Goal: Task Accomplishment & Management: Complete application form

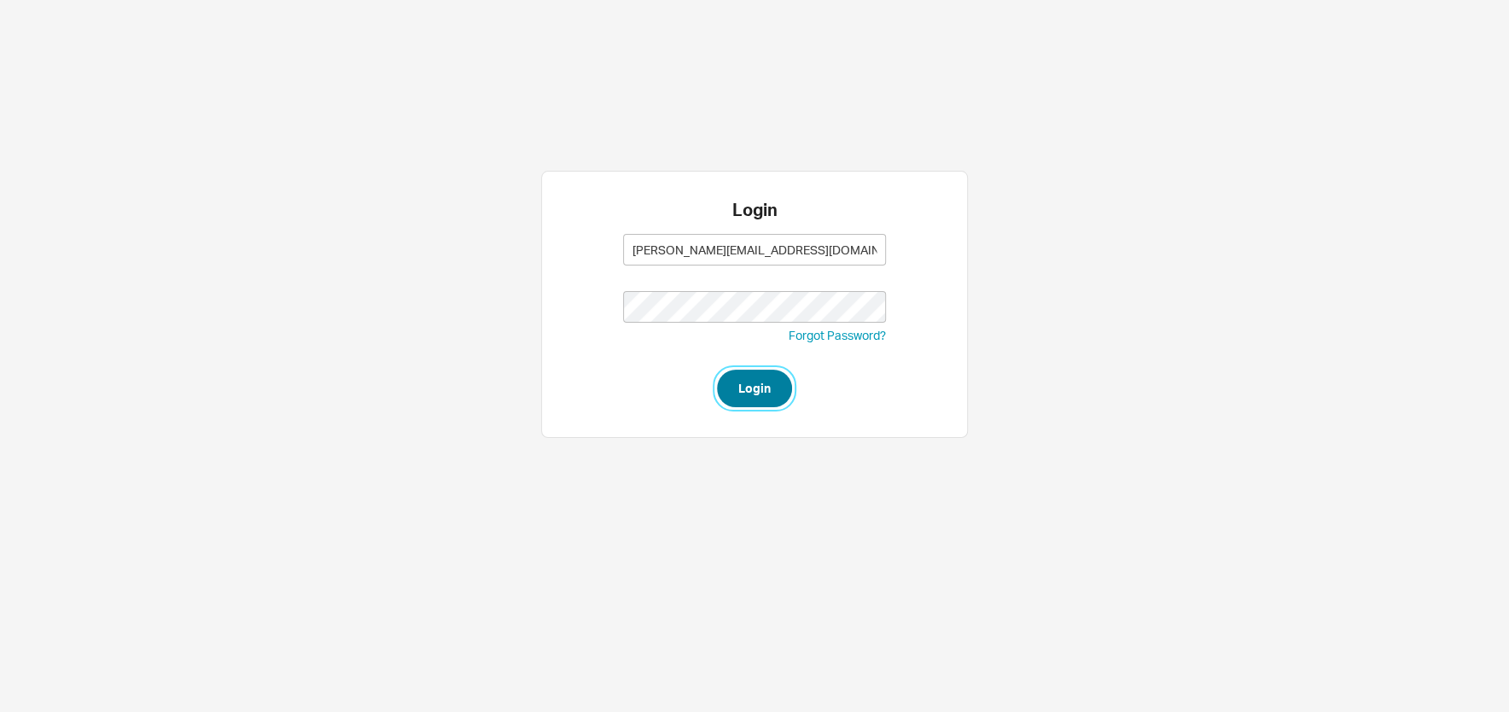
click at [763, 393] on button "Login" at bounding box center [754, 389] width 75 height 38
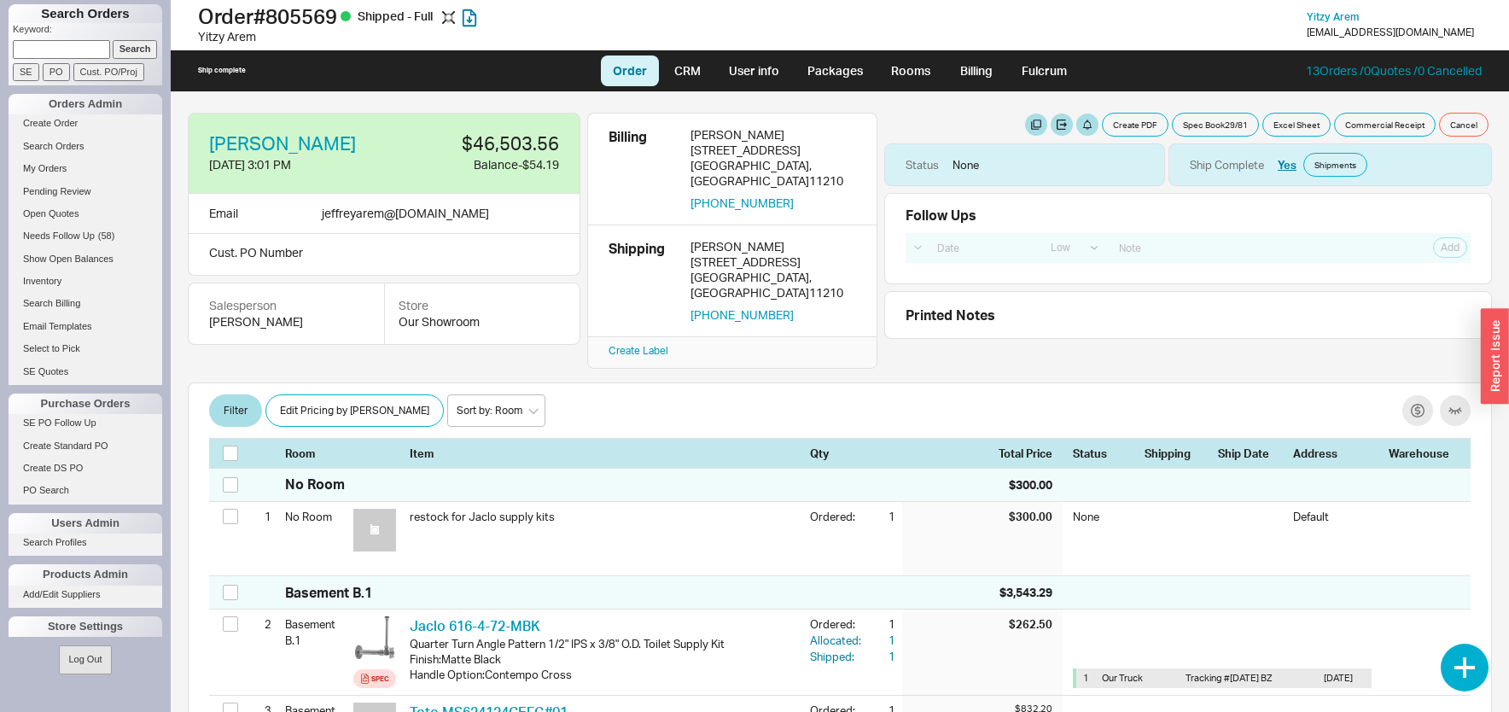
select select "LOW"
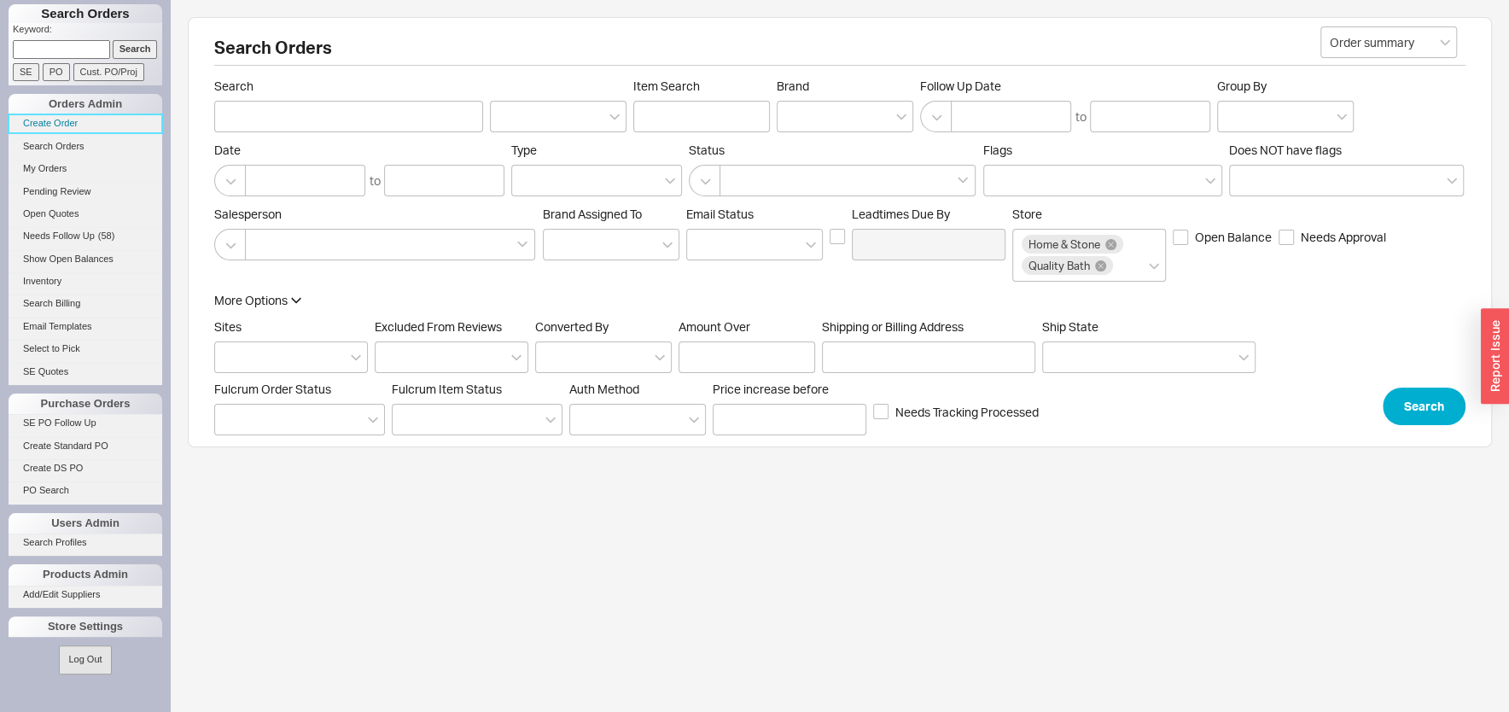
drag, startPoint x: 63, startPoint y: 114, endPoint x: 198, endPoint y: 153, distance: 140.2
click at [62, 114] on link "Create Order" at bounding box center [86, 123] width 154 height 18
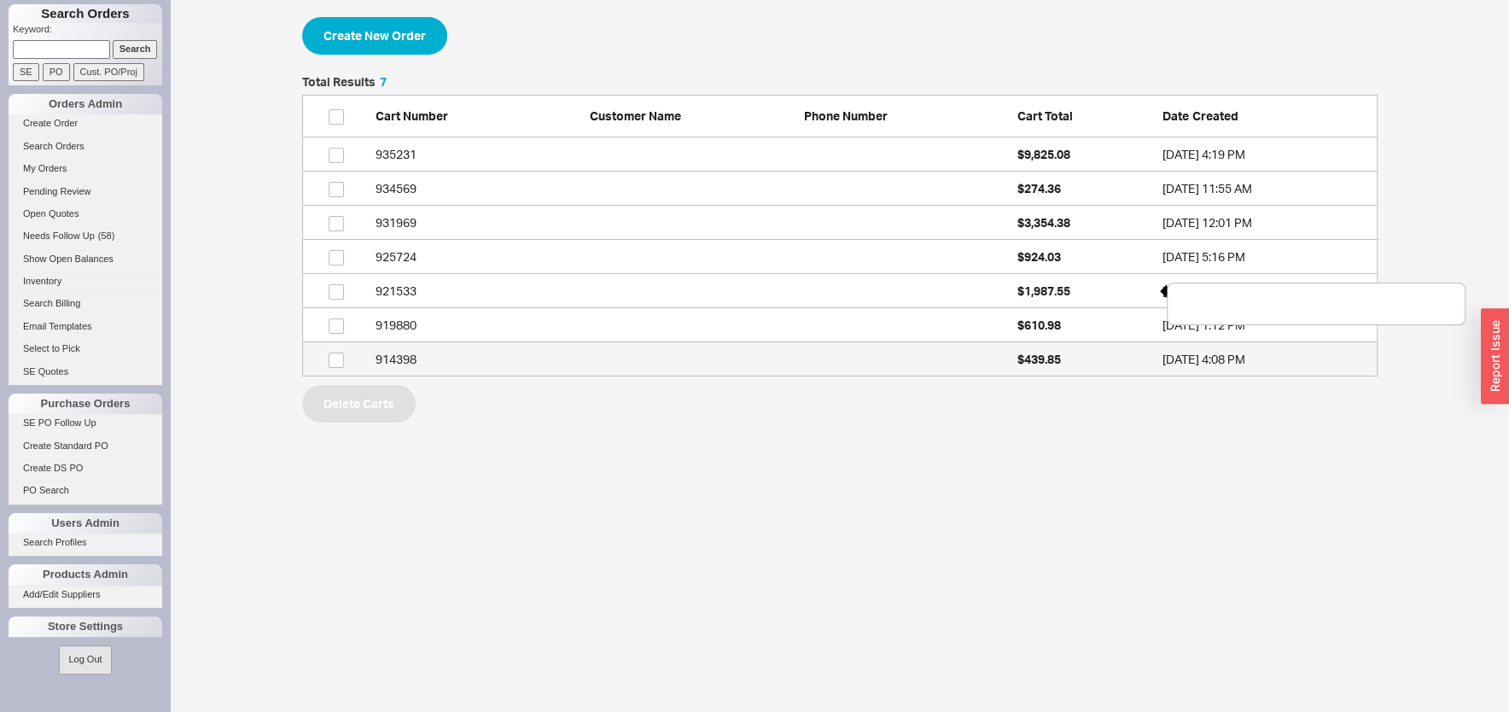
scroll to position [283, 1059]
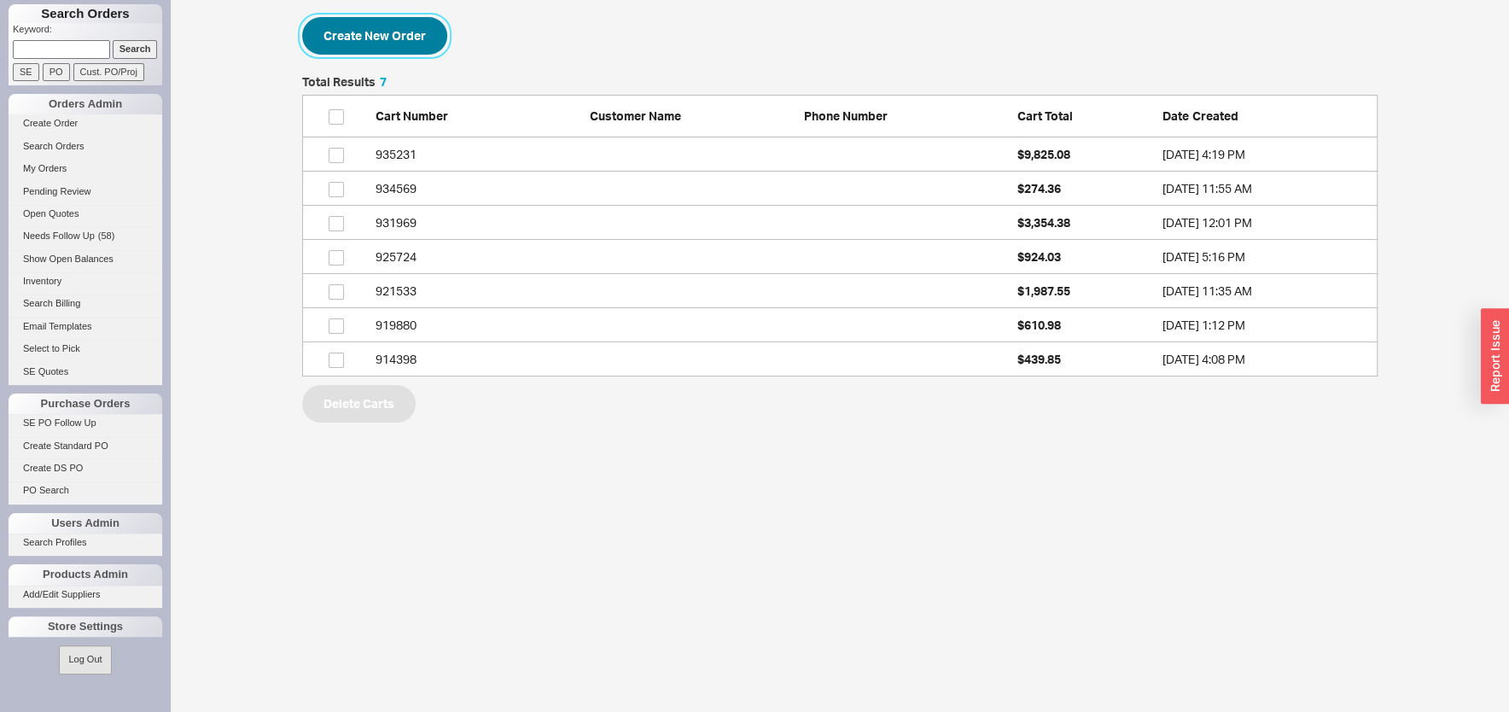
click at [389, 33] on button "Create New Order" at bounding box center [374, 36] width 145 height 38
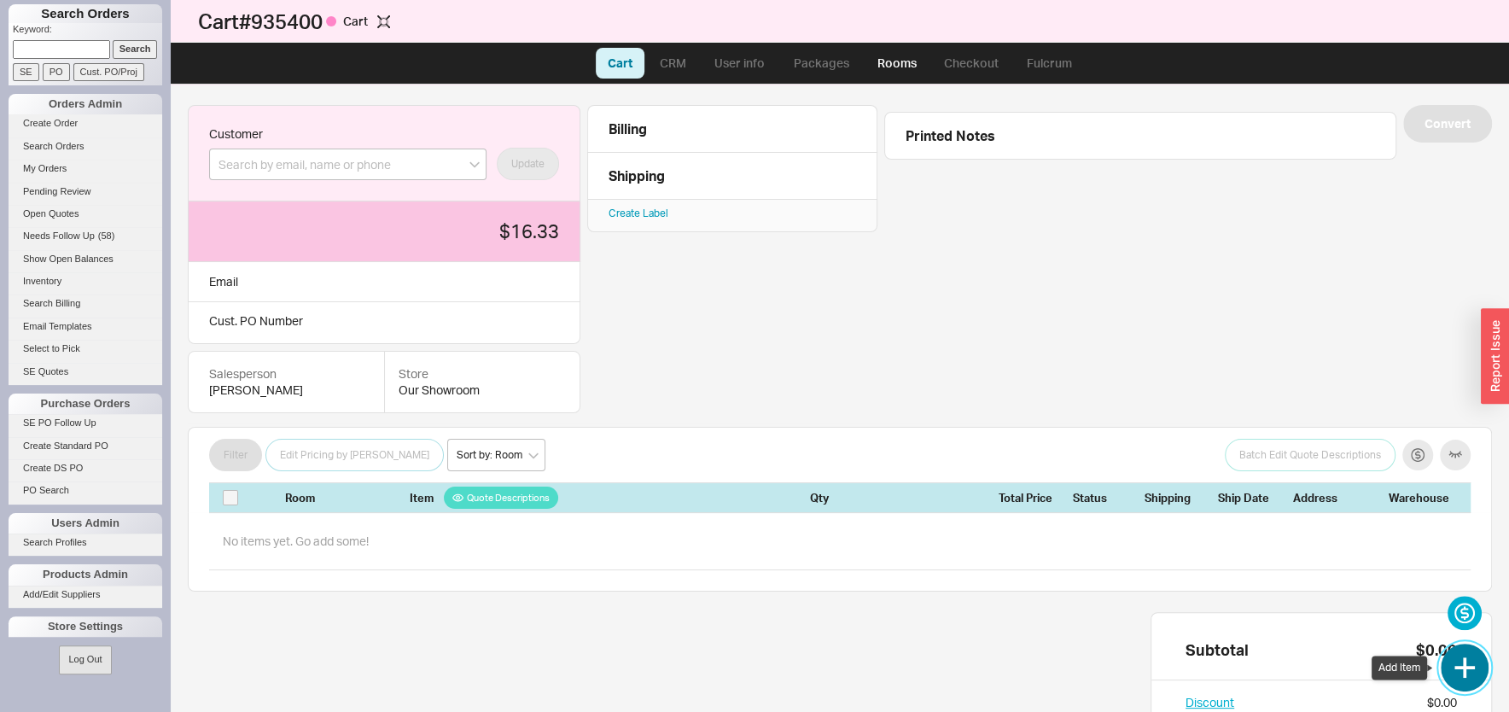
click at [1464, 659] on button "button" at bounding box center [1465, 667] width 48 height 48
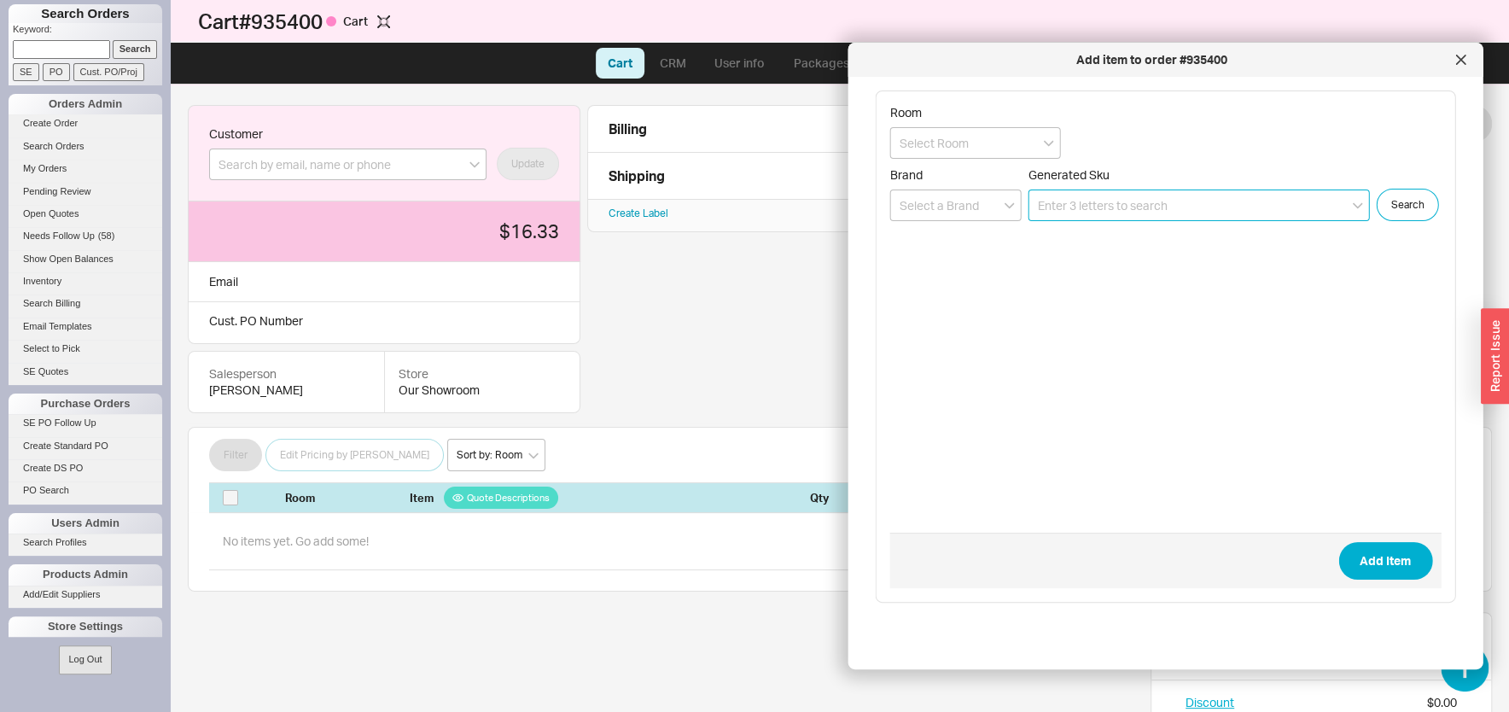
click at [1084, 195] on input at bounding box center [1198, 205] width 341 height 32
paste input "MS992CUMFG"
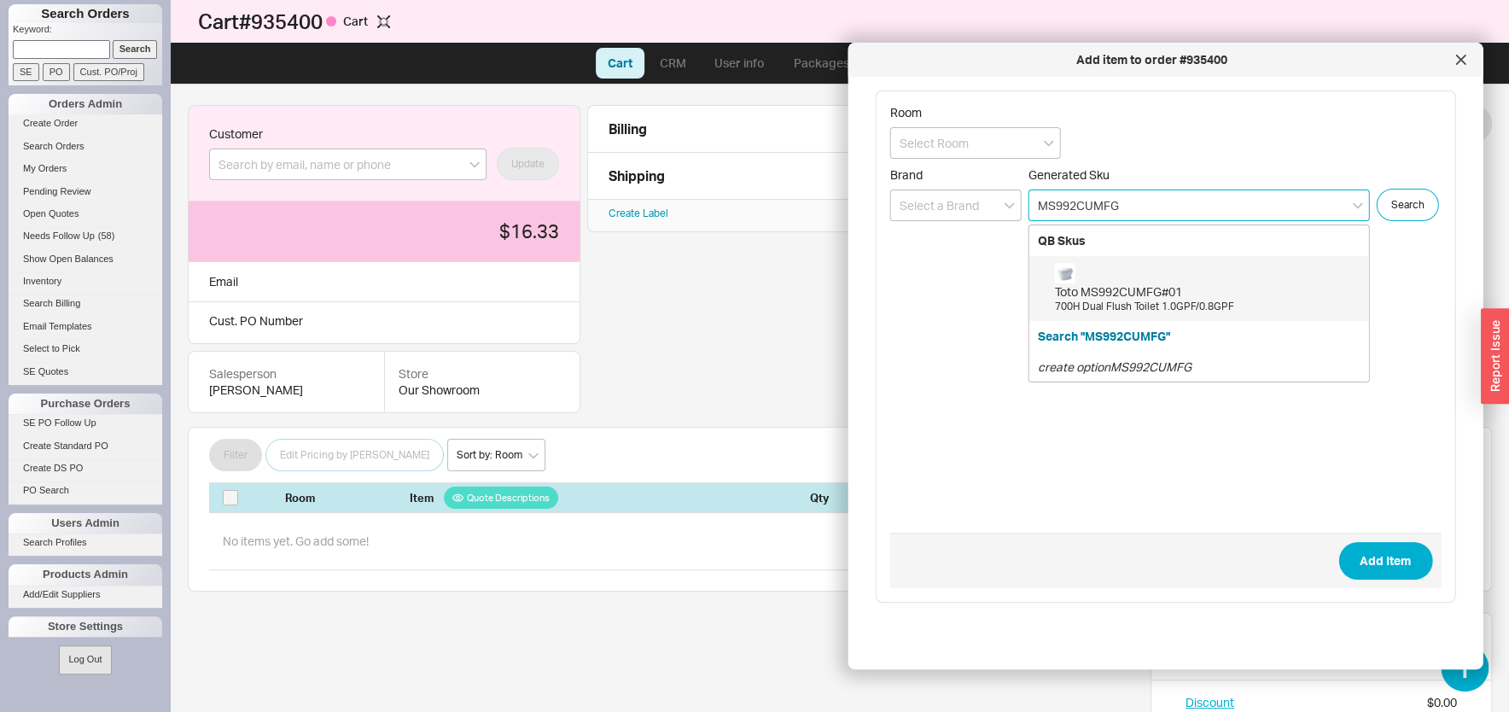
click at [1095, 289] on div "Toto MS992CUMFG#01" at bounding box center [1208, 291] width 306 height 17
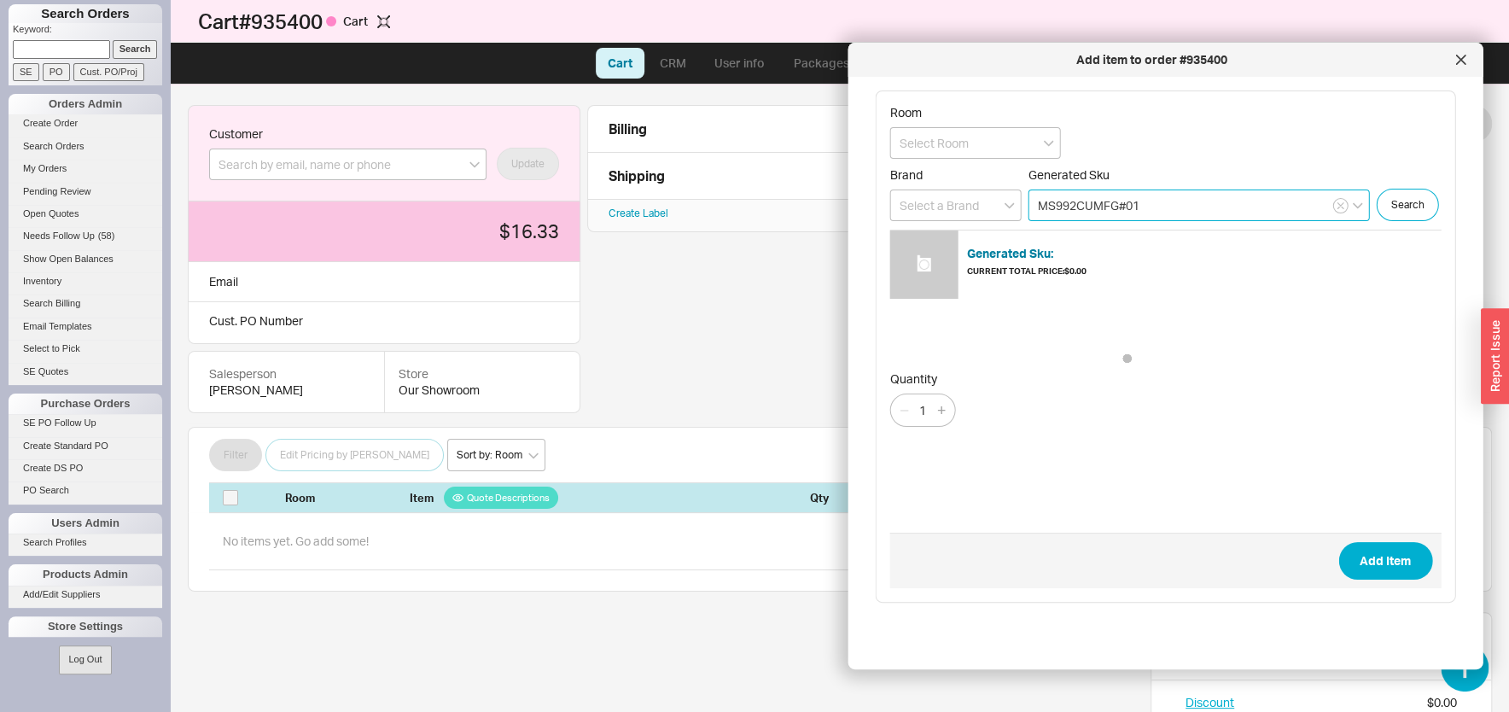
type input "MS992CUMFG#01"
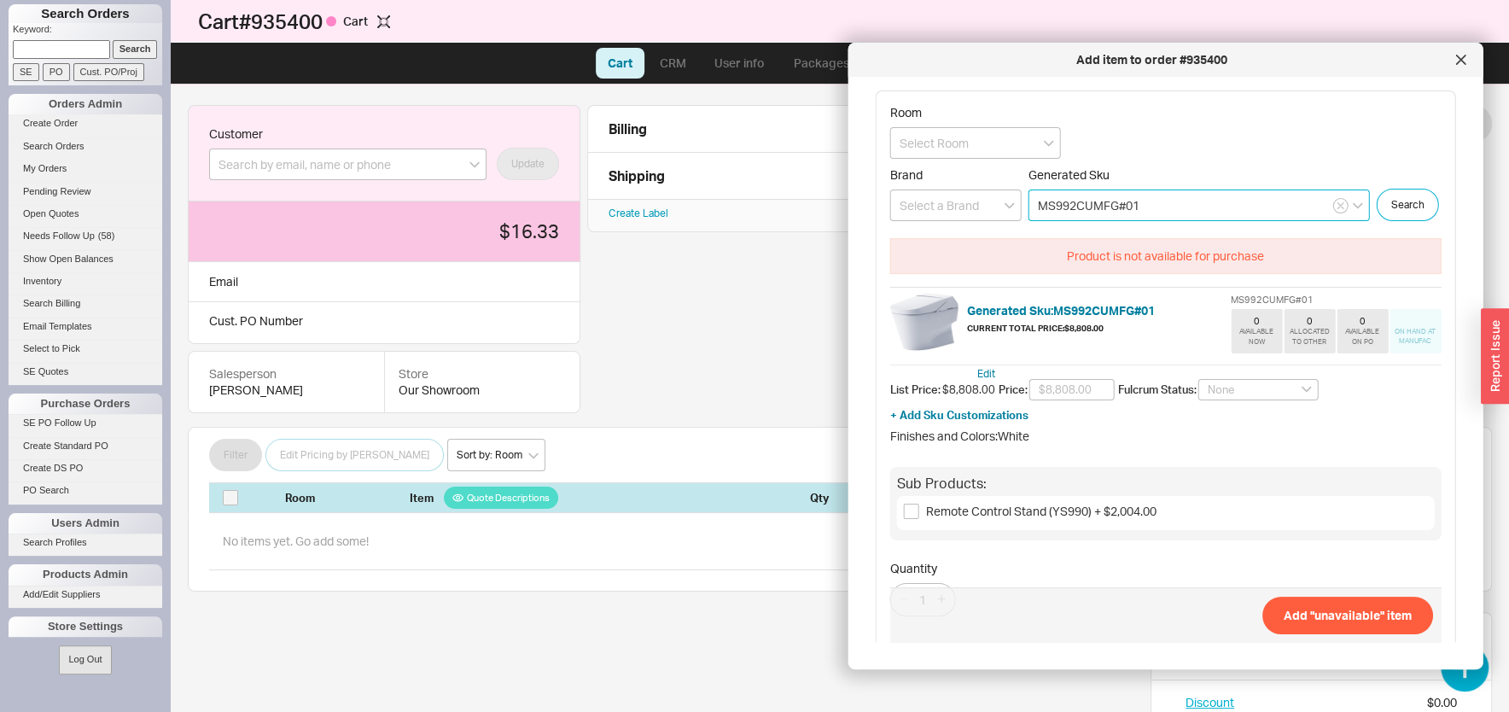
click at [1173, 212] on input "MS992CUMFG#01" at bounding box center [1198, 205] width 341 height 32
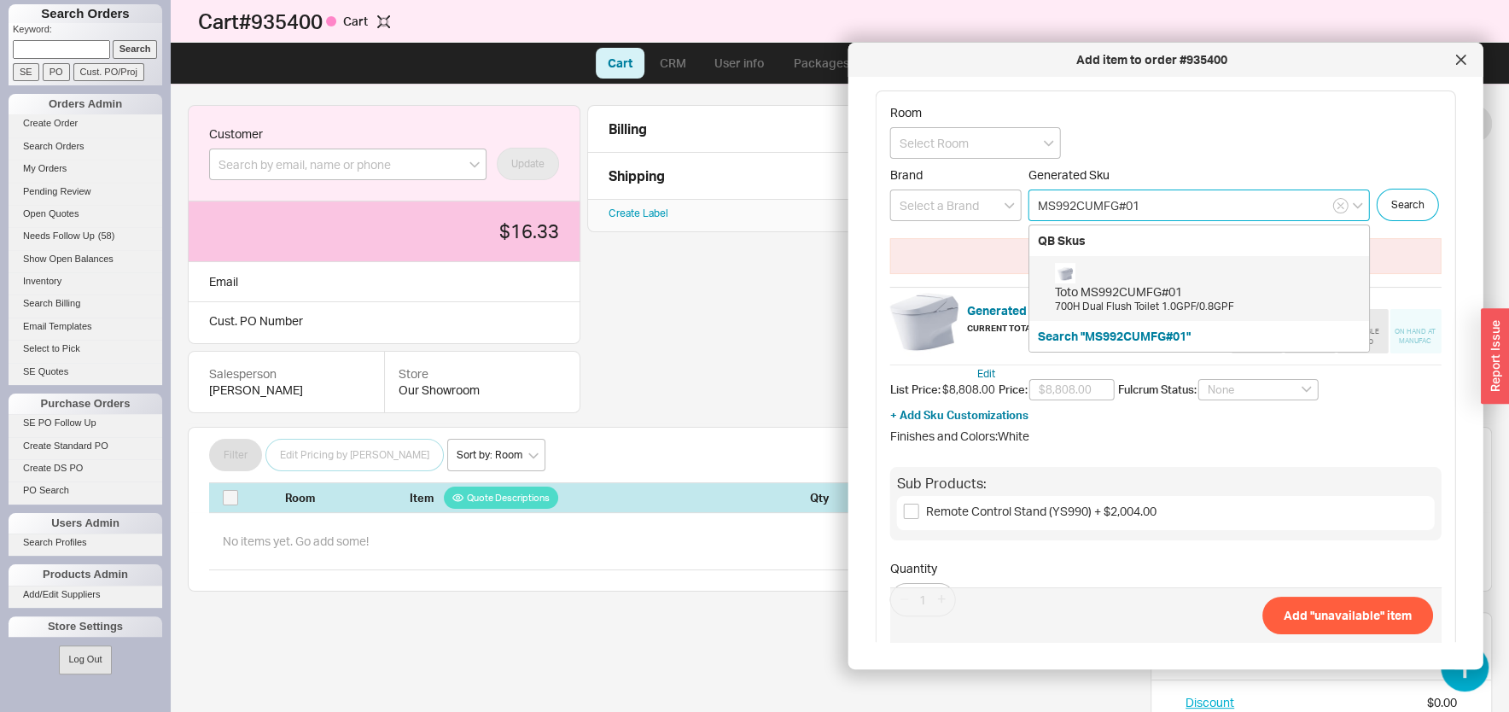
click at [1125, 288] on div "Toto MS992CUMFG#01" at bounding box center [1208, 291] width 306 height 17
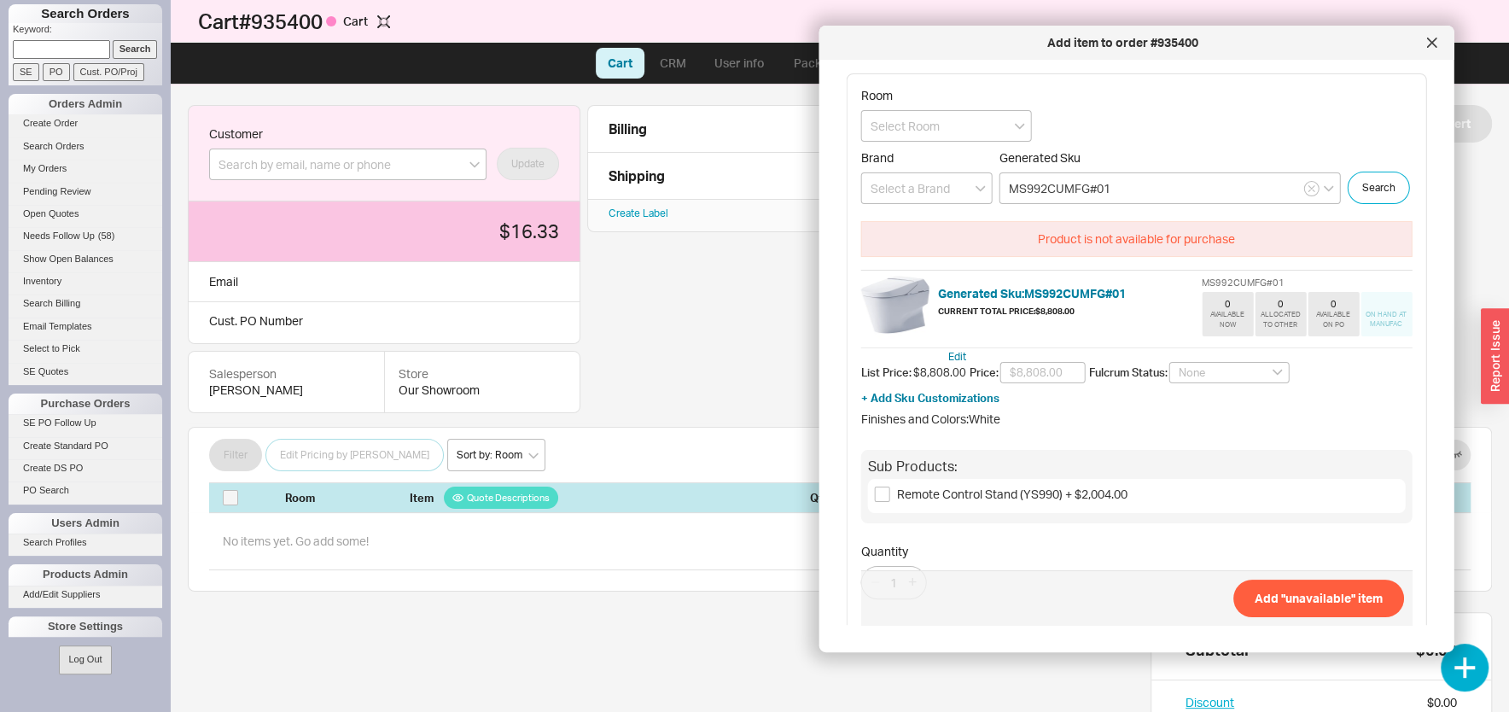
drag, startPoint x: 948, startPoint y: 77, endPoint x: 979, endPoint y: 34, distance: 52.6
click at [979, 34] on div "Add item to order #935400" at bounding box center [1123, 42] width 591 height 17
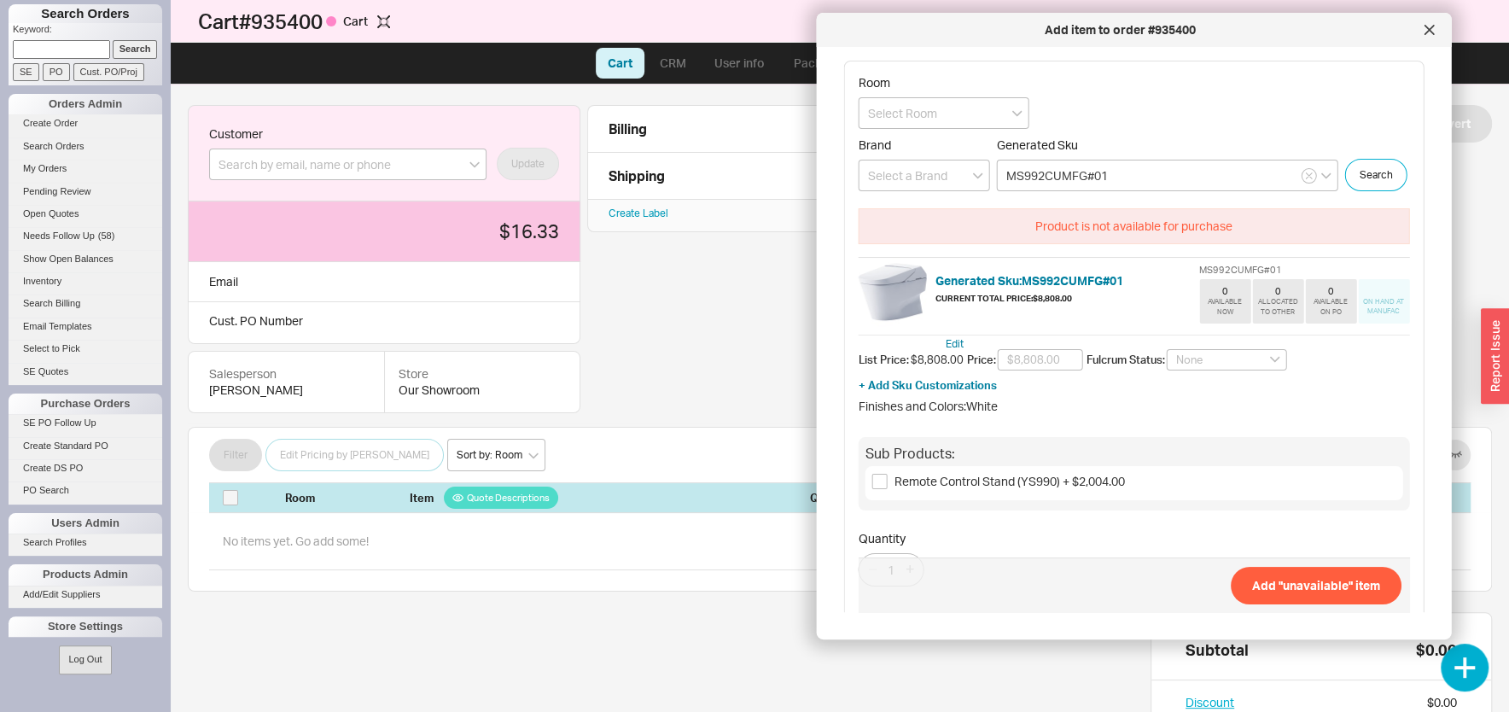
drag, startPoint x: 977, startPoint y: 46, endPoint x: 975, endPoint y: 33, distance: 13.1
click at [975, 33] on div "Add item to order #935400" at bounding box center [1120, 29] width 591 height 17
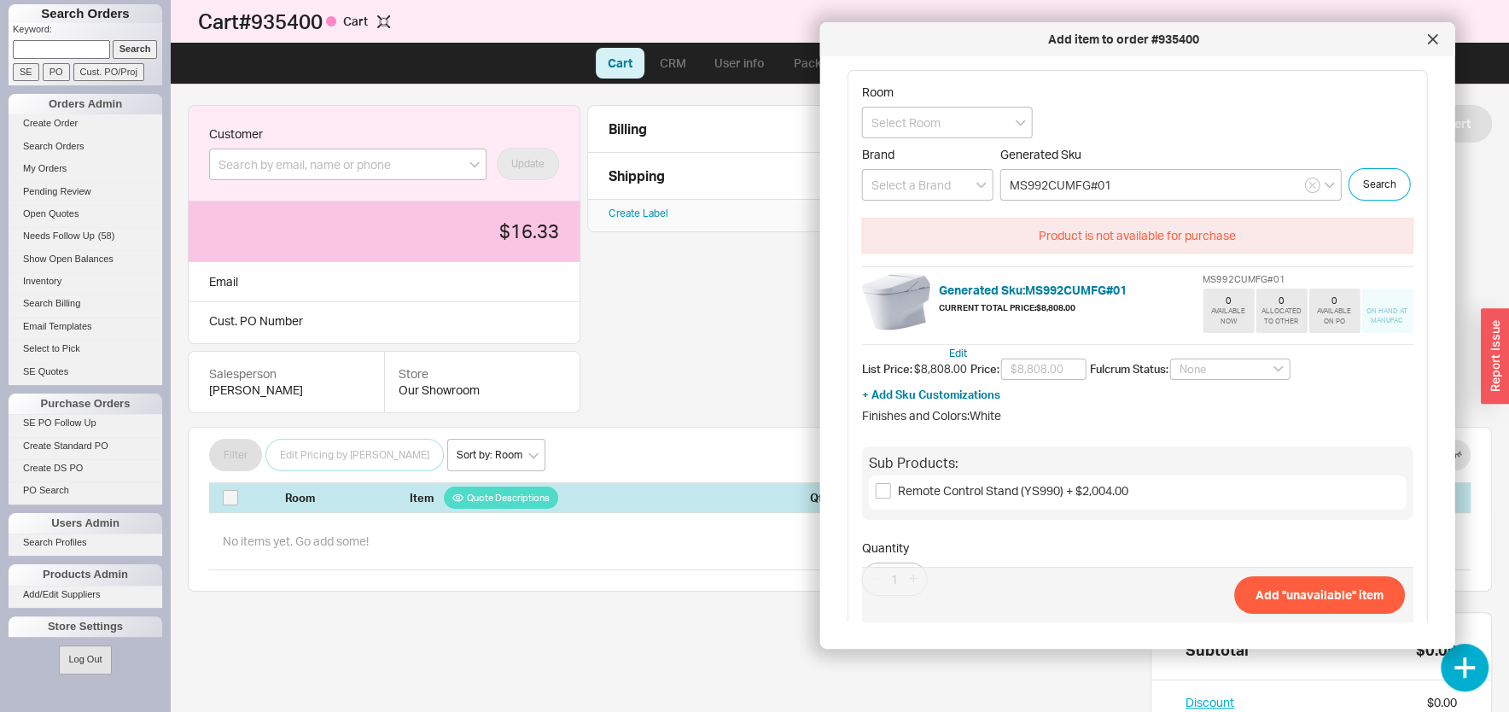
drag, startPoint x: 980, startPoint y: 27, endPoint x: 983, endPoint y: 38, distance: 11.6
click at [983, 38] on div "Add item to order #935400" at bounding box center [1124, 39] width 591 height 17
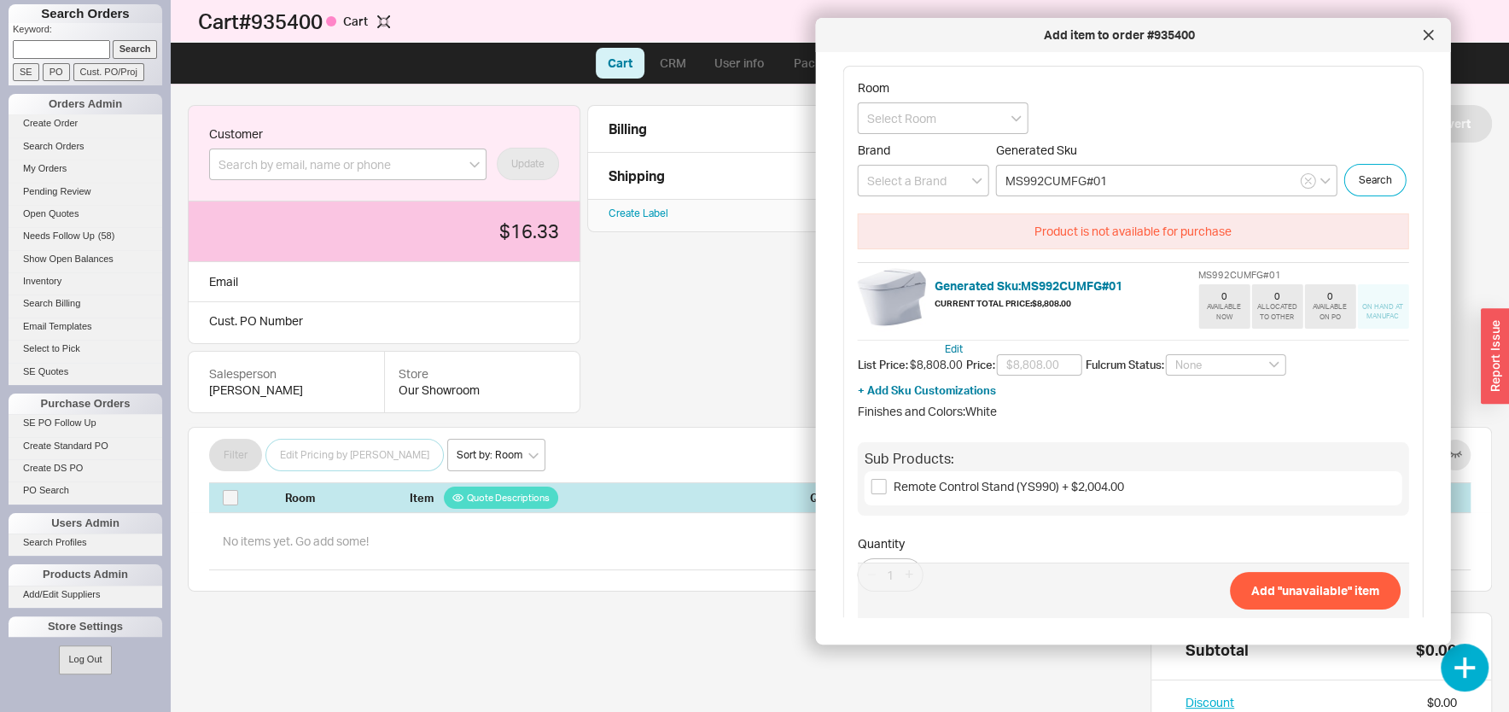
click at [975, 42] on div "Add item to order #935400" at bounding box center [1119, 34] width 591 height 17
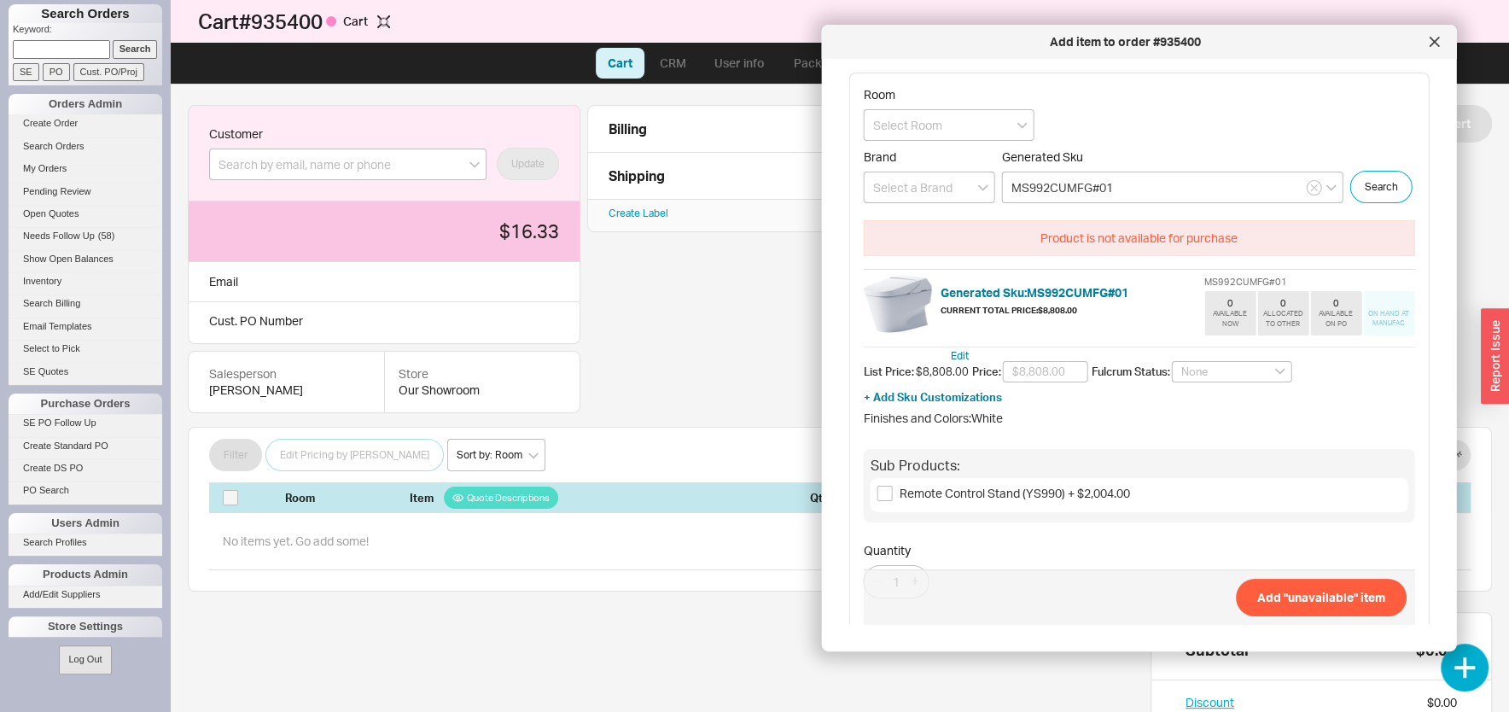
drag, startPoint x: 940, startPoint y: 27, endPoint x: 946, endPoint y: 34, distance: 9.1
click at [946, 34] on div "Add item to order #935400" at bounding box center [1125, 41] width 591 height 17
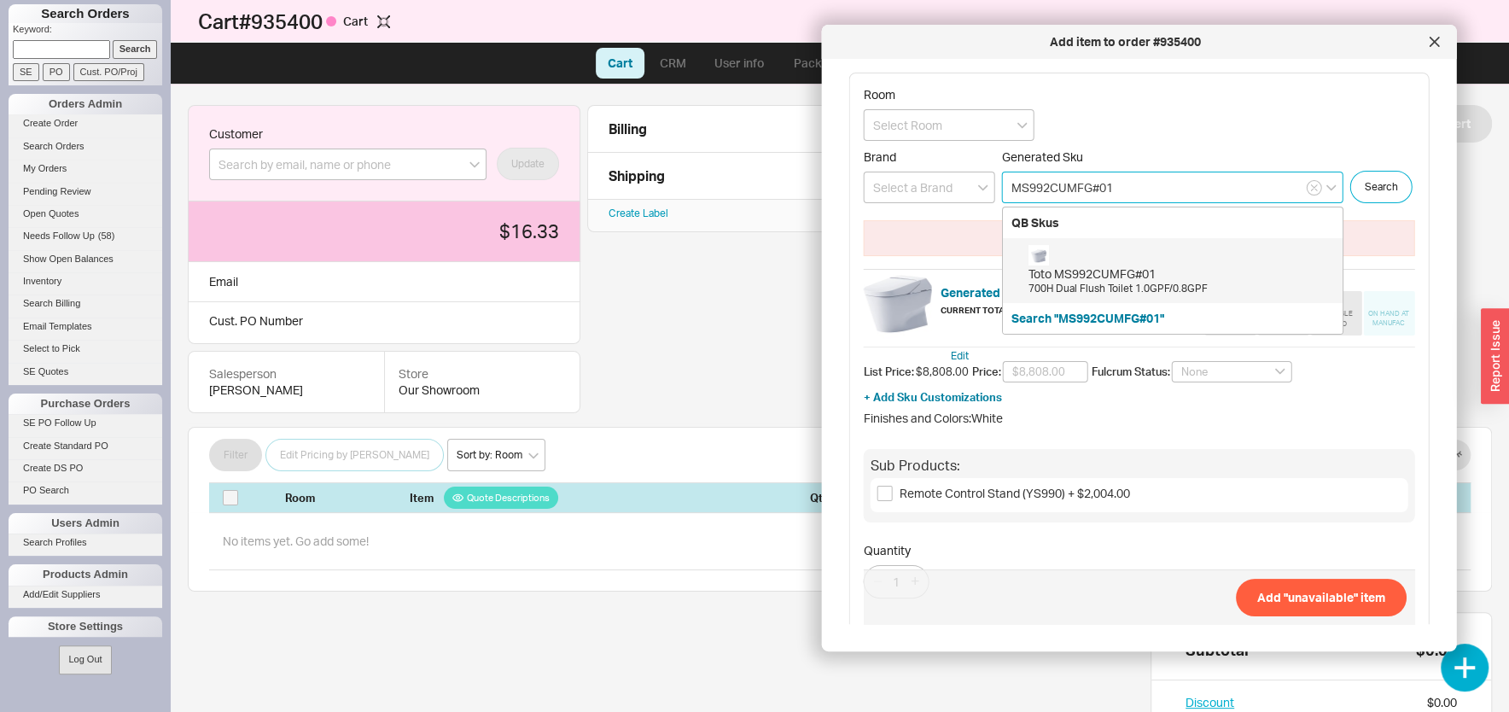
click at [1126, 181] on input "MS992CUMFG#01" at bounding box center [1172, 188] width 341 height 32
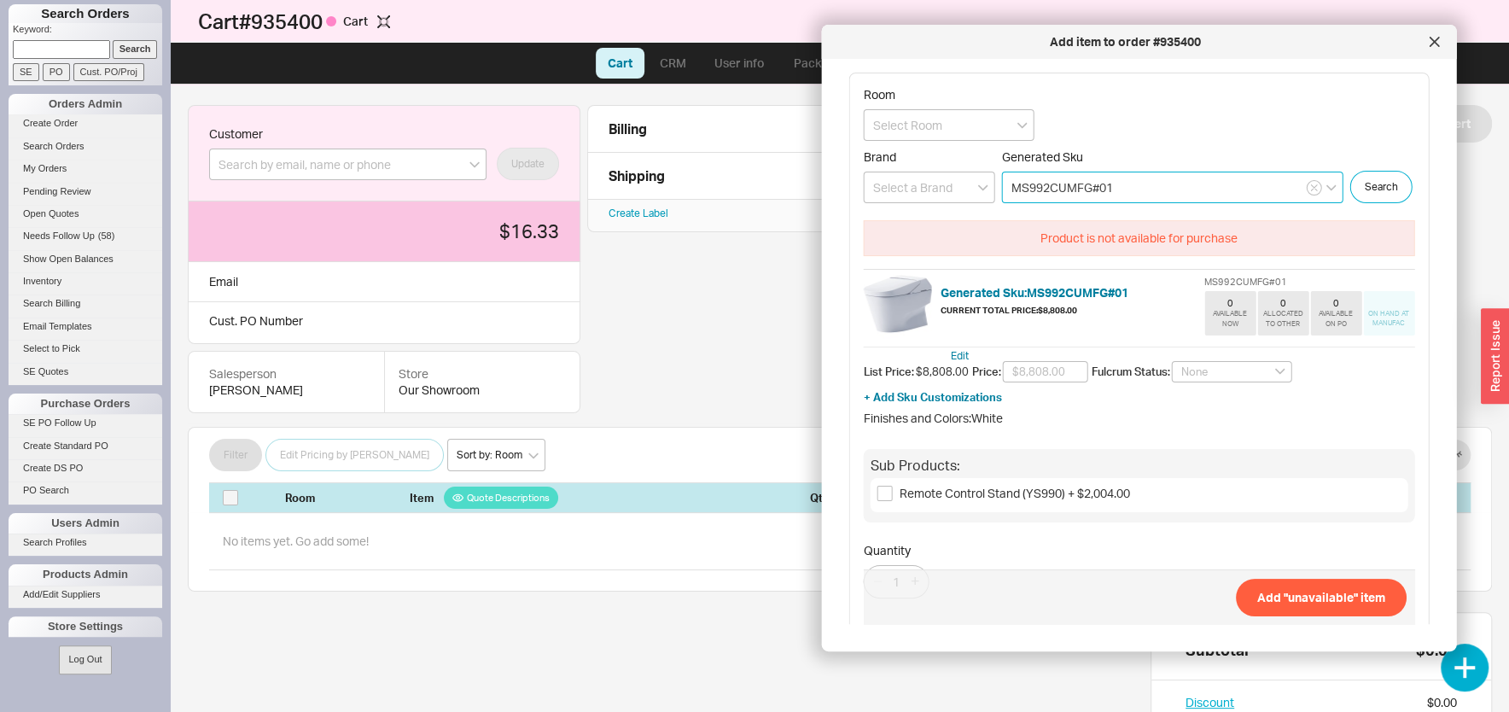
click at [1126, 181] on input "MS992CUMFG#01" at bounding box center [1172, 188] width 341 height 32
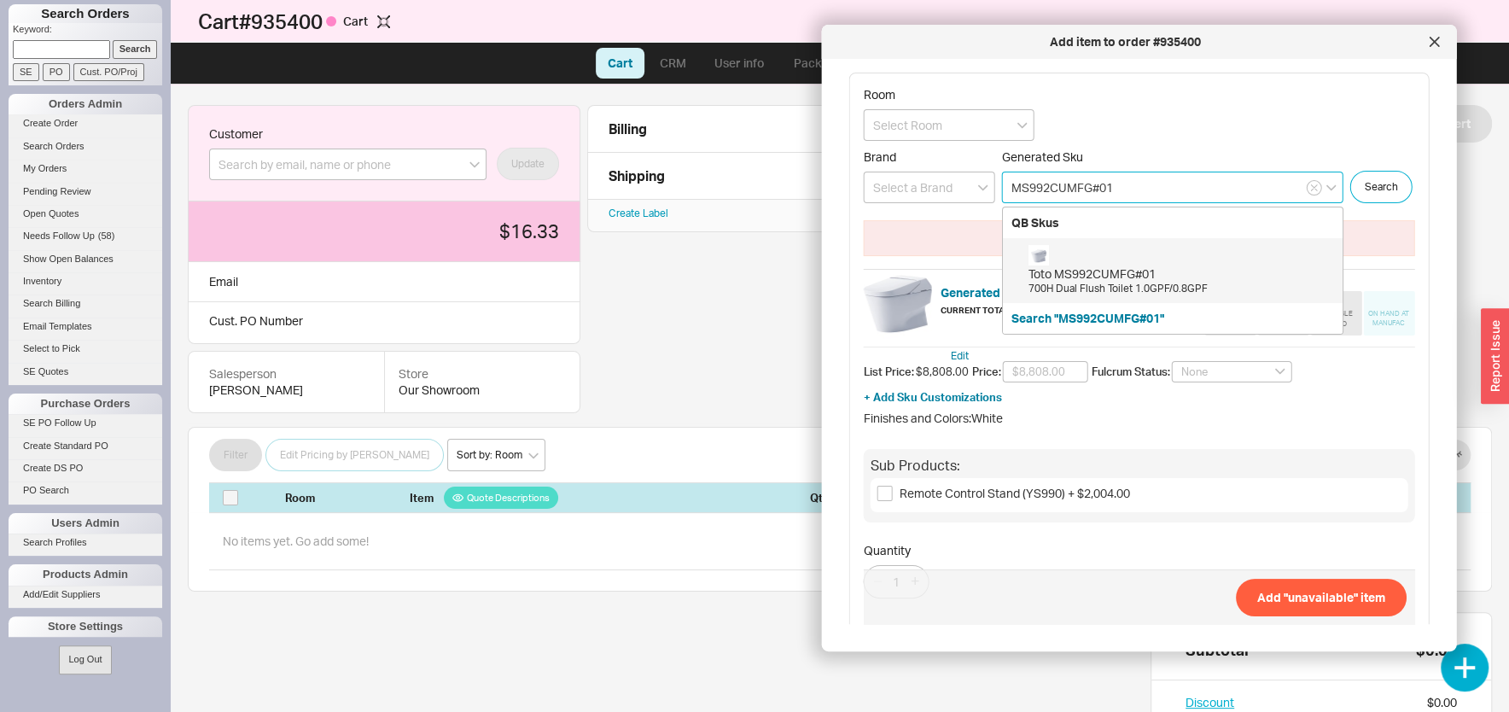
click at [1121, 284] on div "700H Dual Flush Toilet 1.0GPF/0.8GPF" at bounding box center [1181, 289] width 306 height 15
click at [1138, 180] on input "MS992CUMFG#01" at bounding box center [1172, 188] width 341 height 32
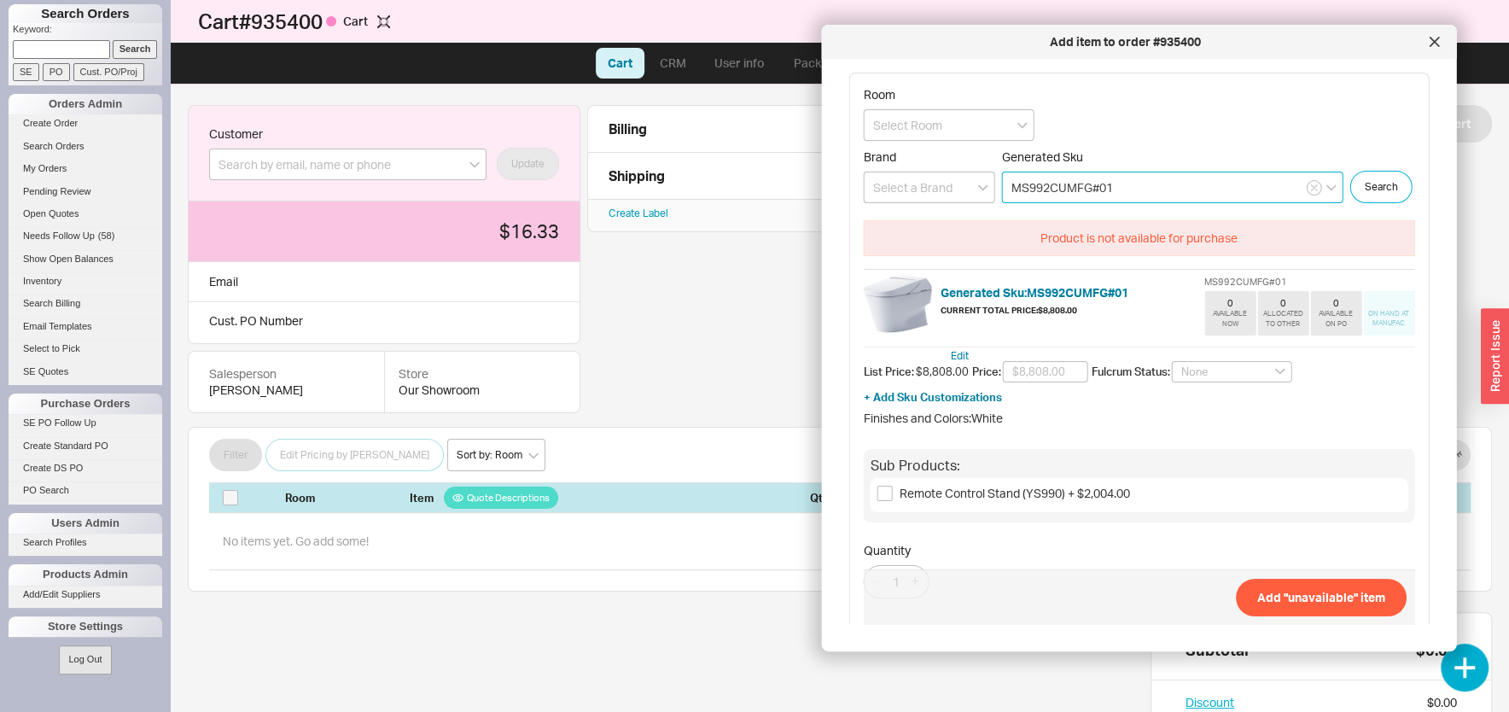
click at [1138, 180] on input "MS992CUMFG#01" at bounding box center [1172, 188] width 341 height 32
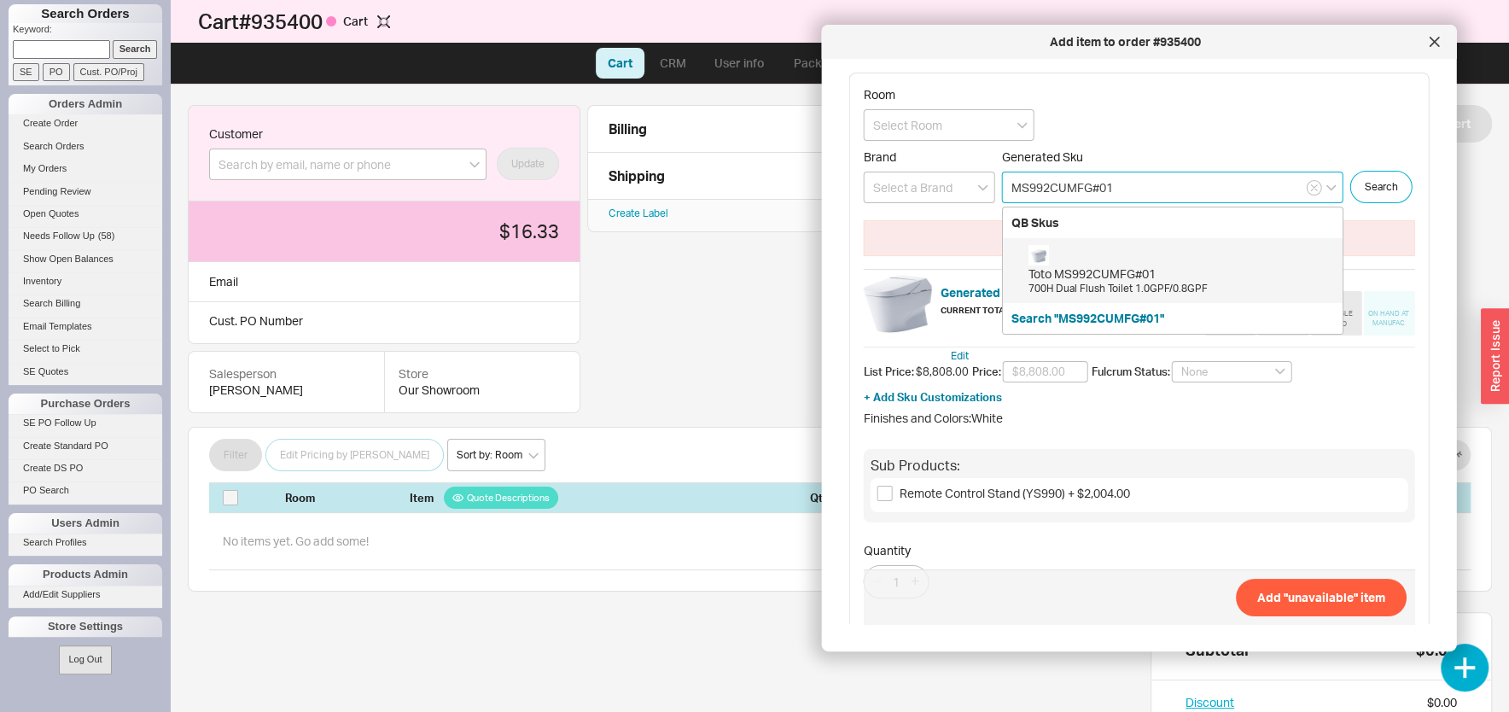
click at [1168, 189] on input "MS992CUMFG#01" at bounding box center [1172, 188] width 341 height 32
click at [1142, 283] on div "700H Dual Flush Toilet 1.0GPF/0.8GPF" at bounding box center [1181, 289] width 306 height 15
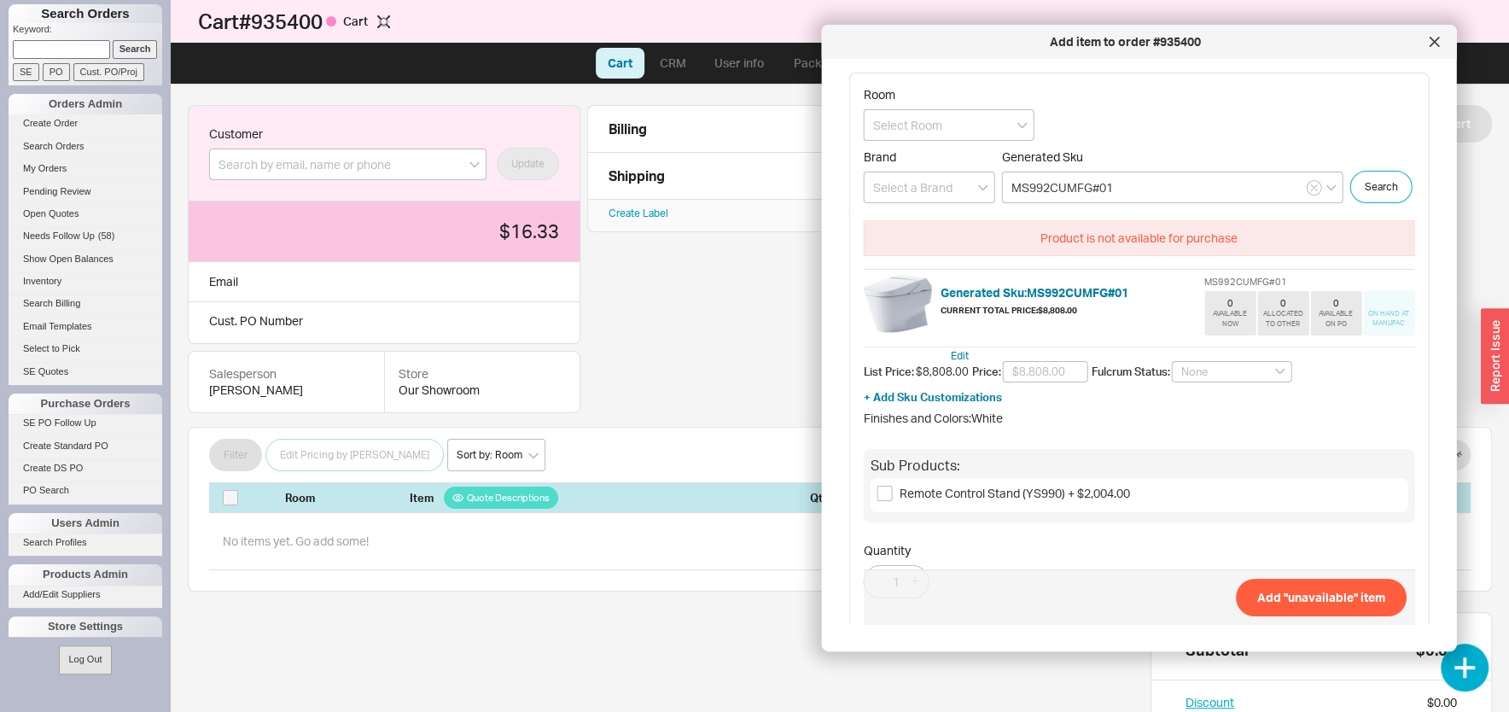
click at [1079, 299] on h5 "Generated Sku: MS992CUMFG#01" at bounding box center [1034, 293] width 188 height 12
click at [1132, 198] on input "MS992CUMFG#01" at bounding box center [1172, 188] width 341 height 32
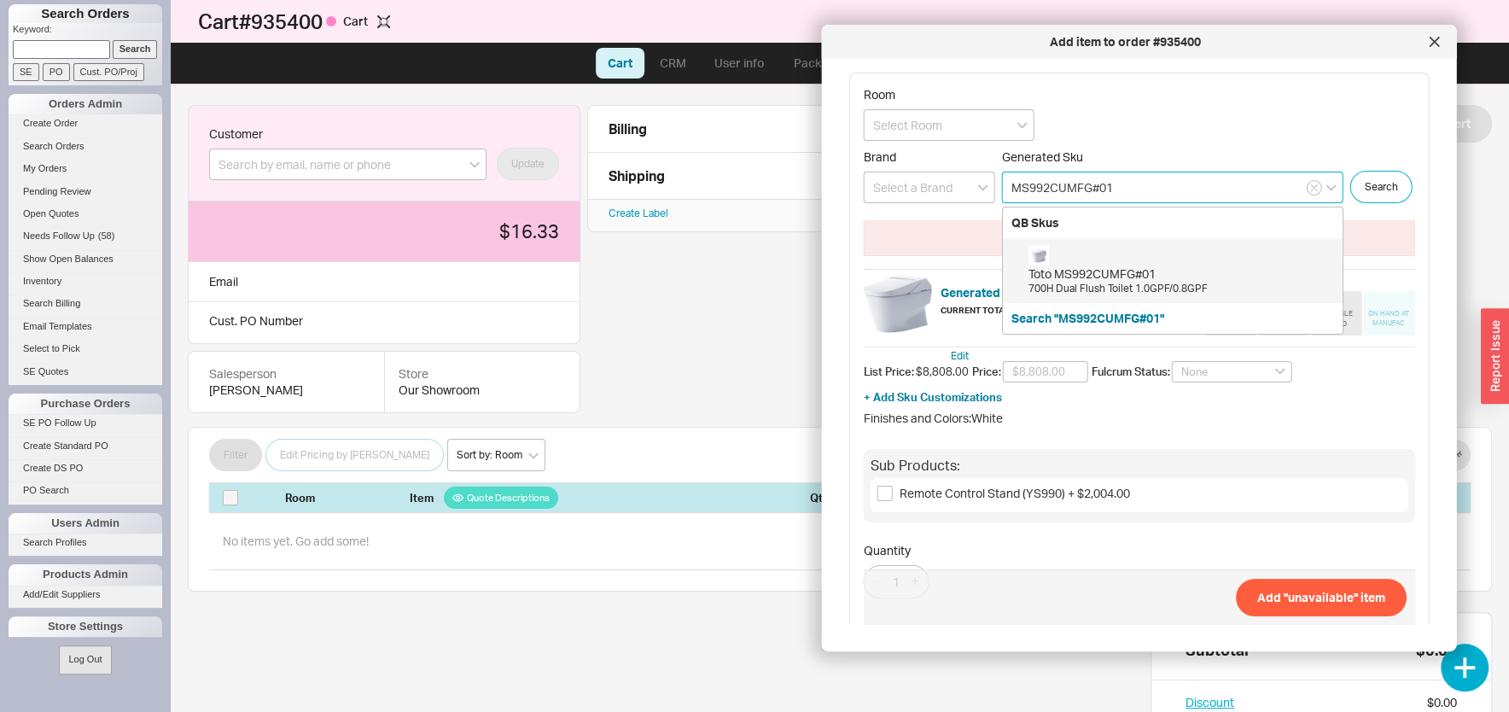
click at [1132, 198] on input "MS992CUMFG#01" at bounding box center [1172, 188] width 341 height 32
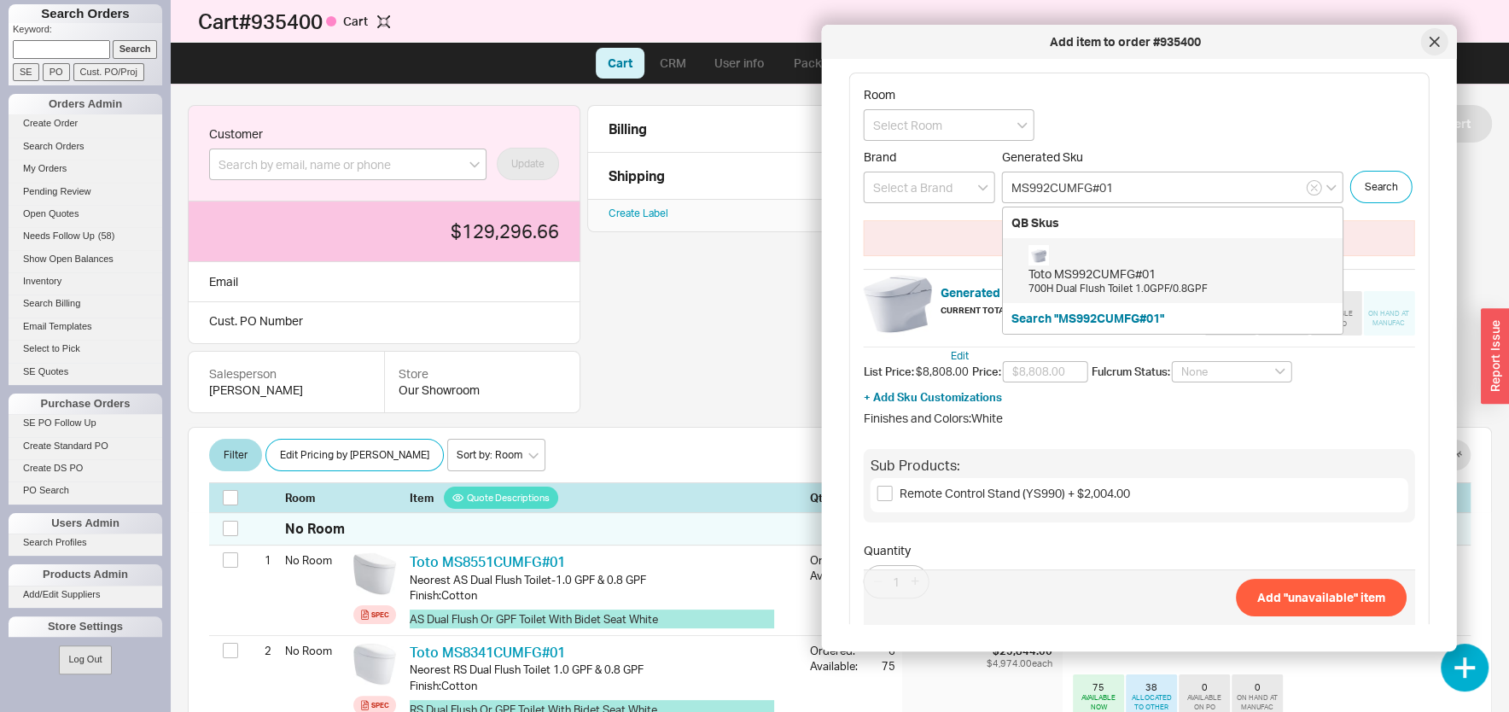
click at [1429, 48] on div at bounding box center [1433, 41] width 27 height 27
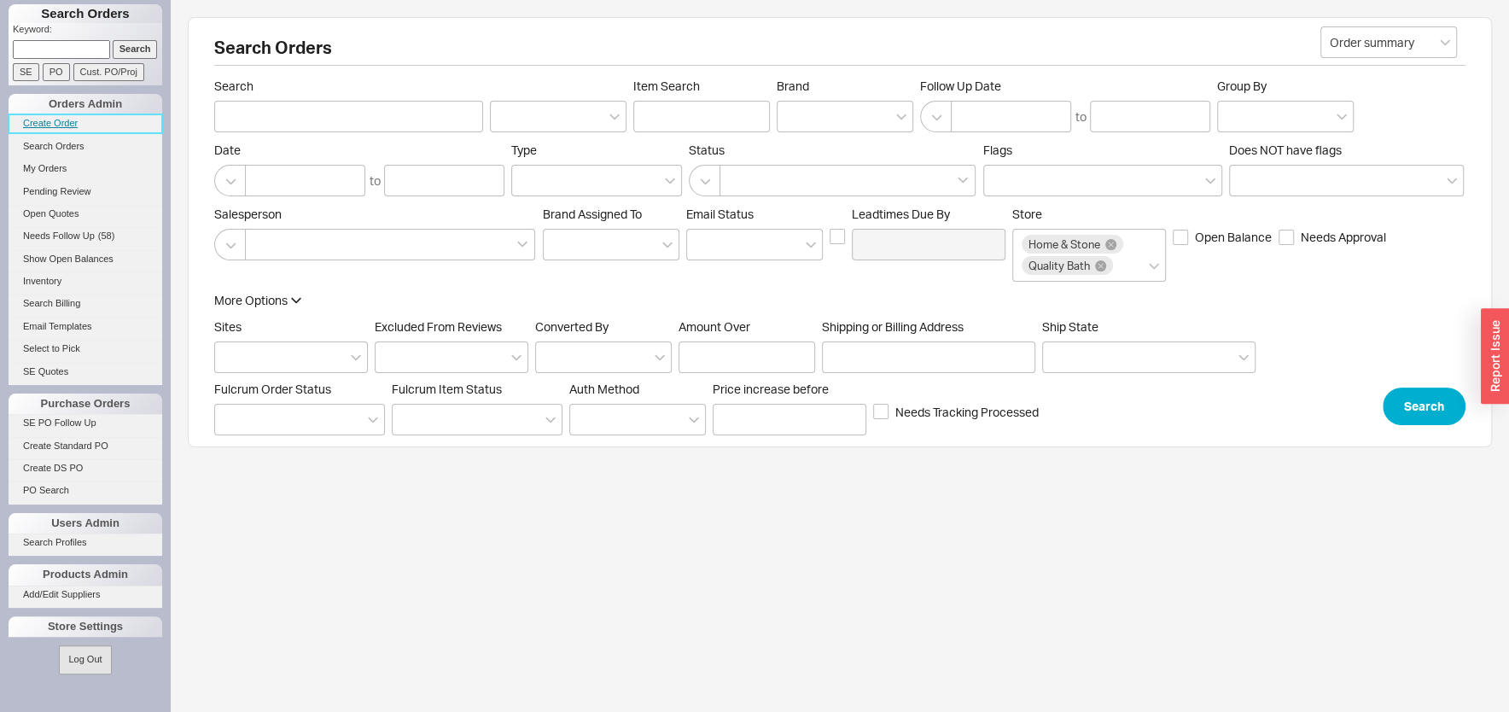
click at [41, 123] on link "Create Order" at bounding box center [86, 123] width 154 height 18
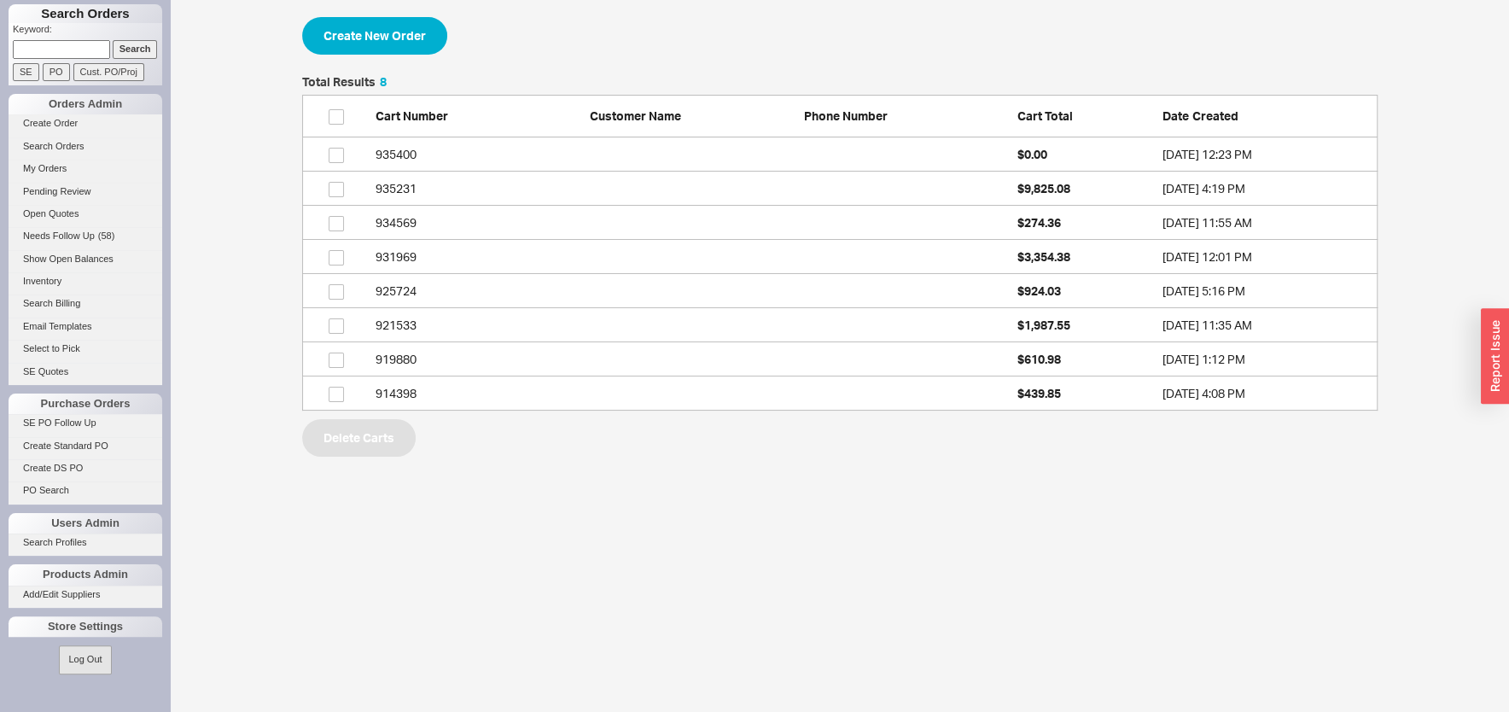
scroll to position [317, 1059]
click at [401, 40] on button "Create New Order" at bounding box center [374, 36] width 145 height 38
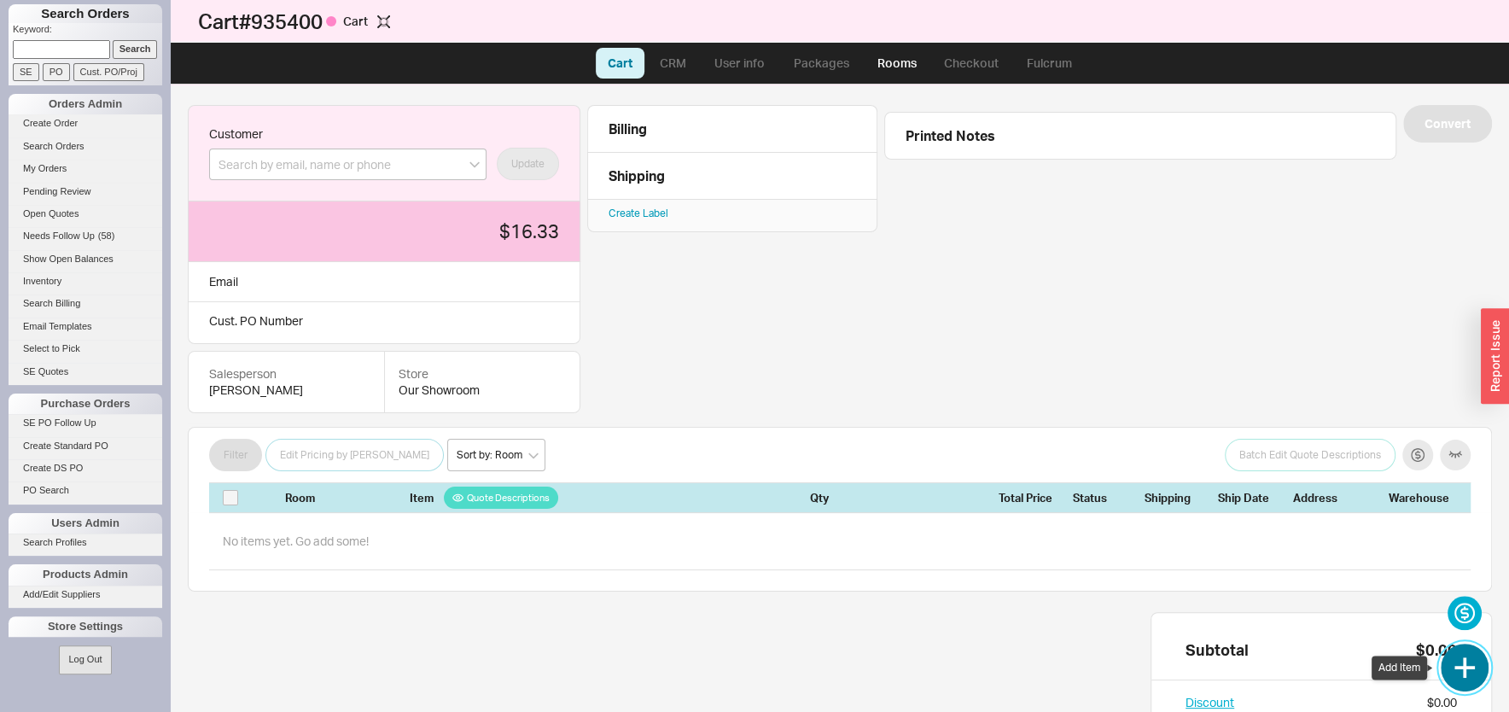
click at [1482, 659] on button "button" at bounding box center [1465, 667] width 48 height 48
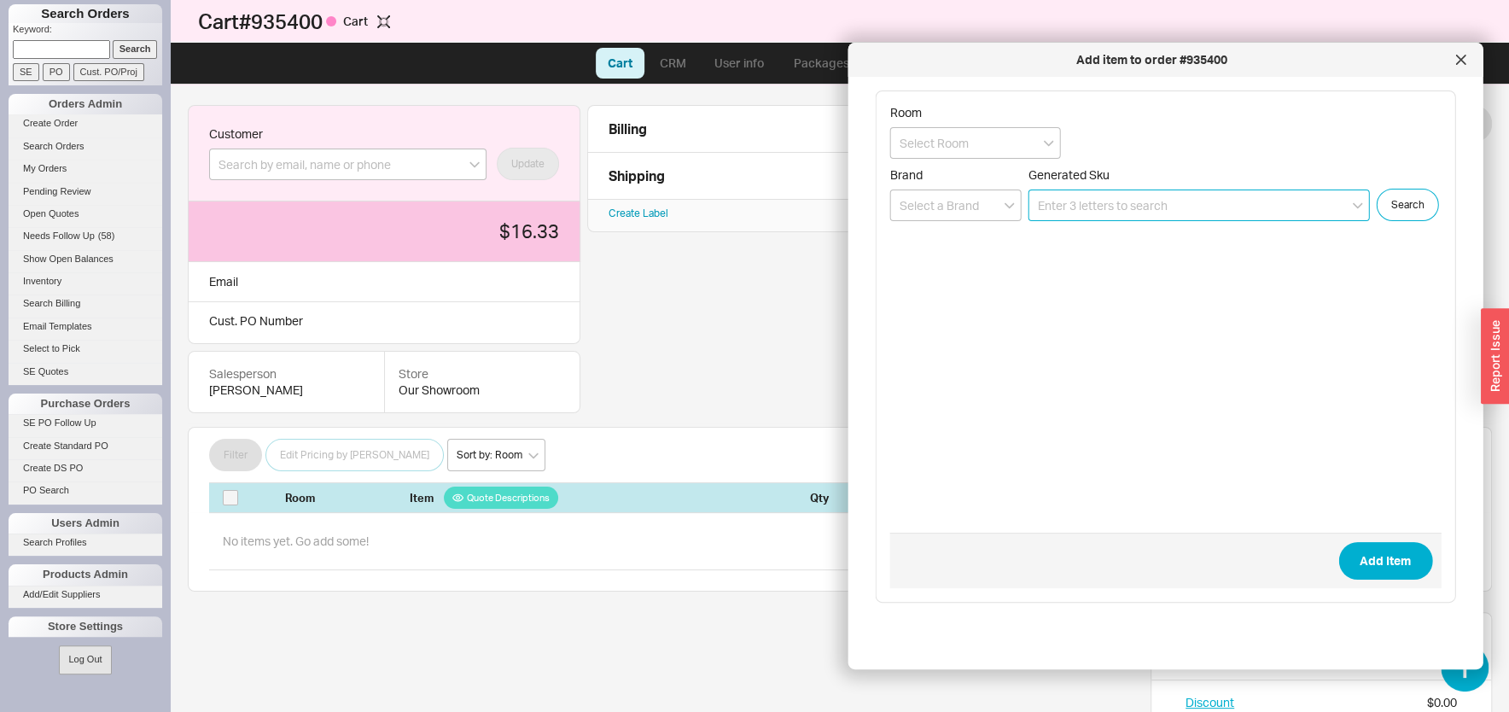
click at [1155, 218] on input at bounding box center [1198, 205] width 341 height 32
paste input "MS8551CUMFG#01"
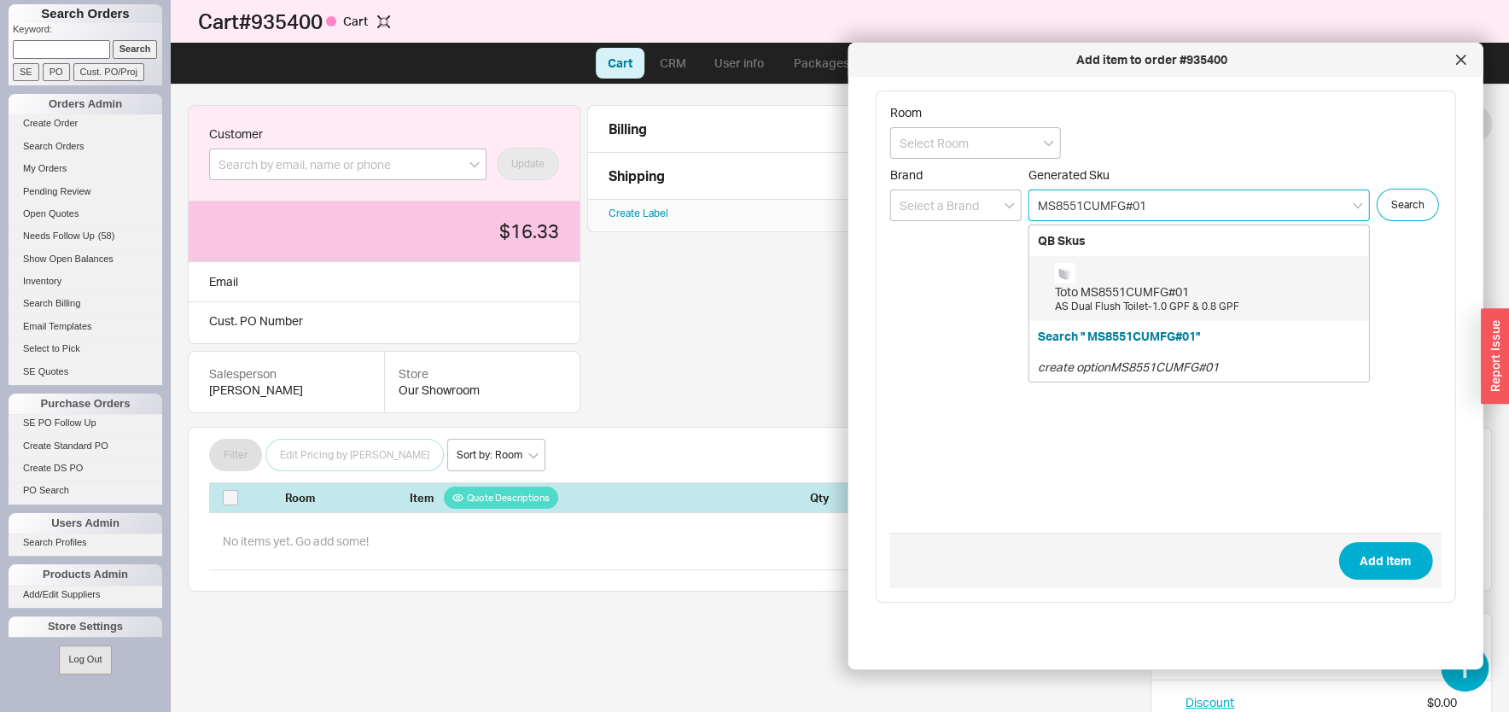
click at [1167, 289] on div "Toto MS8551CUMFG#01" at bounding box center [1208, 291] width 306 height 17
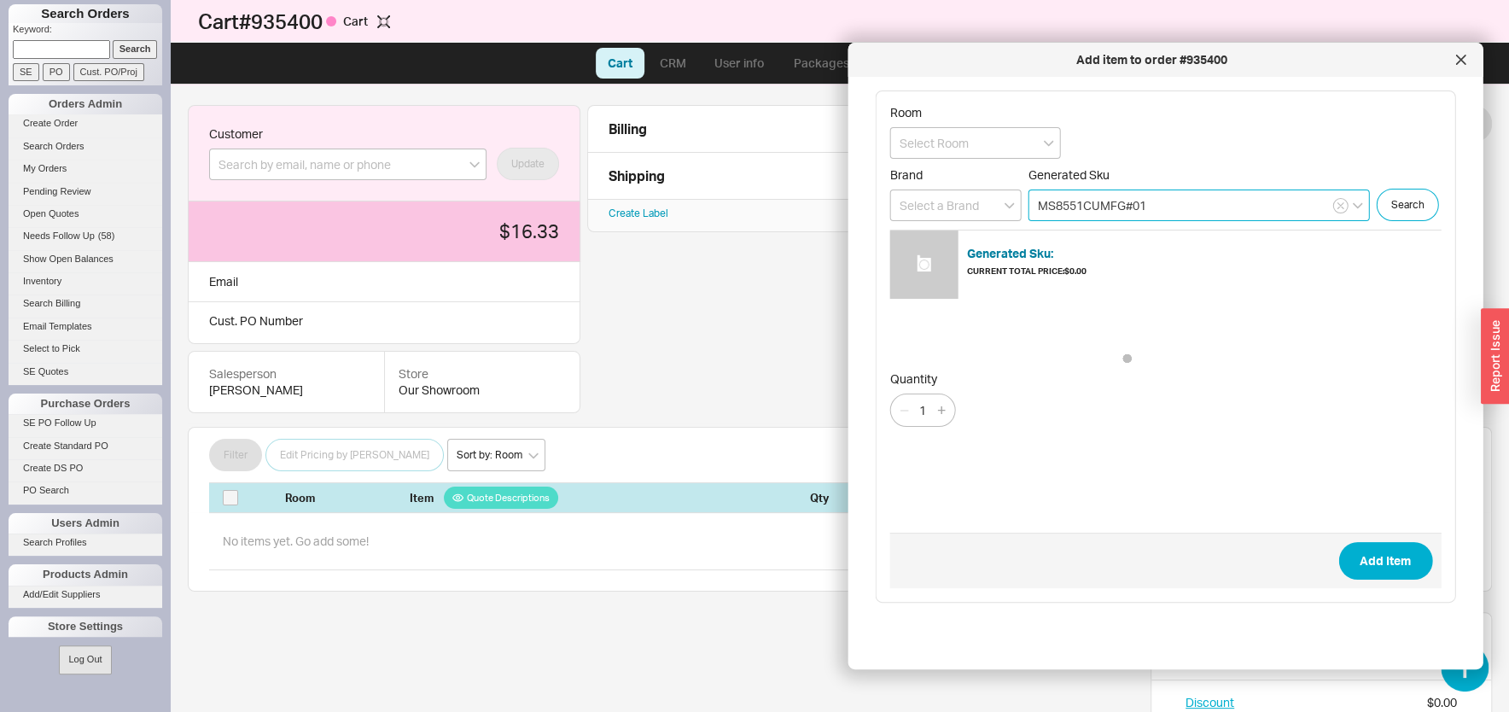
type input "MS8551CUMFG#01"
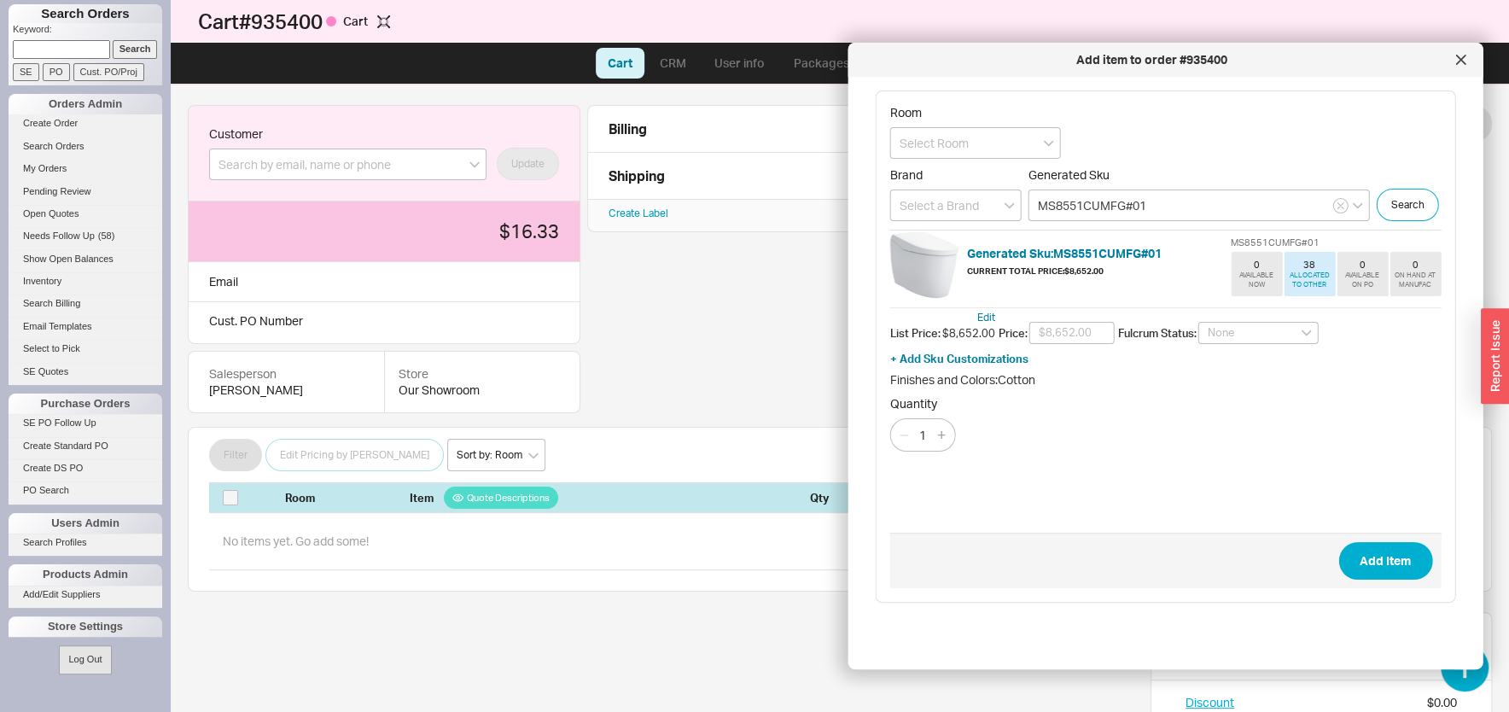
click at [1292, 289] on div "ALLOCATED TO OTHER" at bounding box center [1309, 280] width 44 height 19
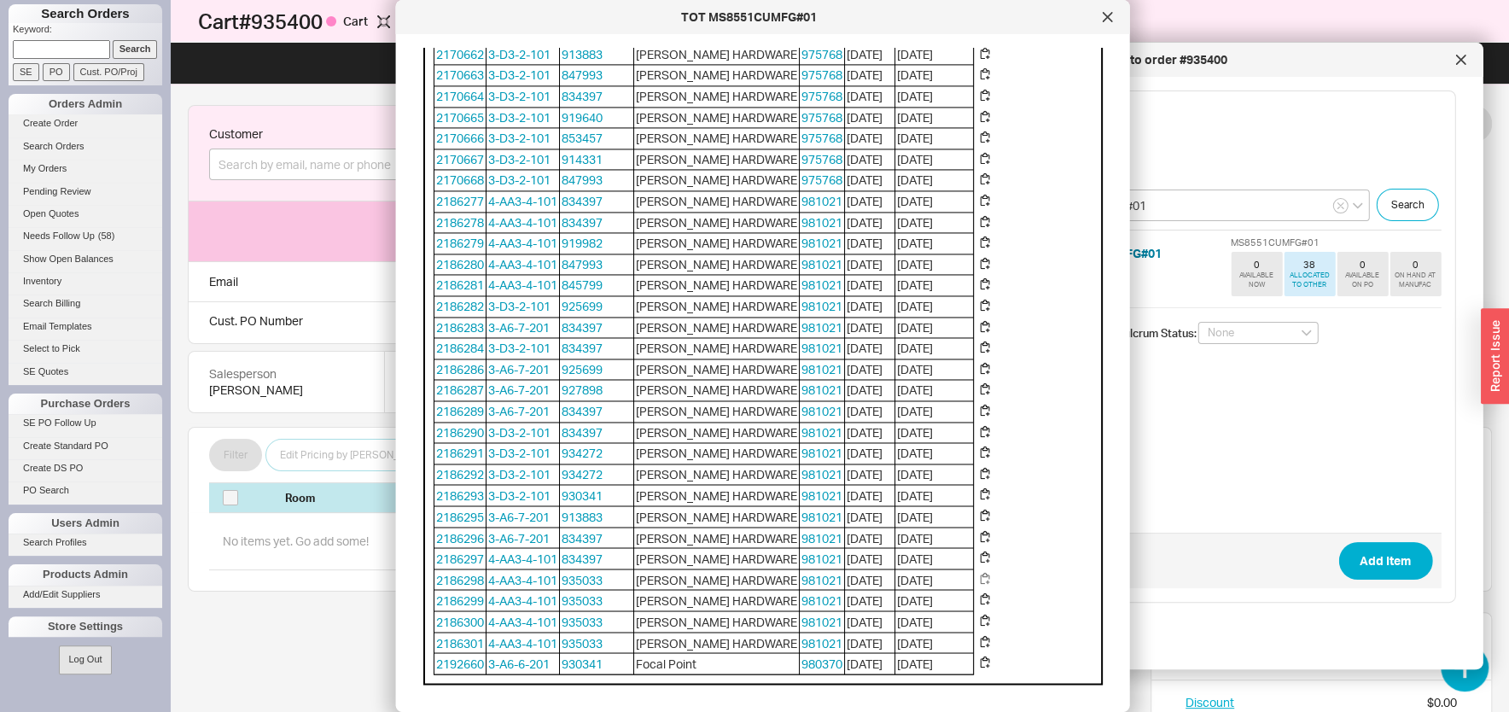
scroll to position [6693, 0]
click at [1104, 10] on div at bounding box center [1107, 16] width 27 height 27
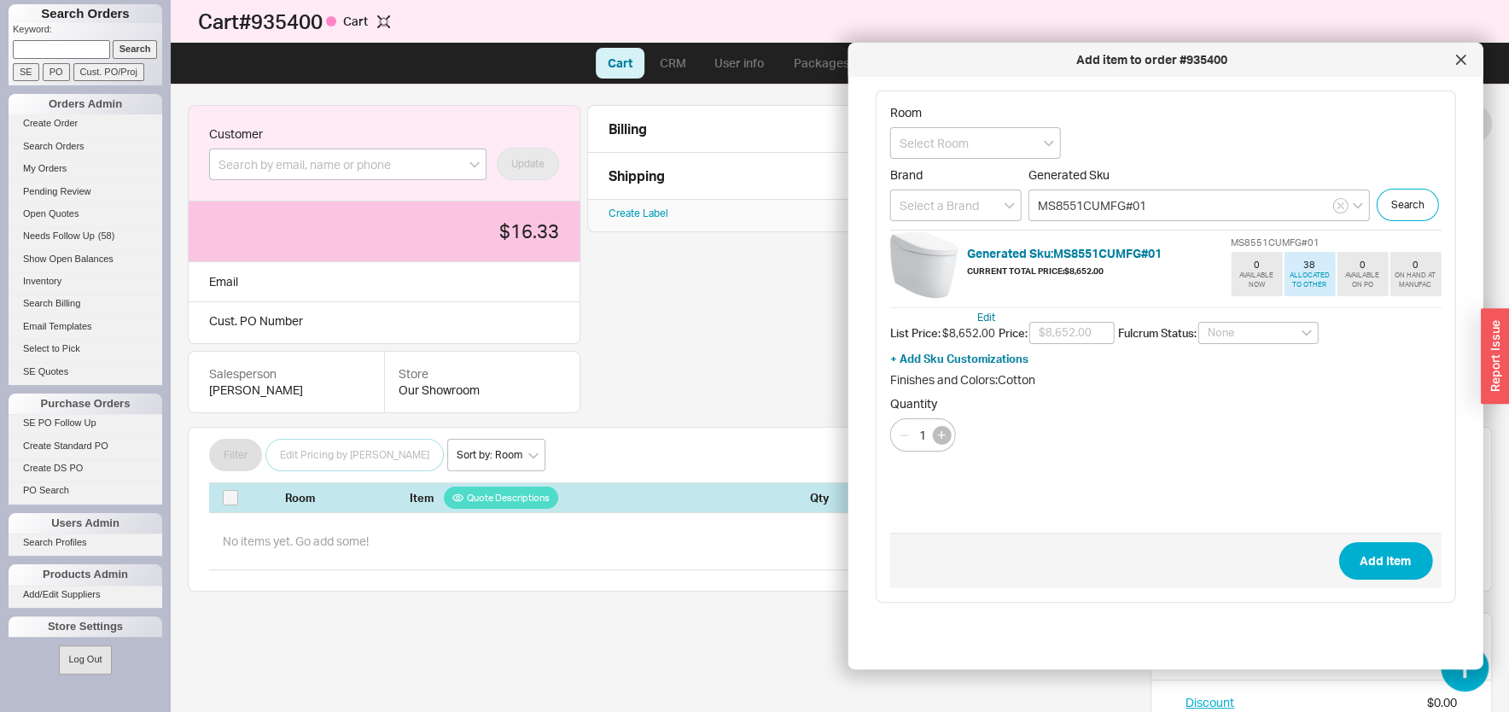
click at [946, 445] on button "button" at bounding box center [941, 435] width 19 height 19
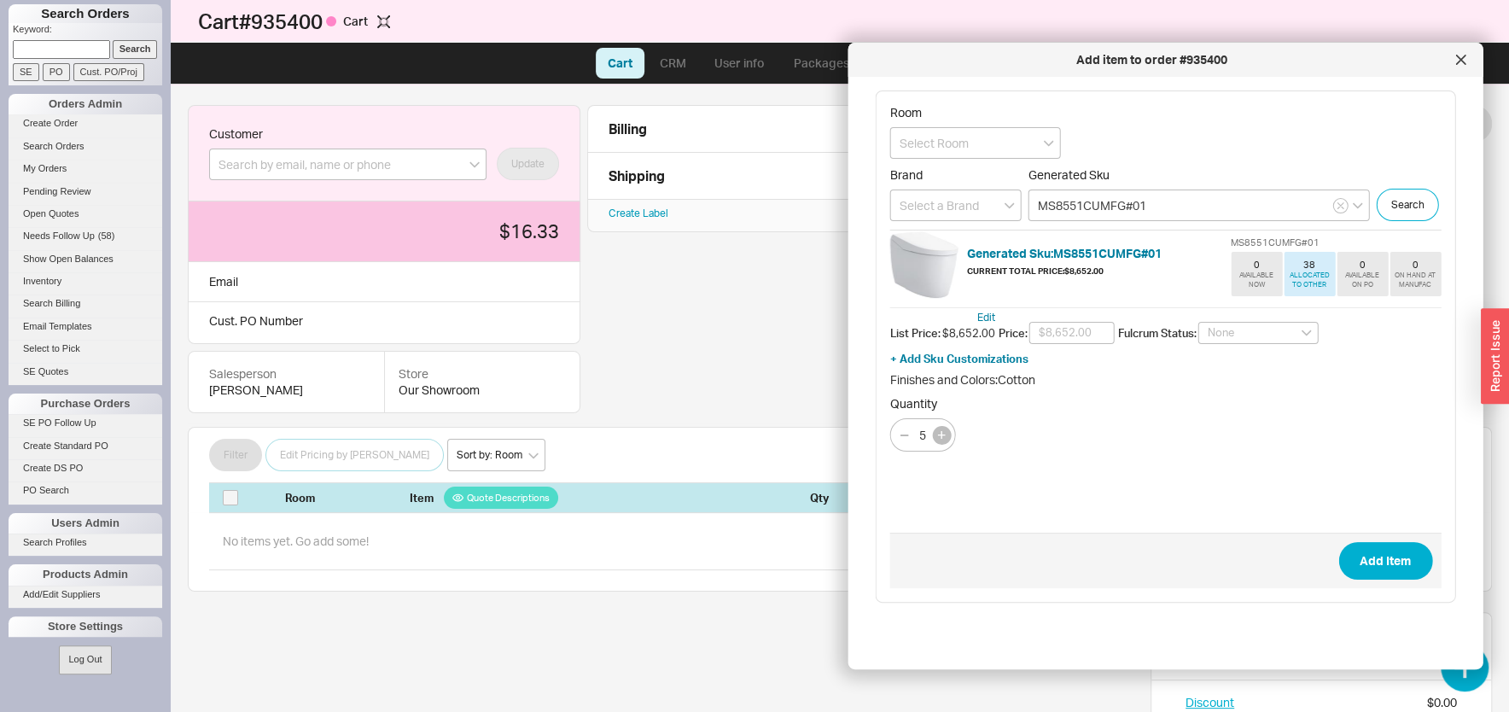
type input "6"
click at [1364, 542] on button "Add Item" at bounding box center [1385, 561] width 94 height 38
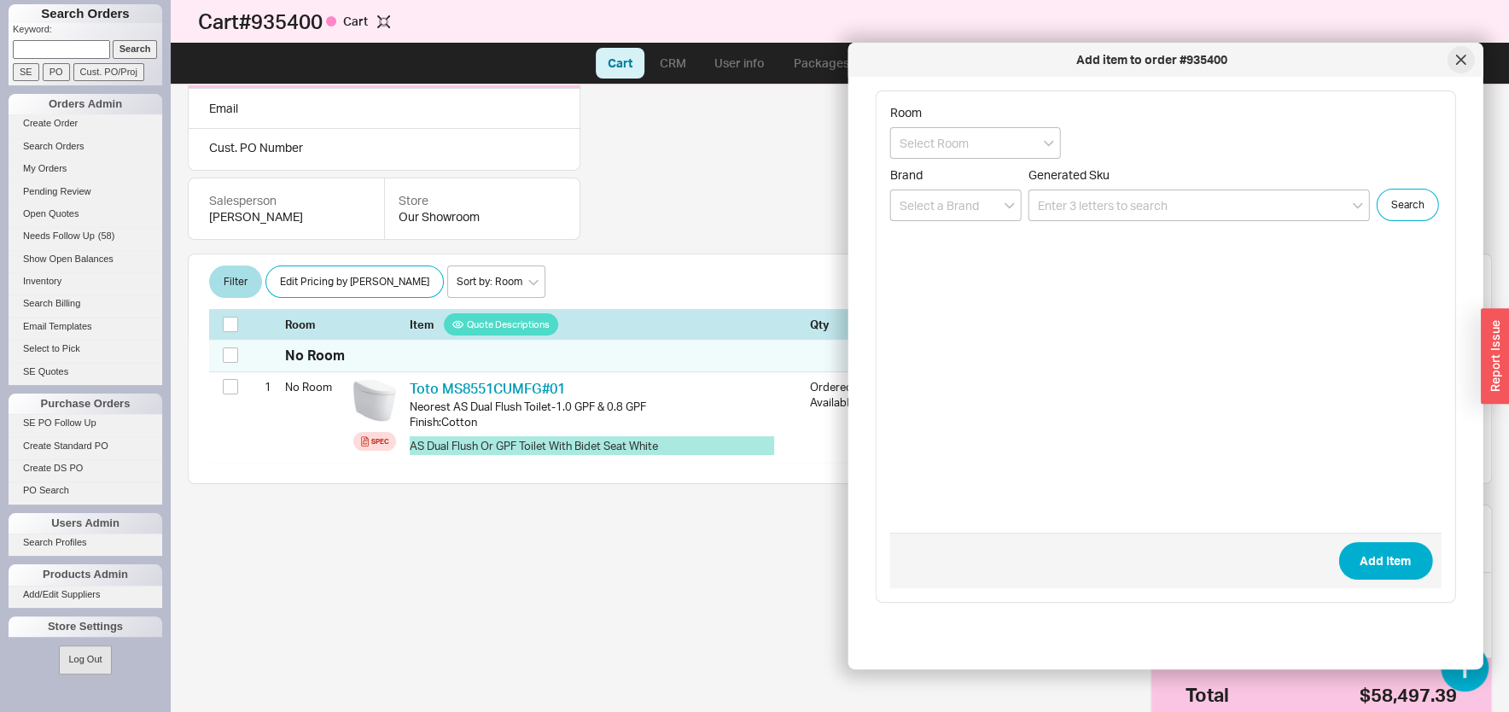
click at [1457, 56] on icon at bounding box center [1460, 59] width 9 height 9
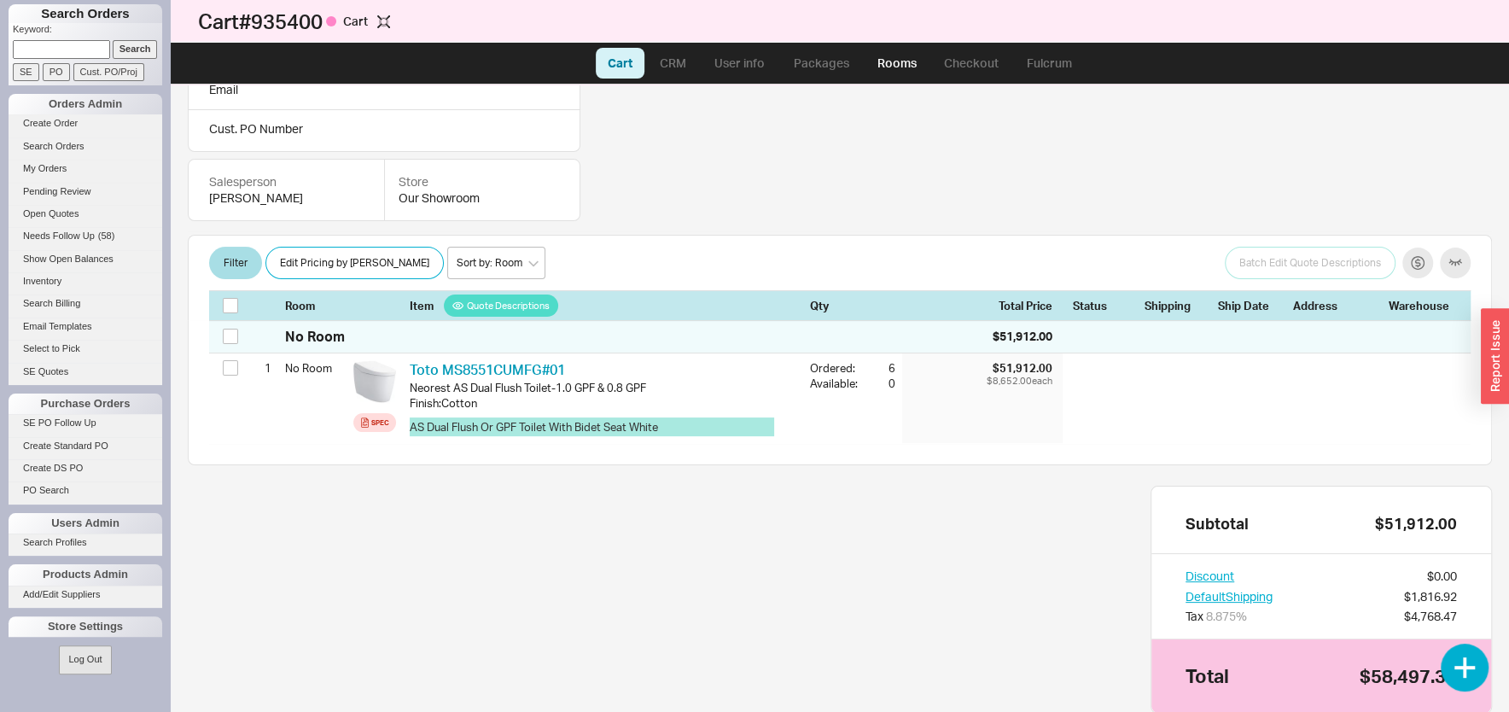
scroll to position [193, 0]
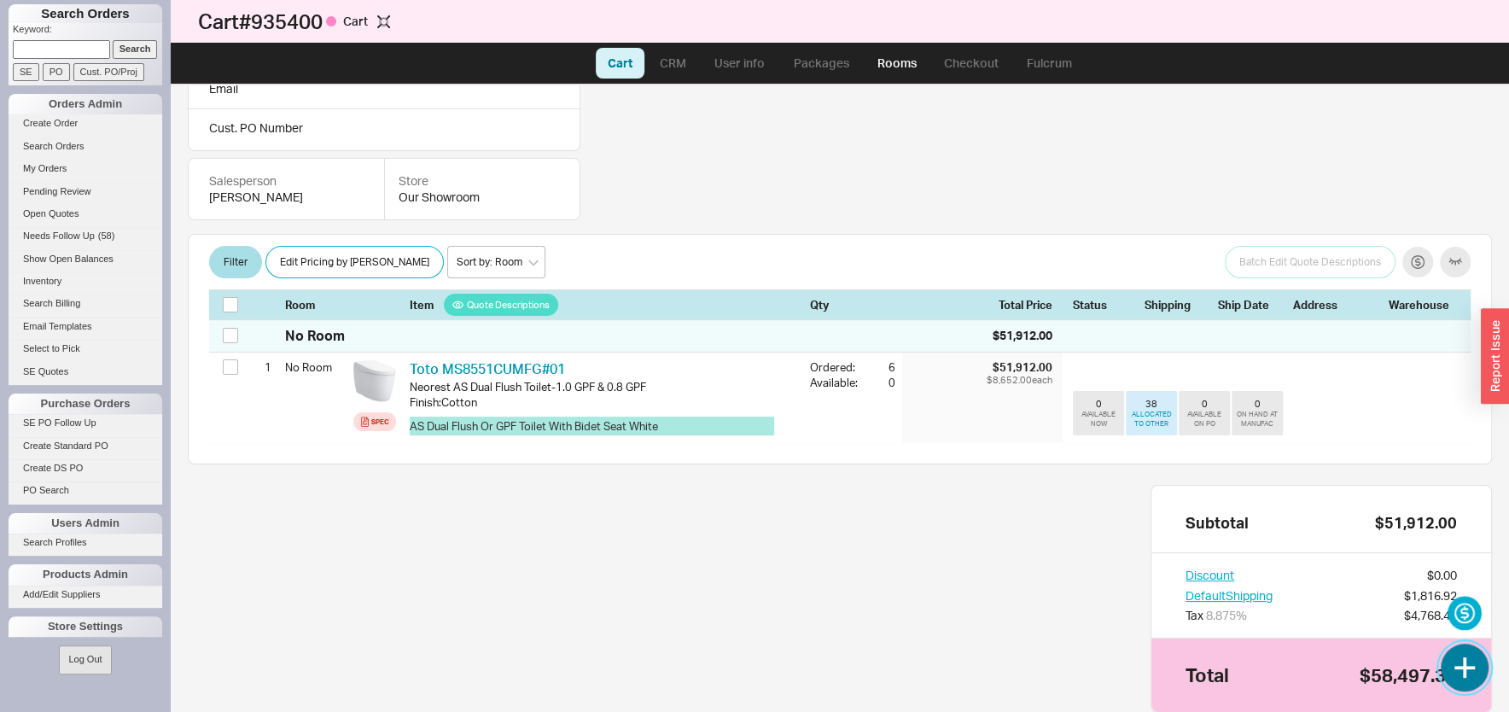
click at [1456, 663] on button "button" at bounding box center [1465, 667] width 48 height 48
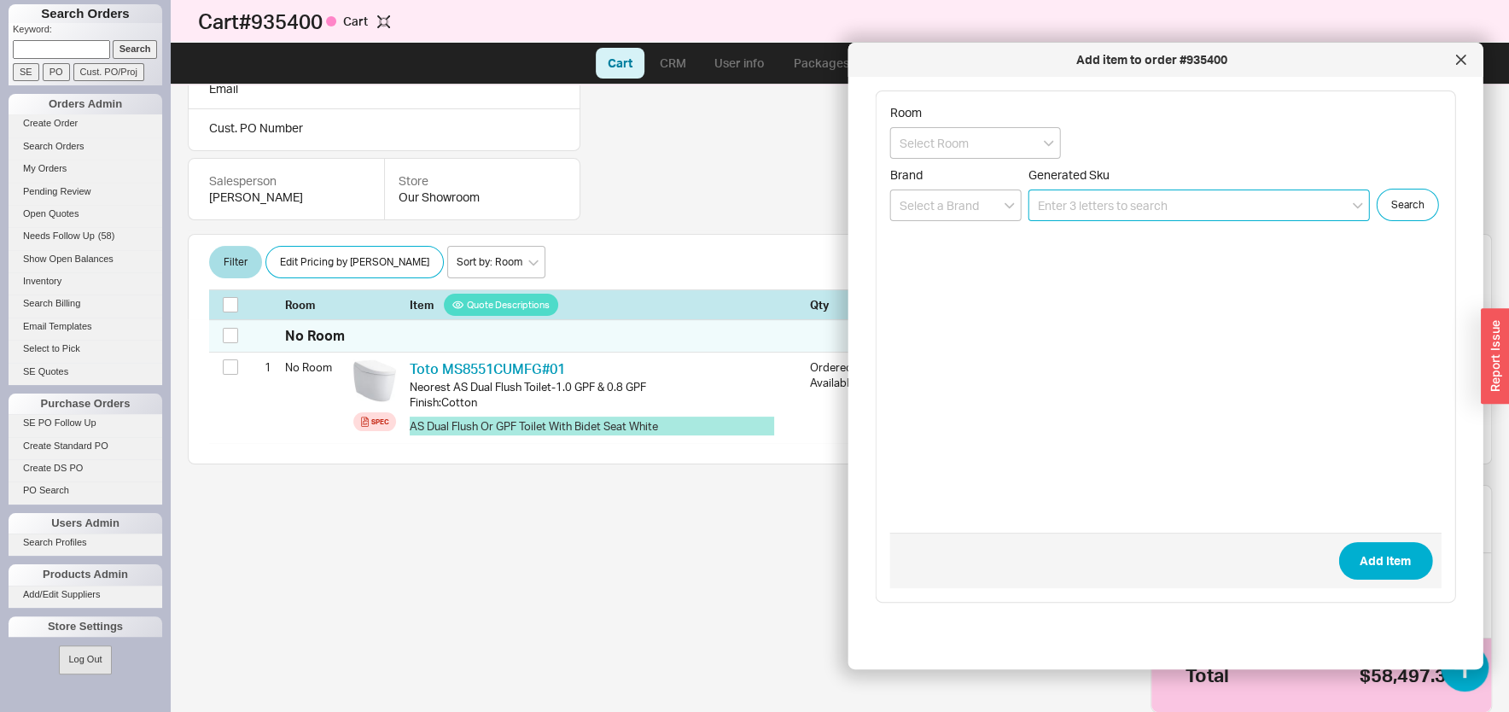
click at [1092, 207] on input at bounding box center [1198, 205] width 341 height 32
paste input "SKU: MS8341CUMFG#01"
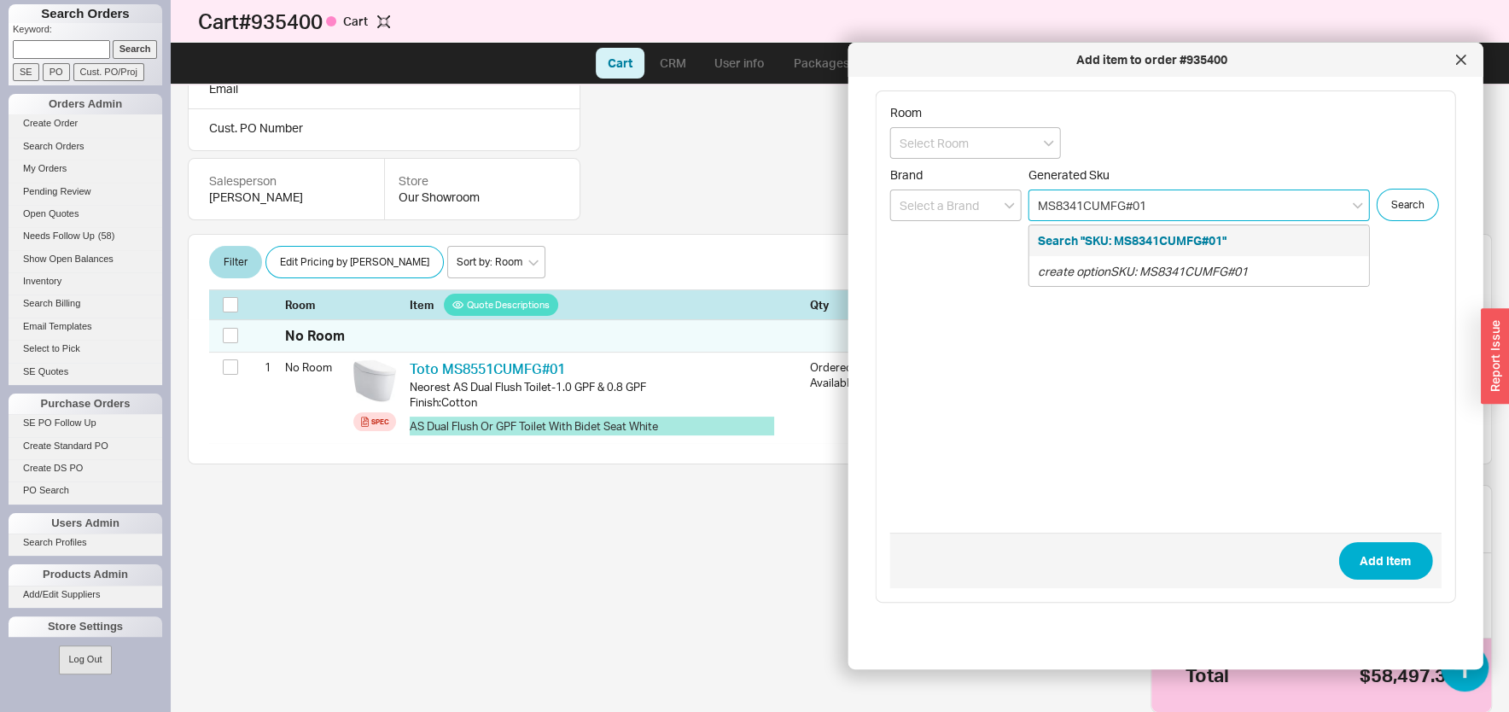
drag, startPoint x: 1067, startPoint y: 204, endPoint x: 1043, endPoint y: 225, distance: 32.0
click at [1028, 213] on input "MS8341CUMFG#01" at bounding box center [1198, 205] width 341 height 32
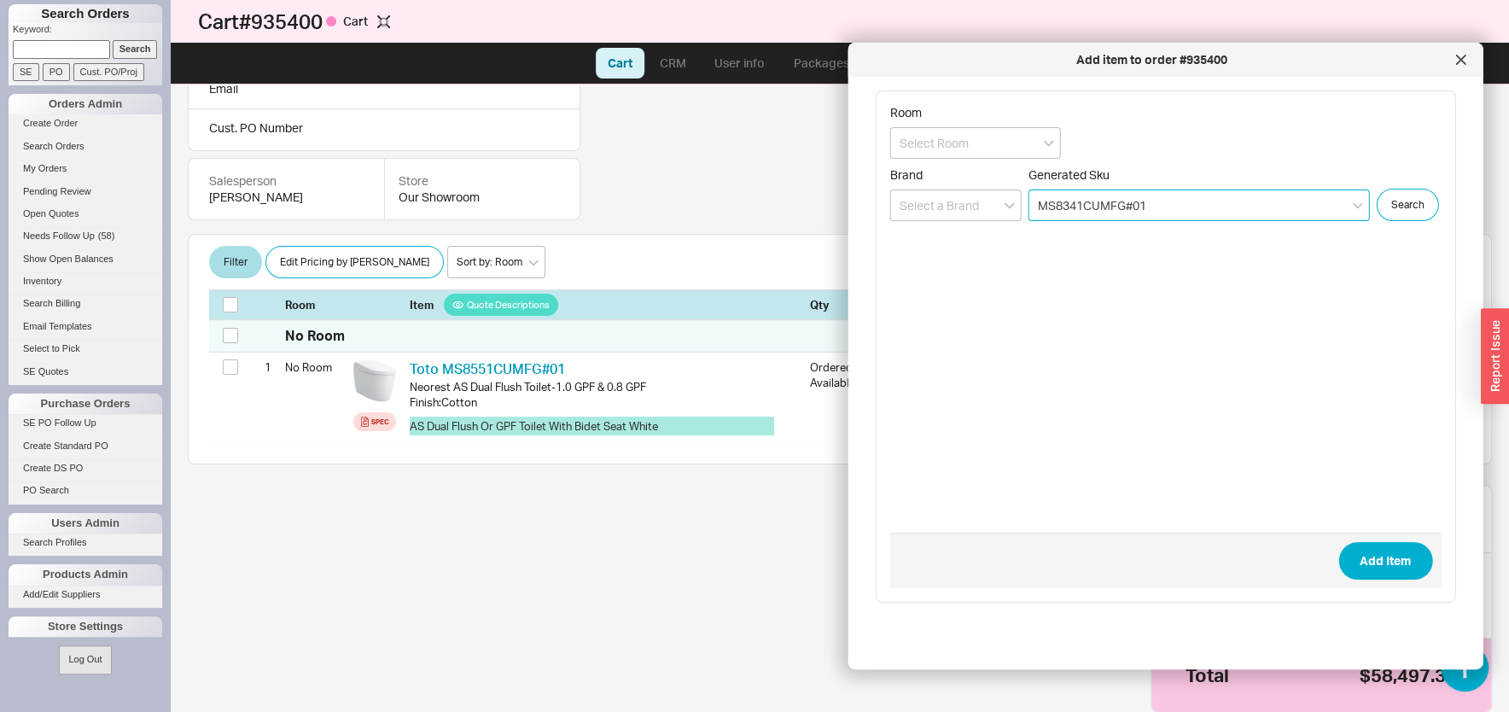
click at [1187, 202] on input "MS8341CUMFG#01" at bounding box center [1198, 205] width 341 height 32
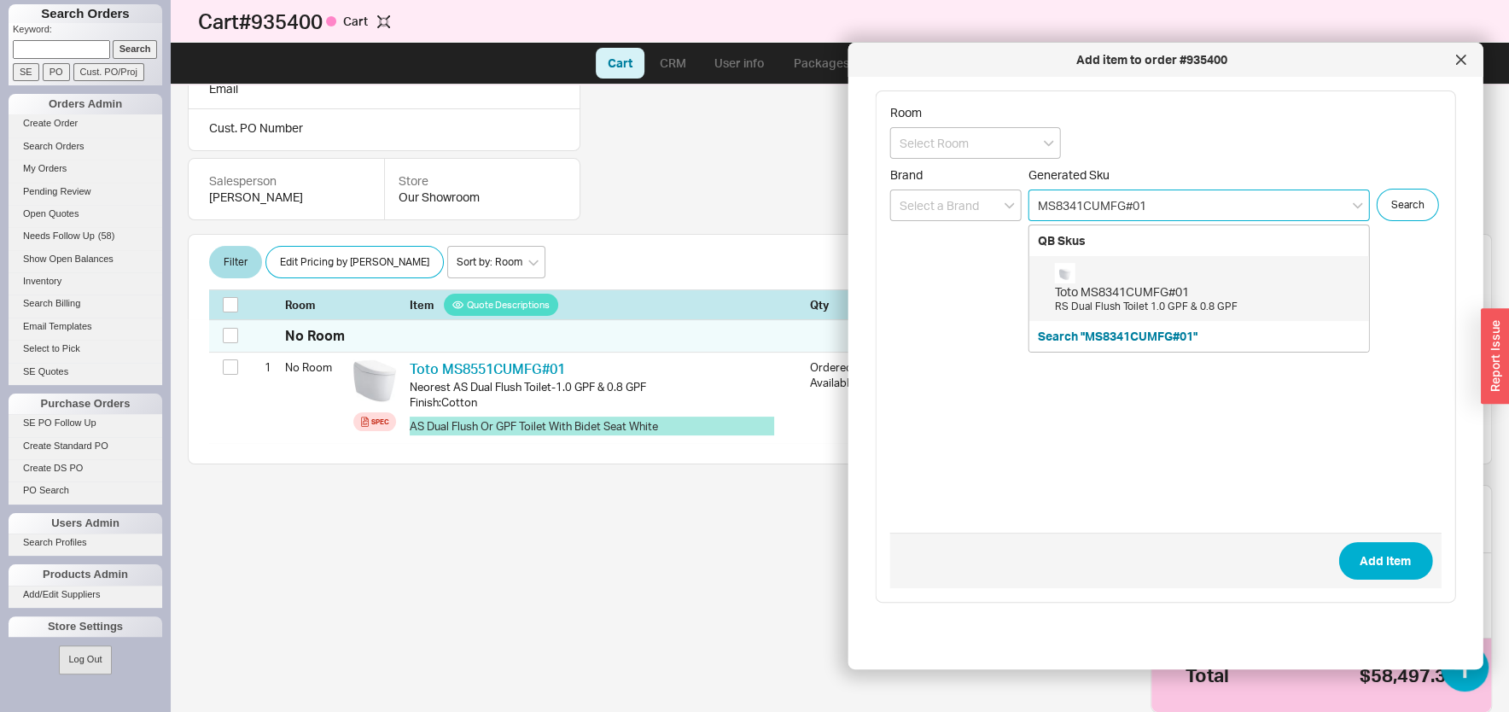
click at [1112, 289] on div "Toto MS8341CUMFG#01" at bounding box center [1208, 291] width 306 height 17
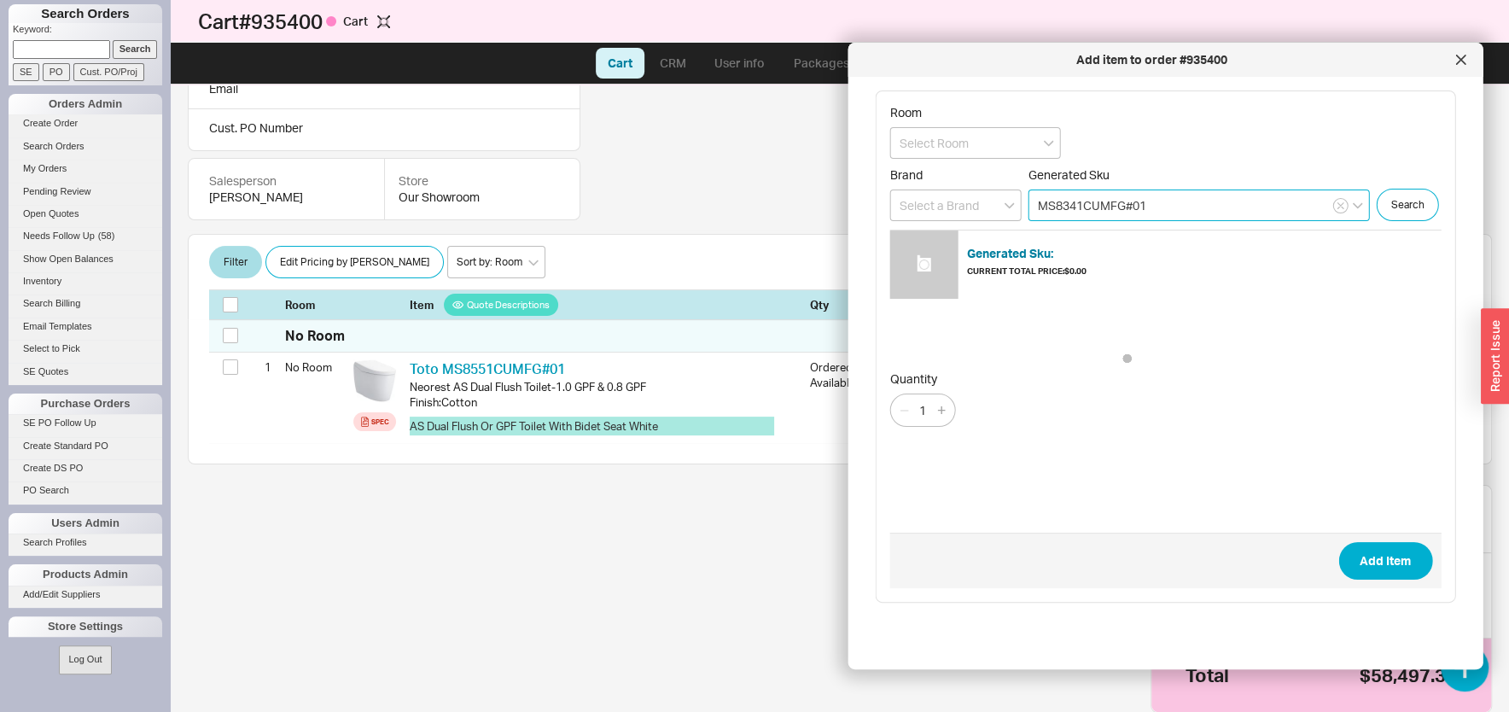
type input "MS8341CUMFG#01"
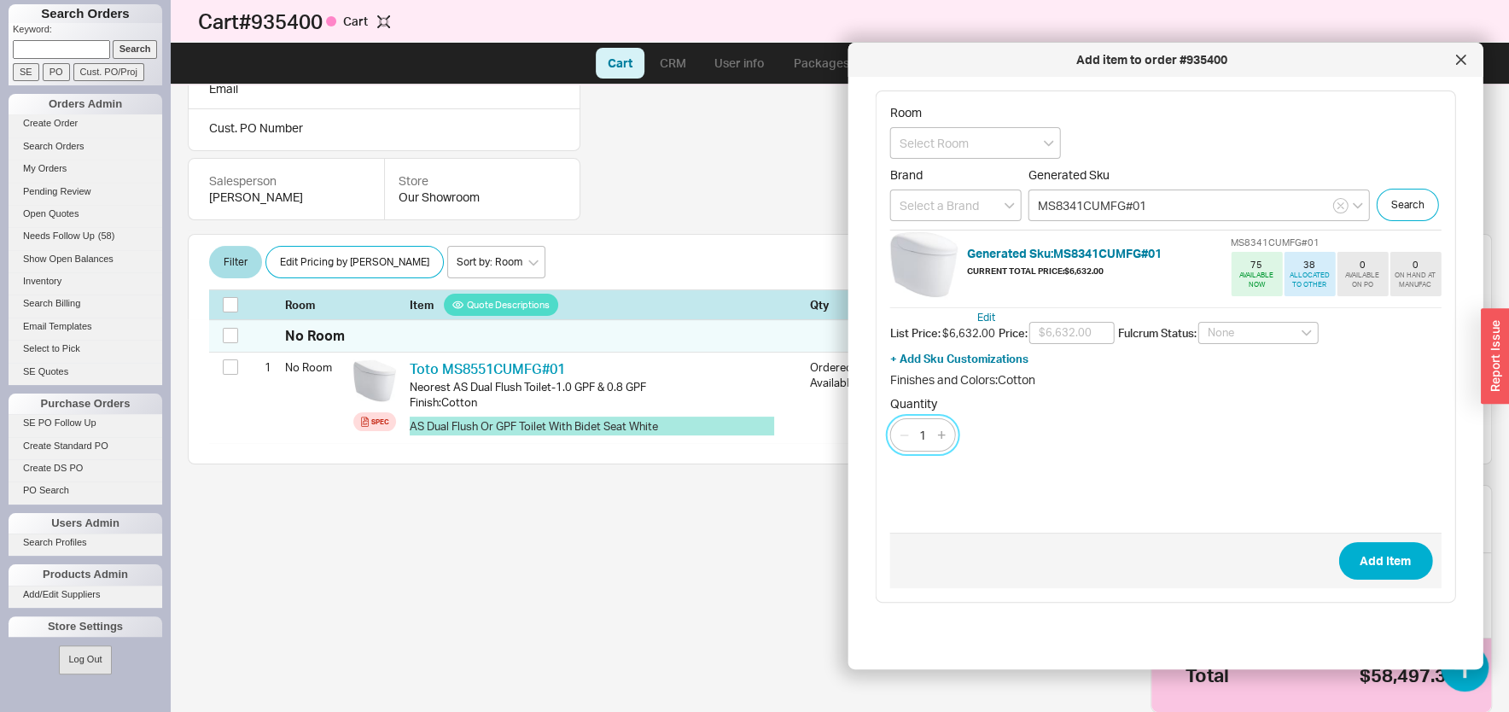
click at [923, 445] on input "1" at bounding box center [923, 434] width 24 height 21
type input "6"
click at [1344, 561] on button "Add Item" at bounding box center [1385, 561] width 94 height 38
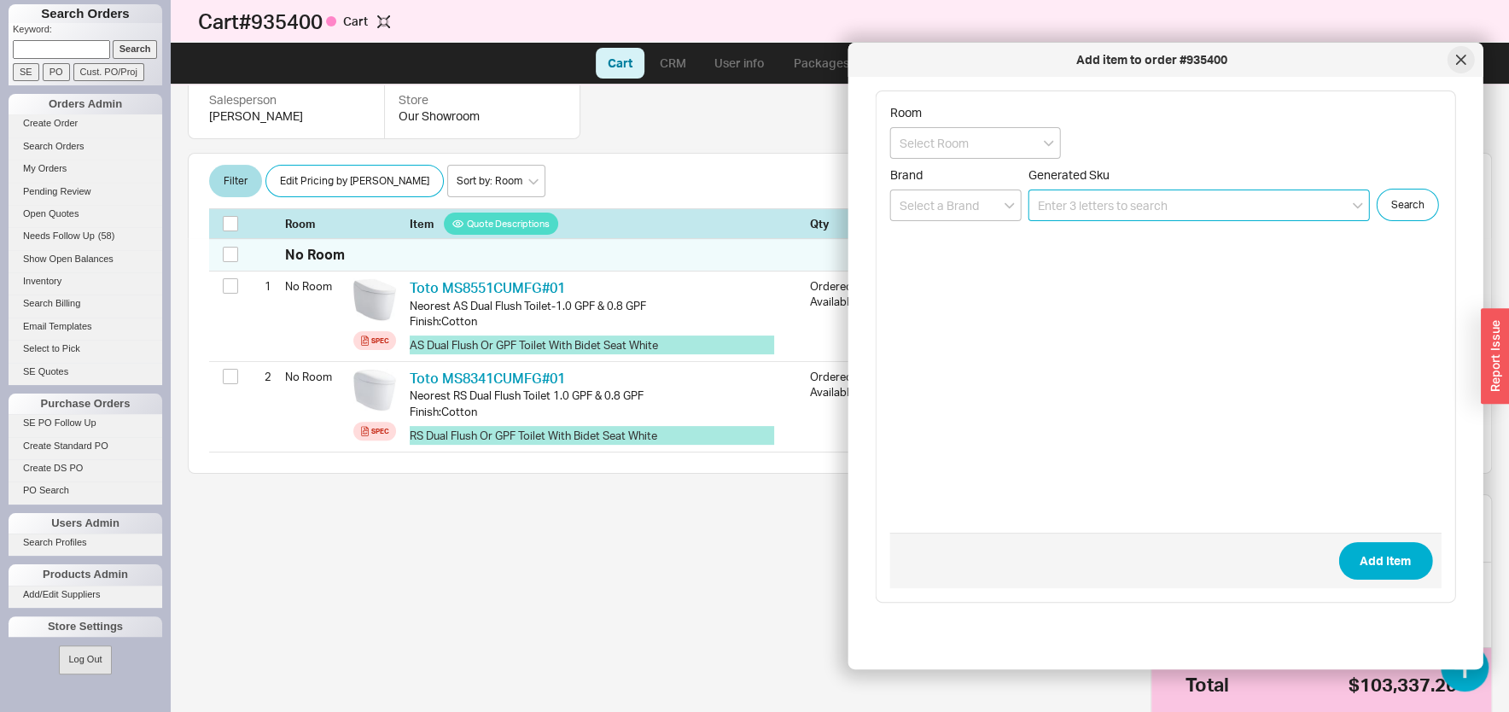
scroll to position [282, 0]
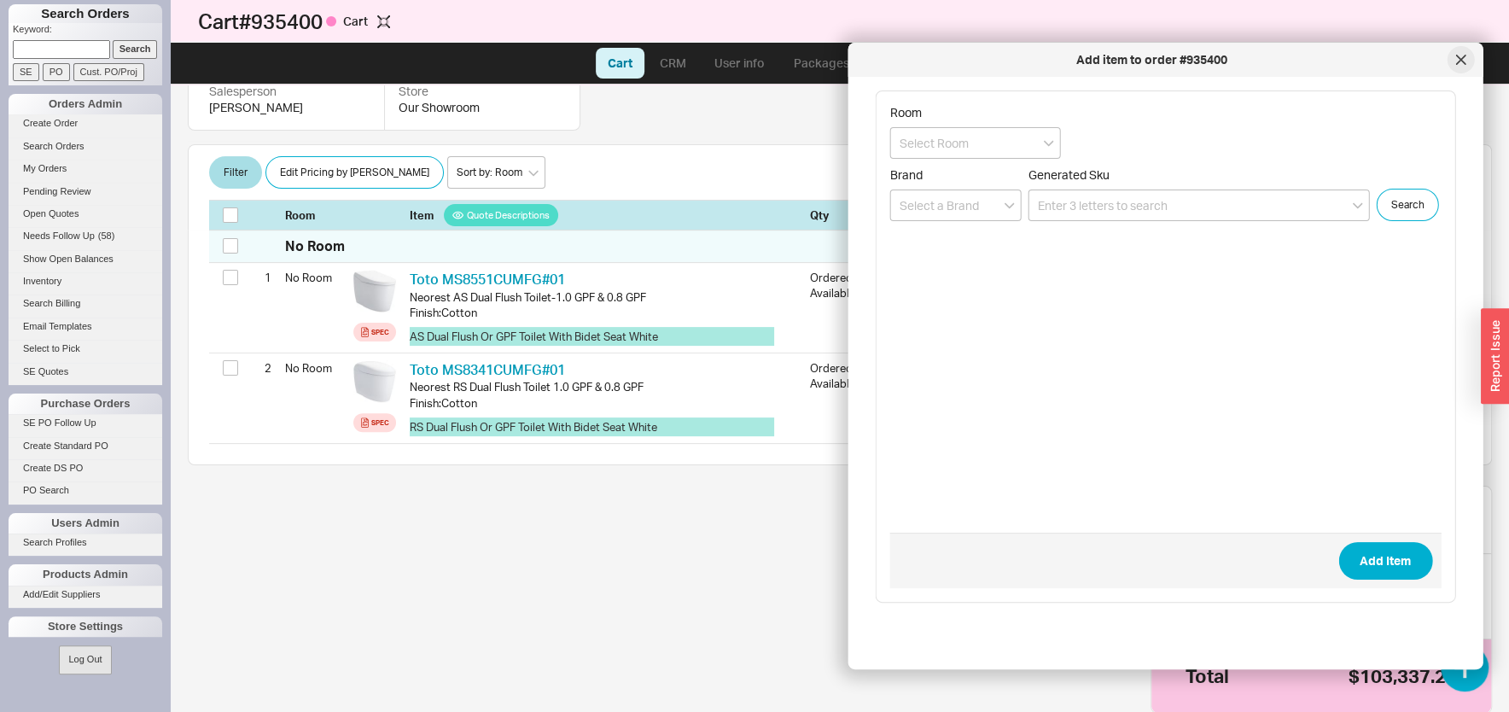
click at [1459, 61] on icon at bounding box center [1460, 59] width 9 height 9
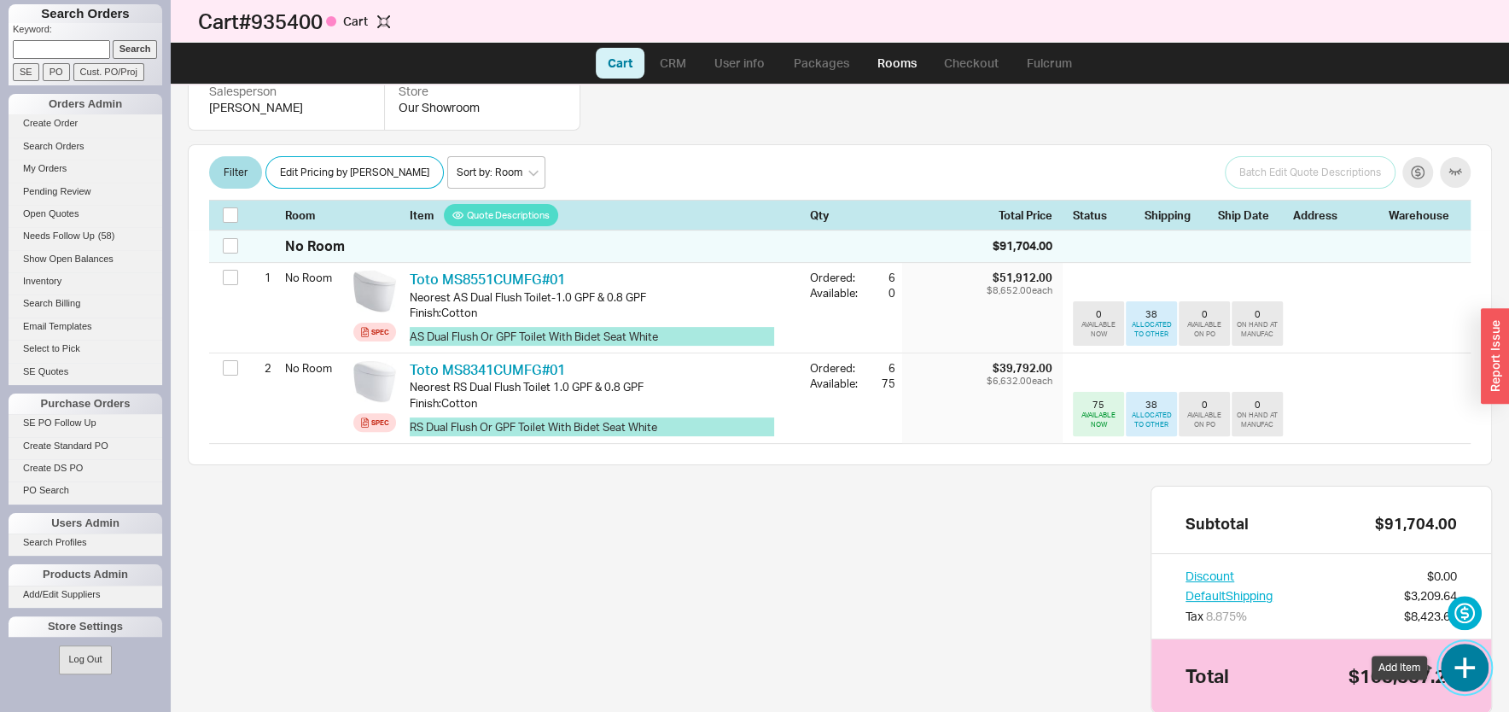
click at [1464, 660] on button "button" at bounding box center [1465, 667] width 48 height 48
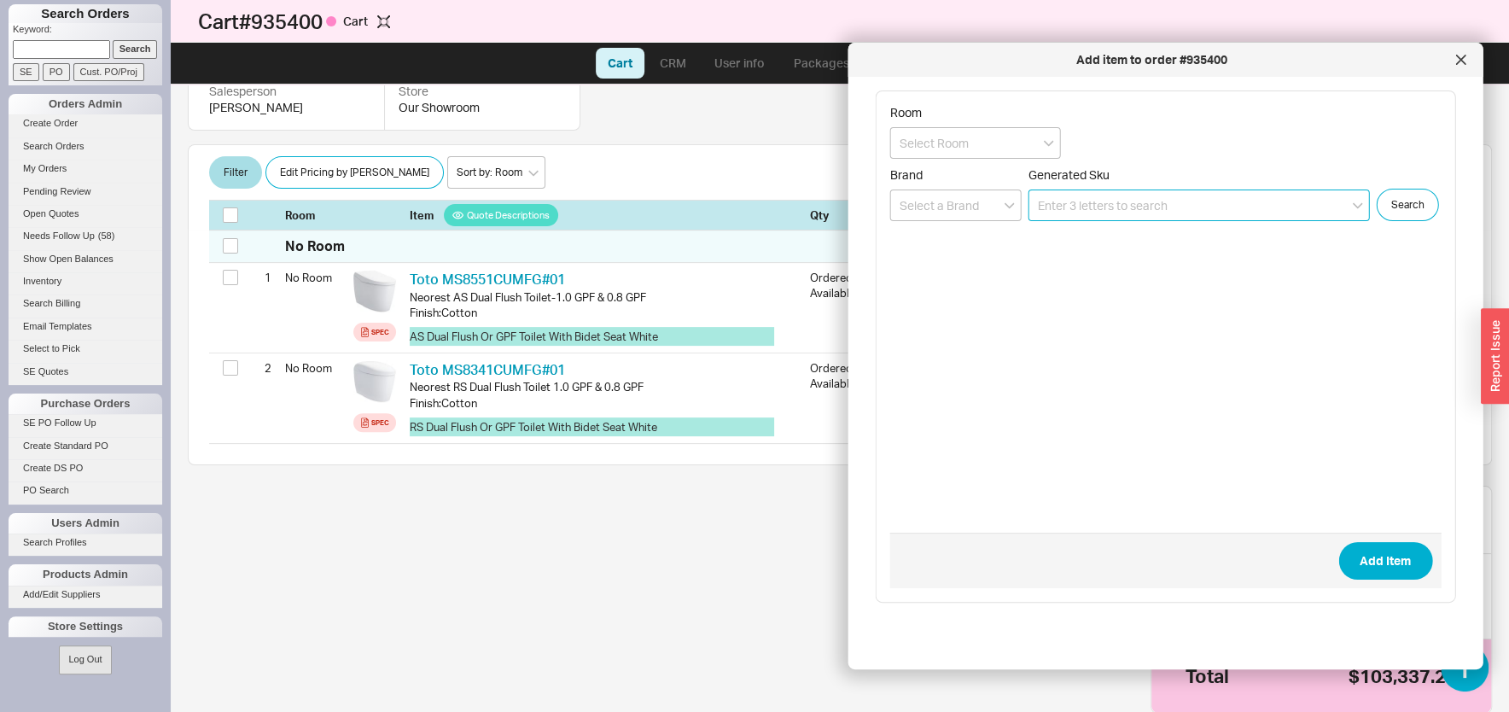
click at [1126, 207] on input at bounding box center [1198, 205] width 341 height 32
paste input "MS8732CUMFG#01S"
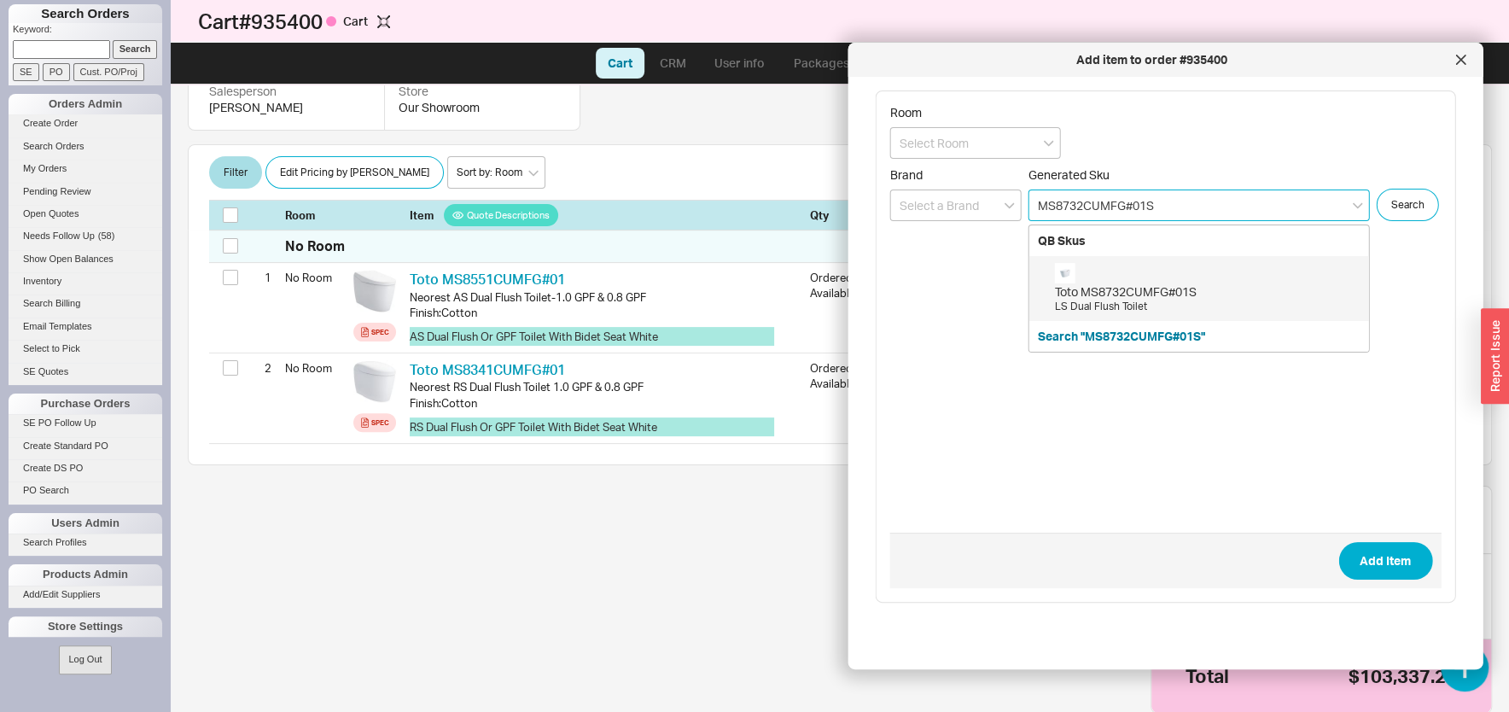
click at [1126, 294] on div "Toto MS8732CUMFG#01S" at bounding box center [1208, 291] width 306 height 17
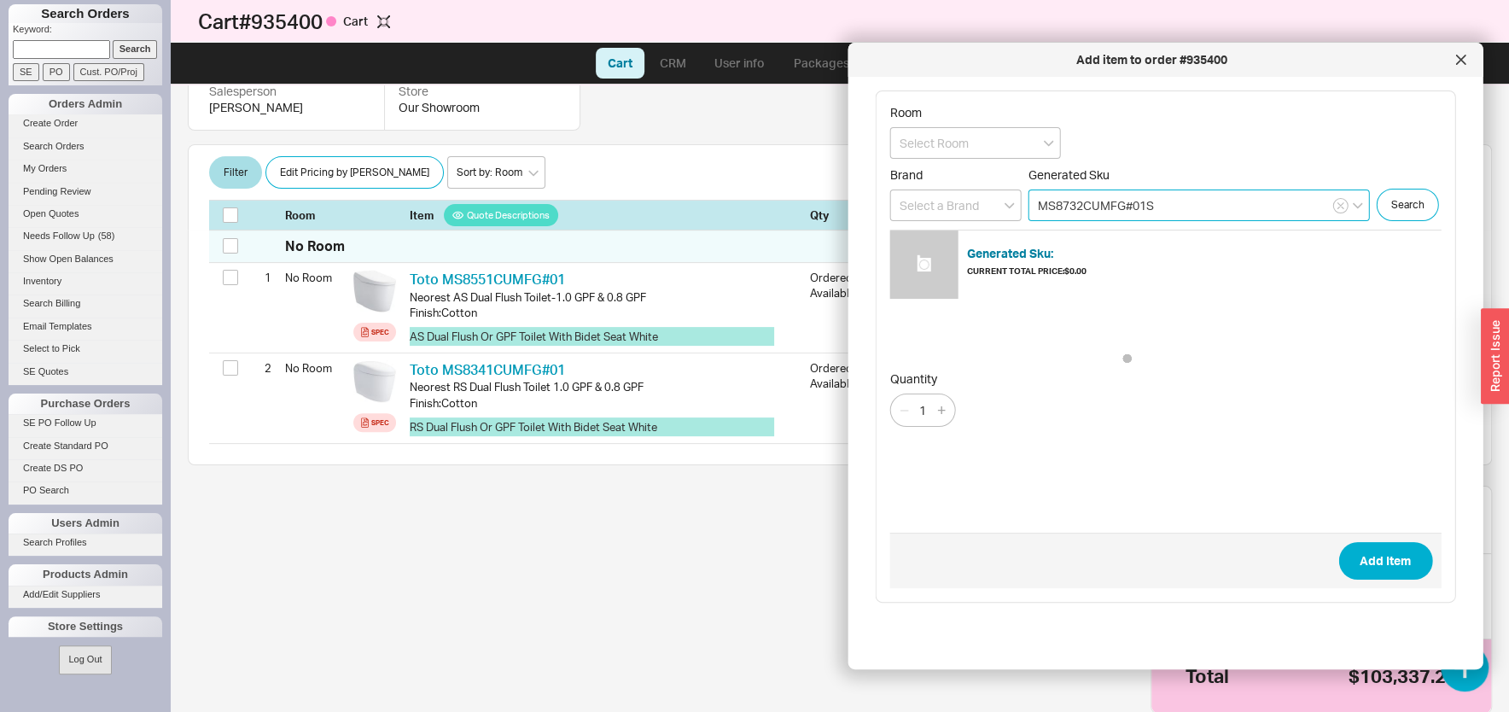
type input "MS8732CUMFG#01S"
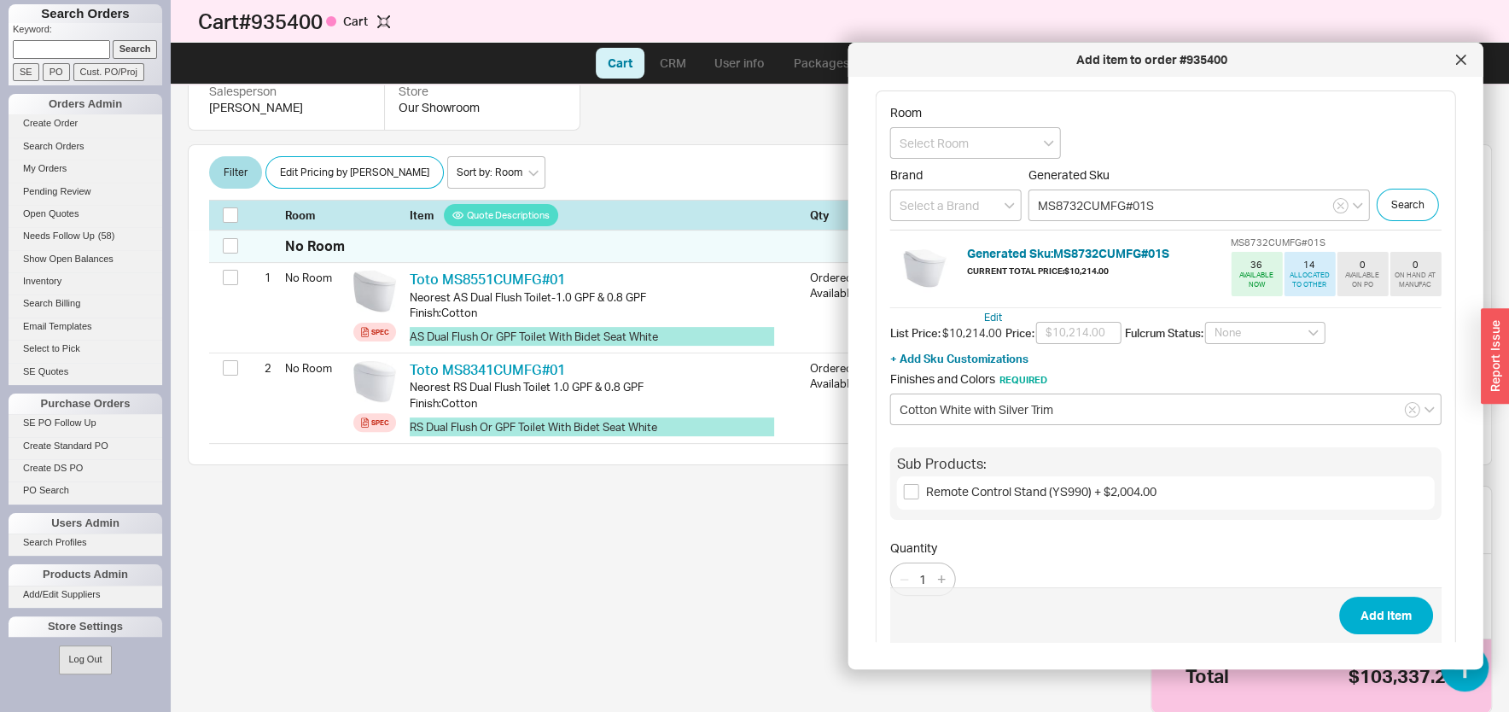
scroll to position [77, 0]
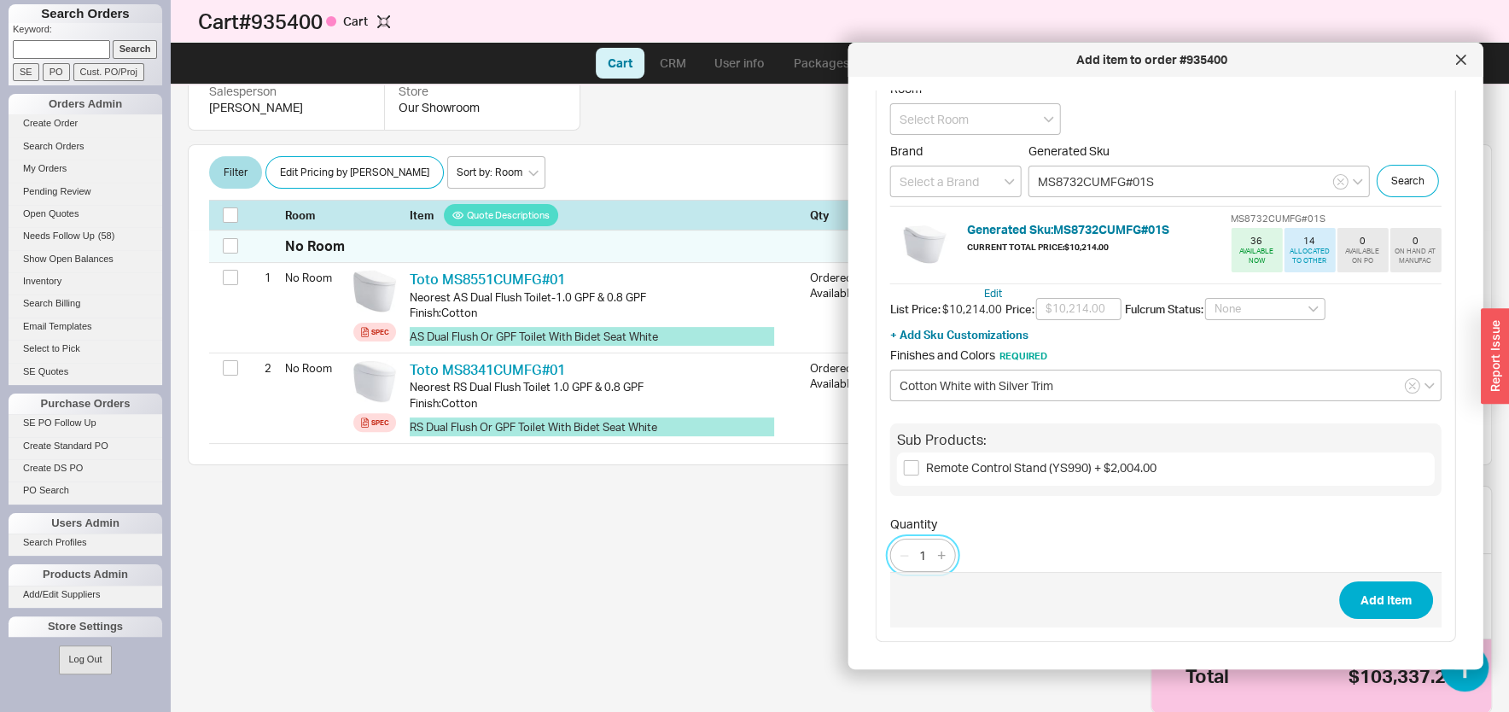
click at [917, 557] on input "1" at bounding box center [923, 554] width 24 height 21
type input "6"
click at [1359, 596] on button "Add Item" at bounding box center [1385, 600] width 94 height 38
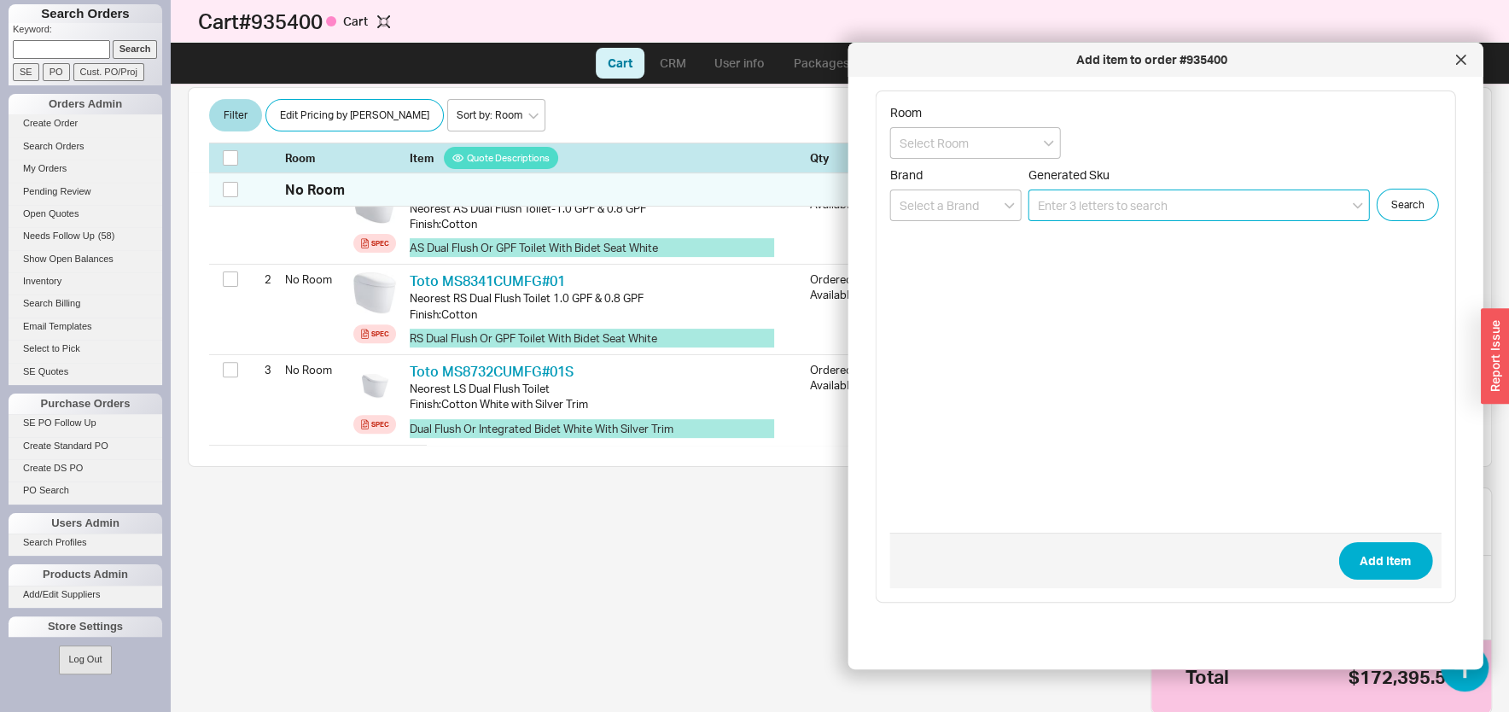
scroll to position [373, 0]
click at [1455, 65] on div at bounding box center [1460, 59] width 27 height 27
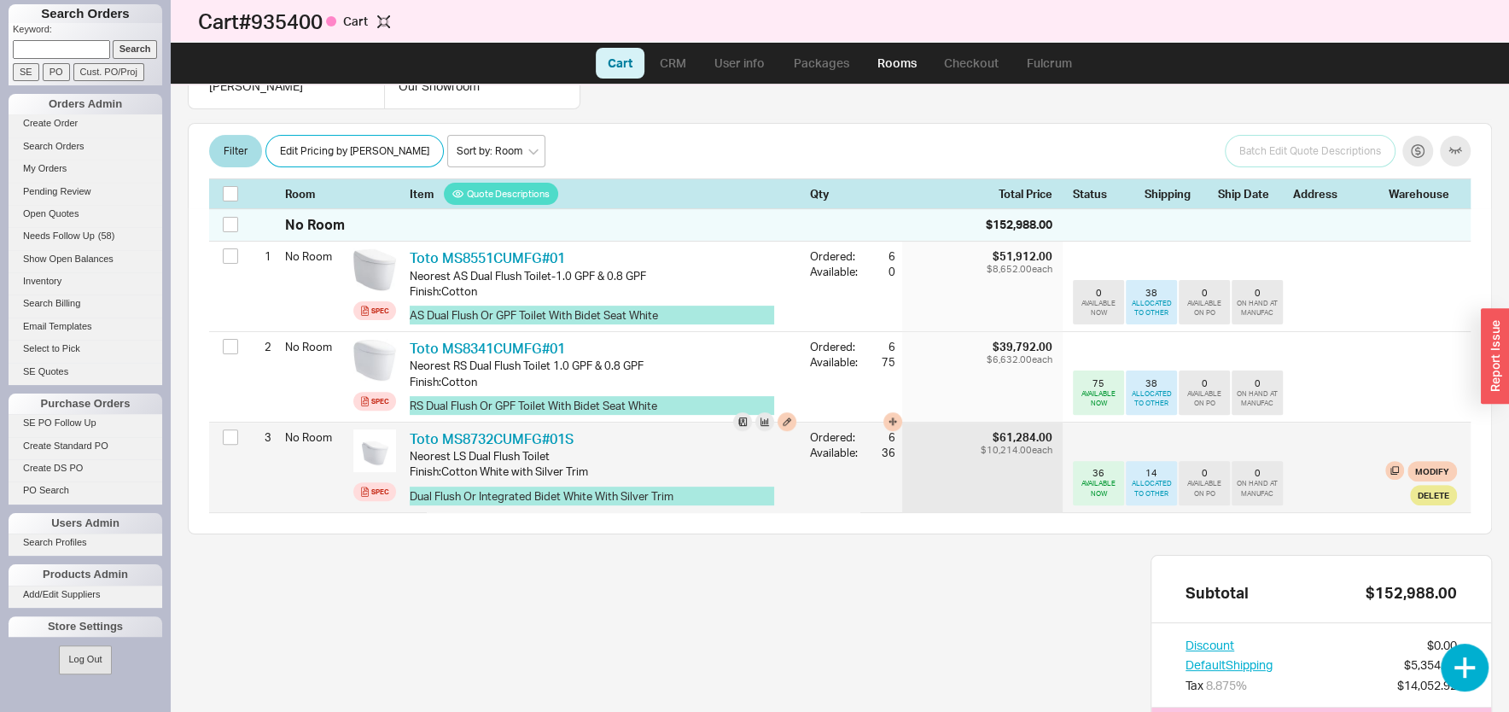
scroll to position [282, 0]
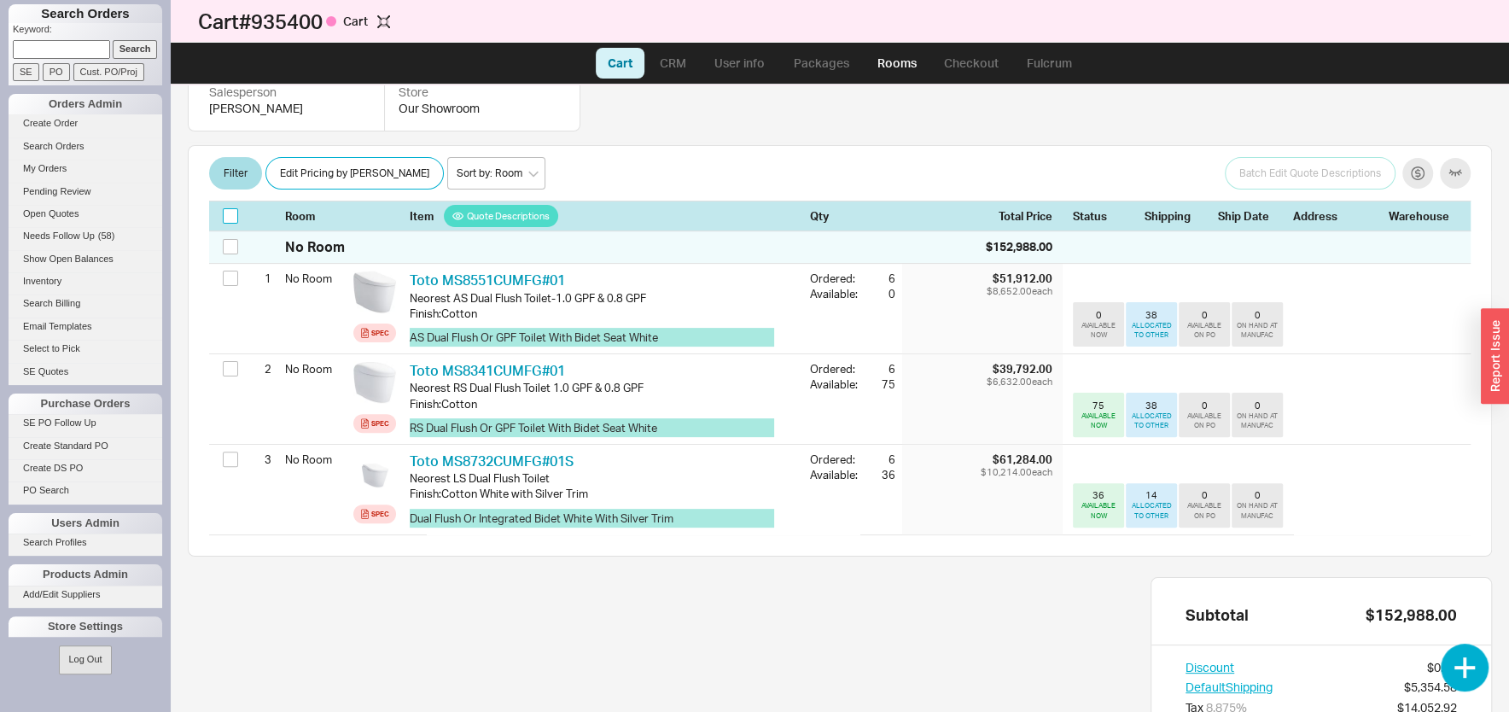
click at [226, 220] on input "checkbox" at bounding box center [230, 215] width 15 height 15
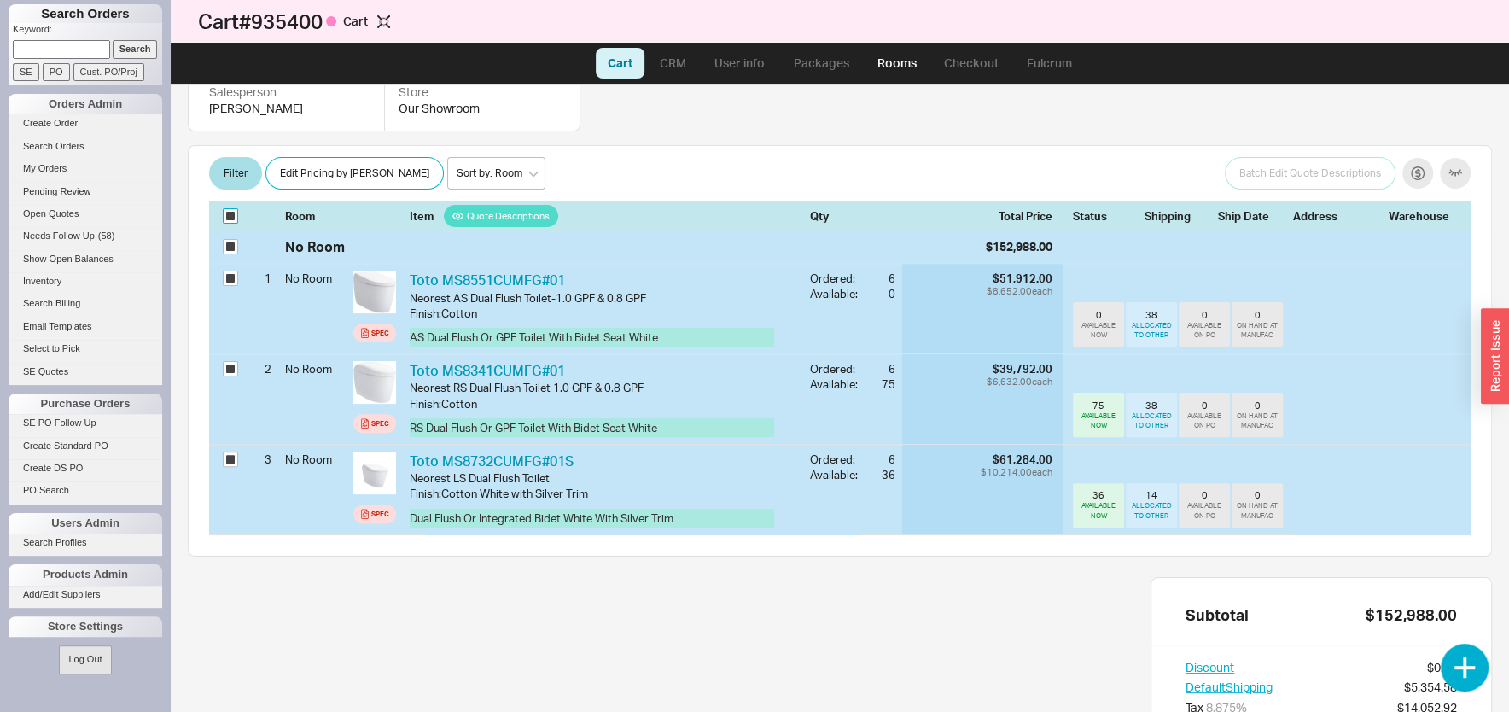
checkbox input "true"
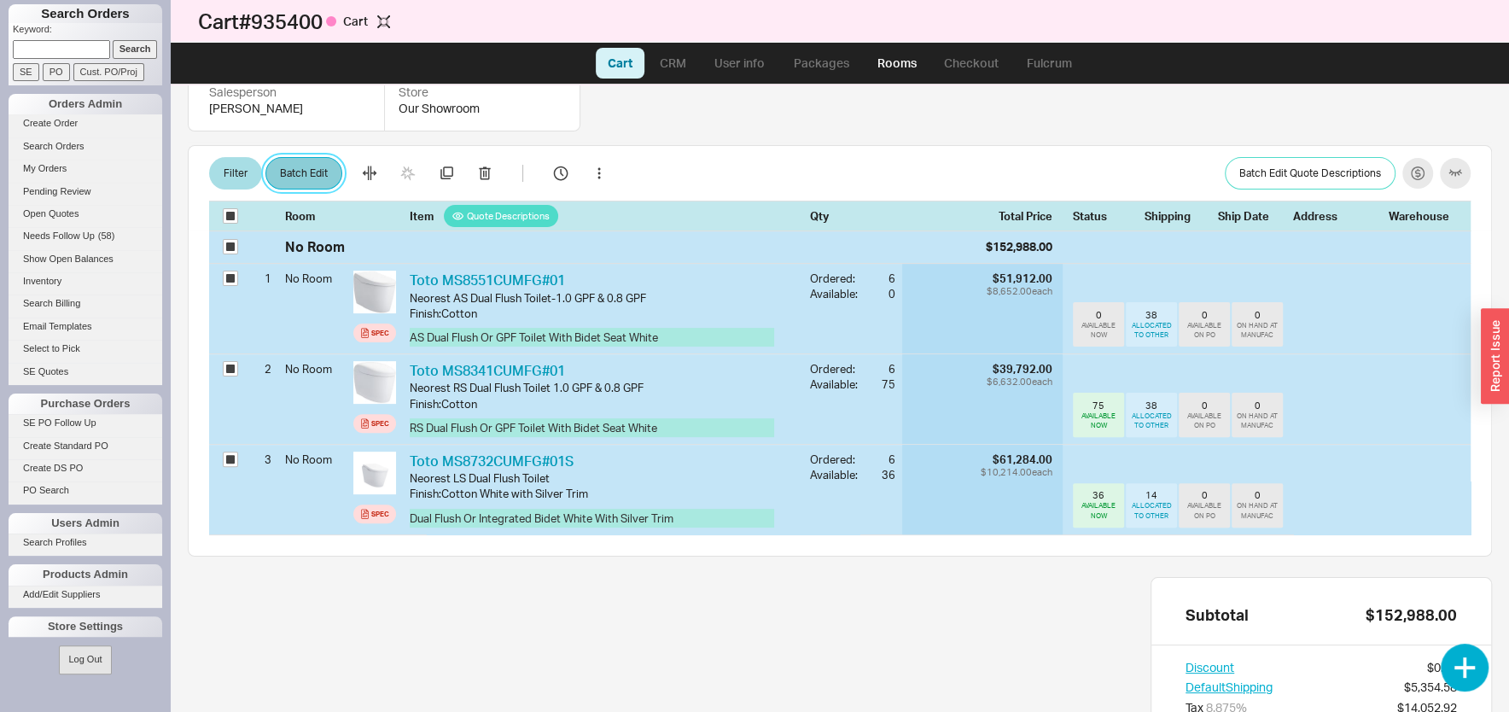
drag, startPoint x: 291, startPoint y: 177, endPoint x: 346, endPoint y: 182, distance: 54.9
click at [294, 175] on button "Batch Edit" at bounding box center [303, 173] width 77 height 32
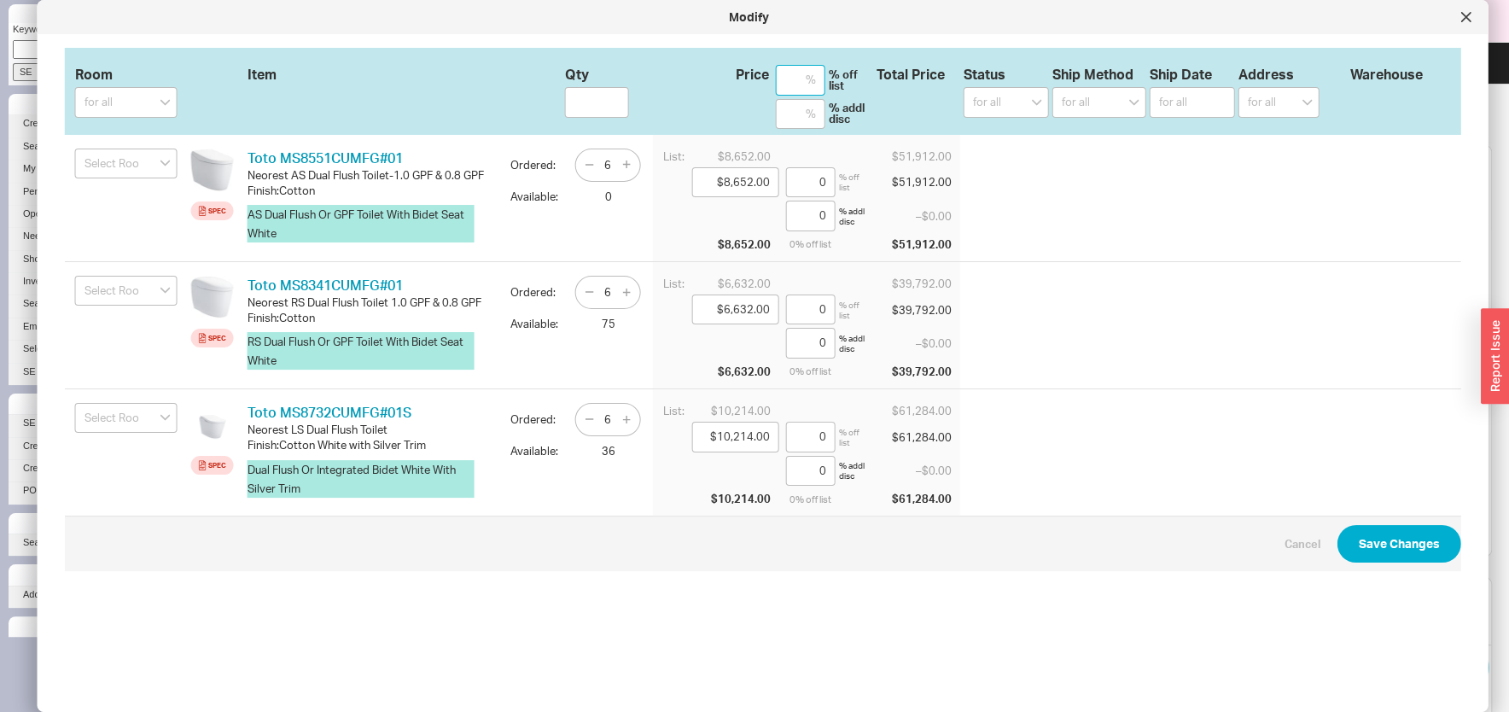
click at [797, 70] on input at bounding box center [800, 80] width 49 height 31
type input "2"
type input "$8,478.96"
type input "2"
type input "$6,499.36"
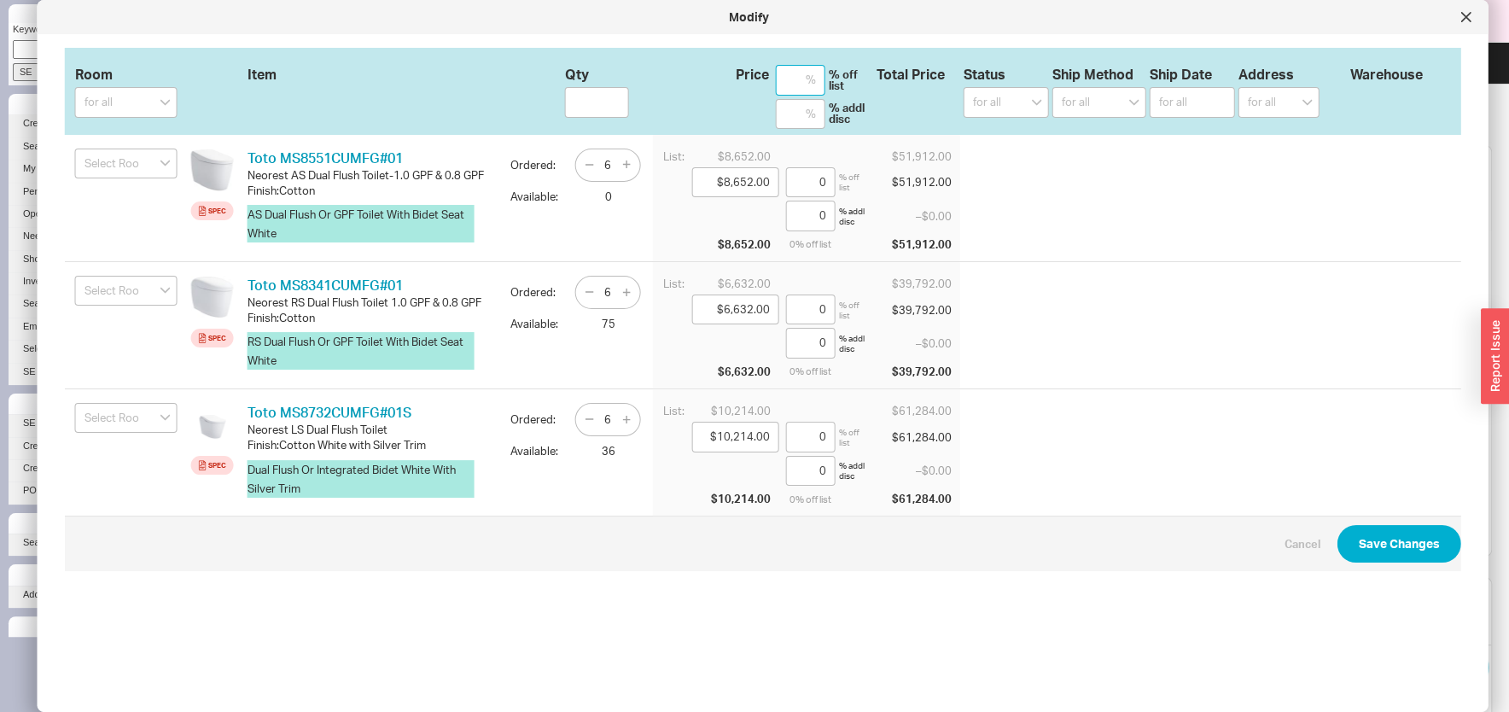
type input "2"
type input "$10,009.72"
type input "2"
type input "25"
type input "$6,489.00"
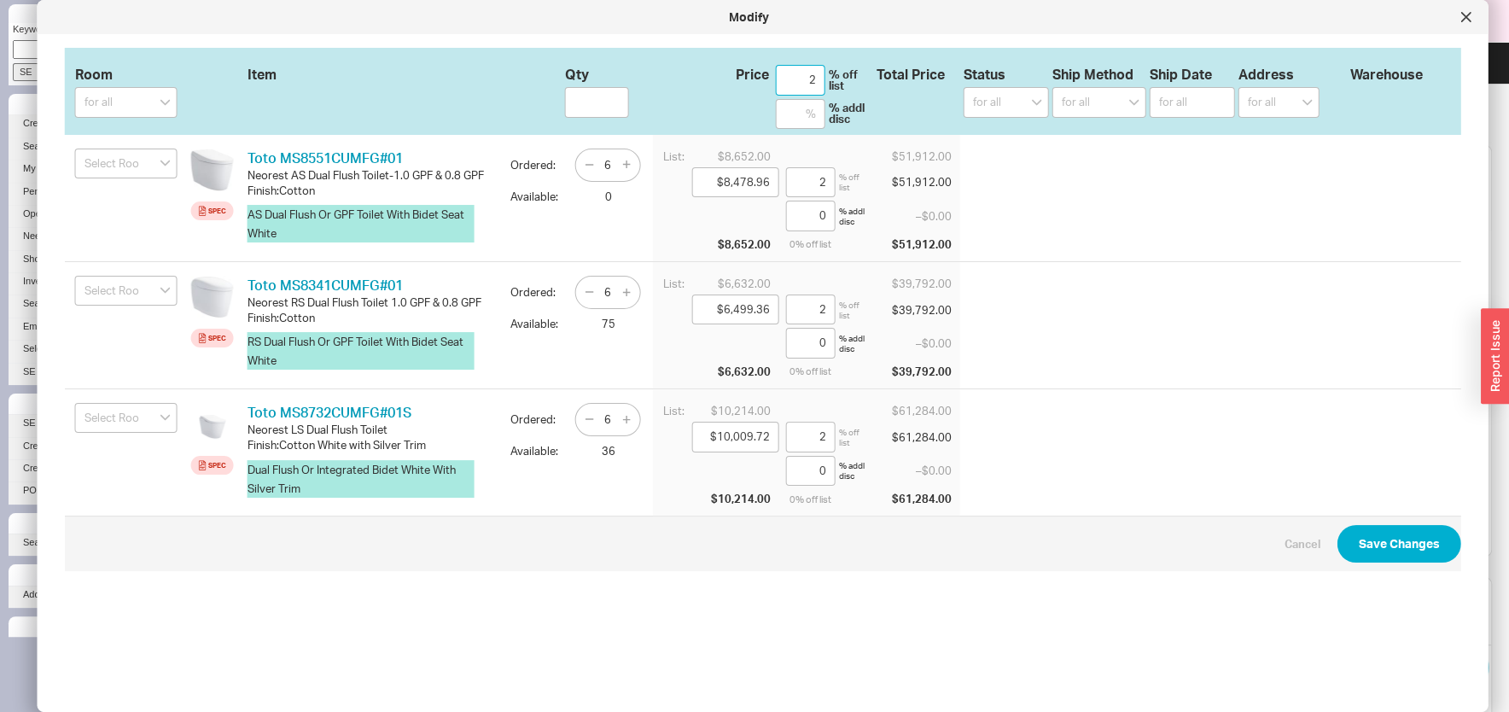
type input "25"
type input "$4,974.00"
type input "25"
type input "$7,660.50"
type input "25"
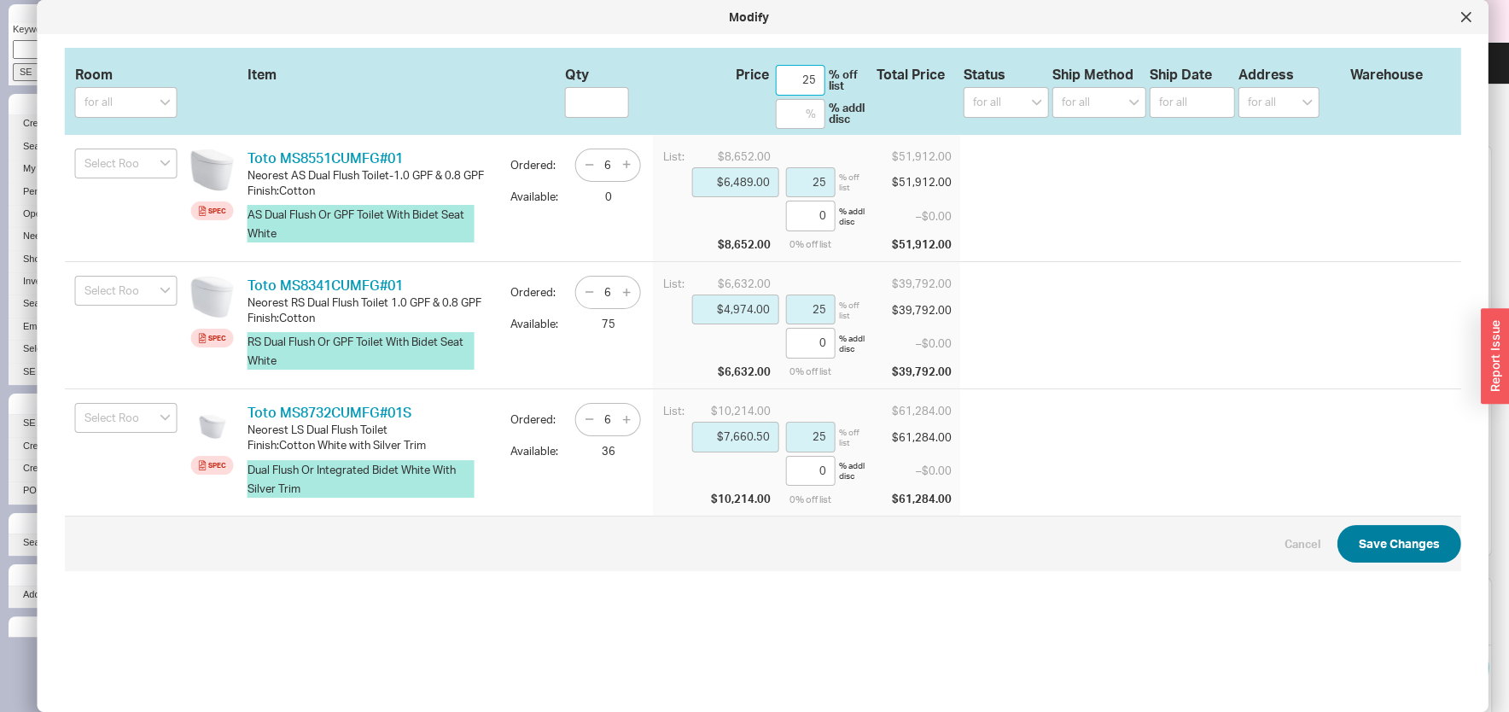
type input "25"
click at [1402, 562] on button "Save Changes" at bounding box center [1399, 544] width 124 height 38
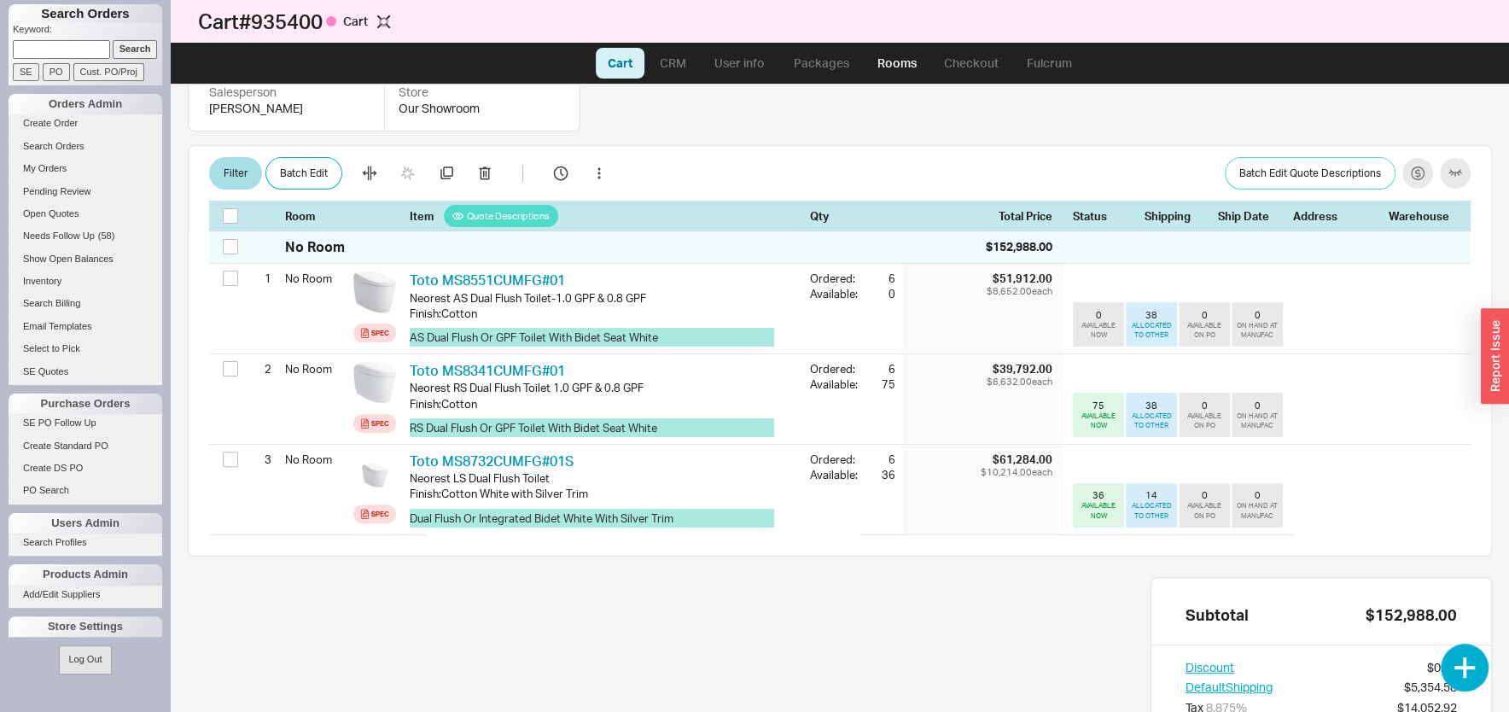
checkbox input "false"
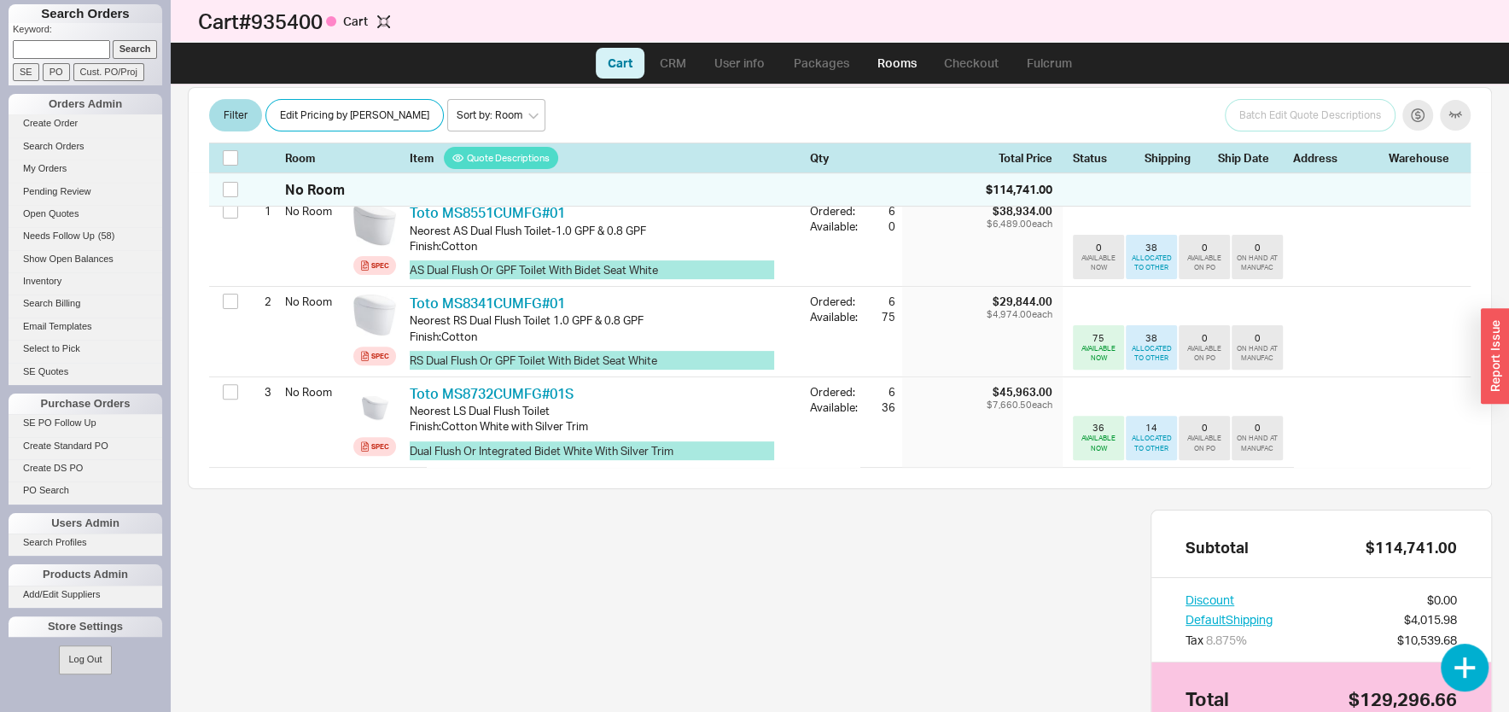
scroll to position [304, 0]
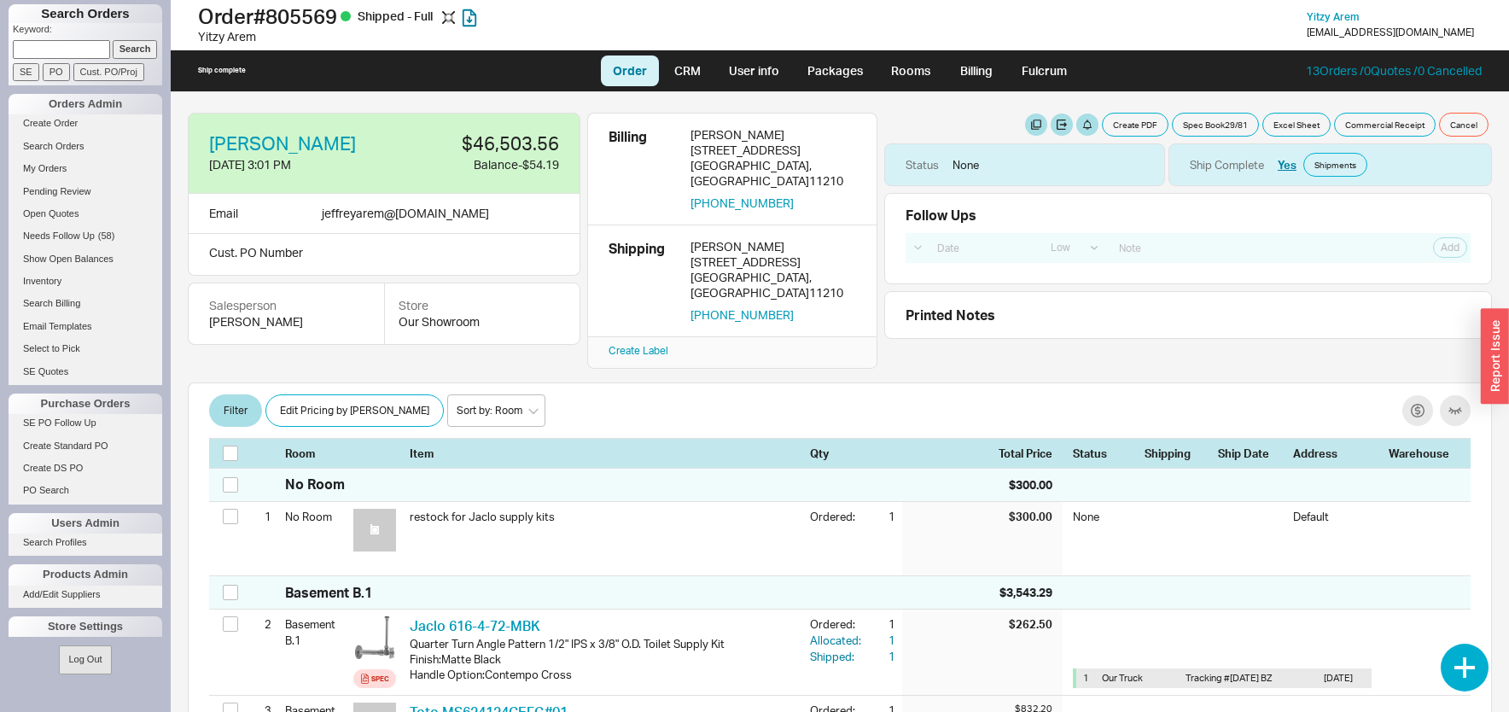
select select "LOW"
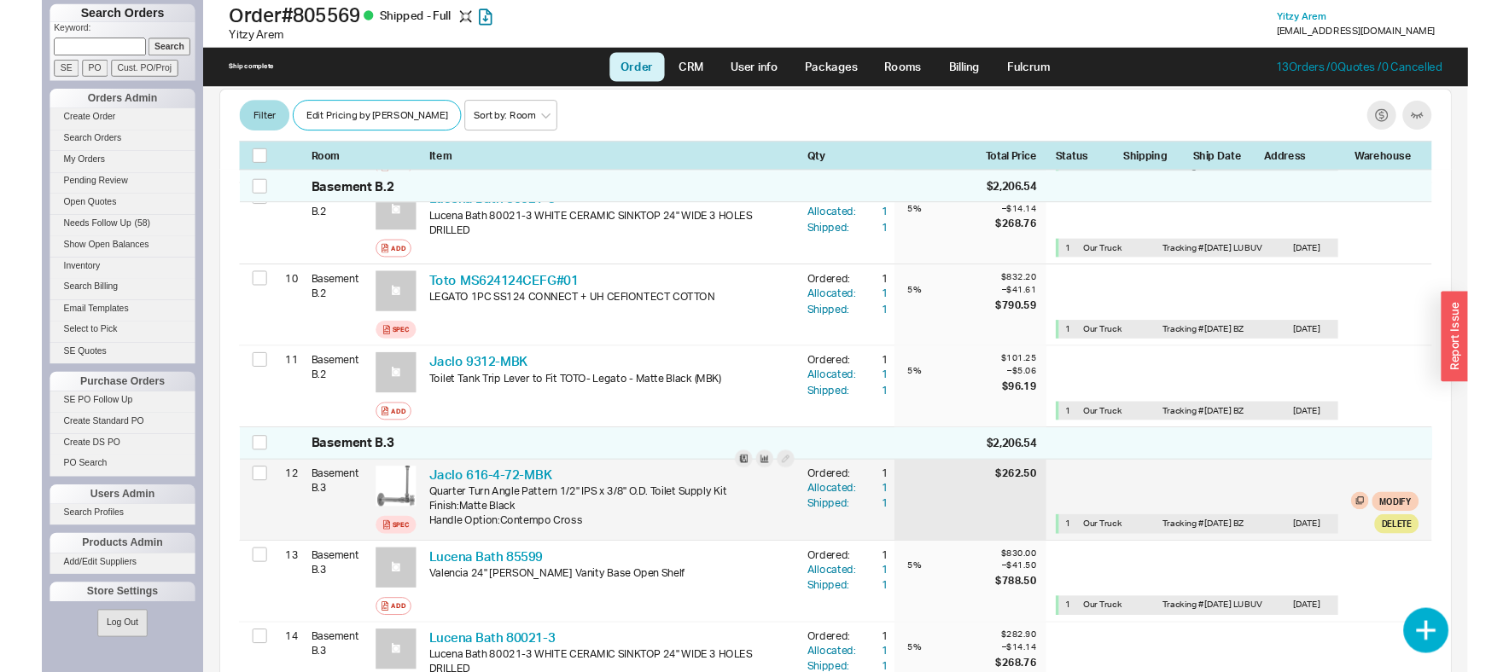
scroll to position [1189, 0]
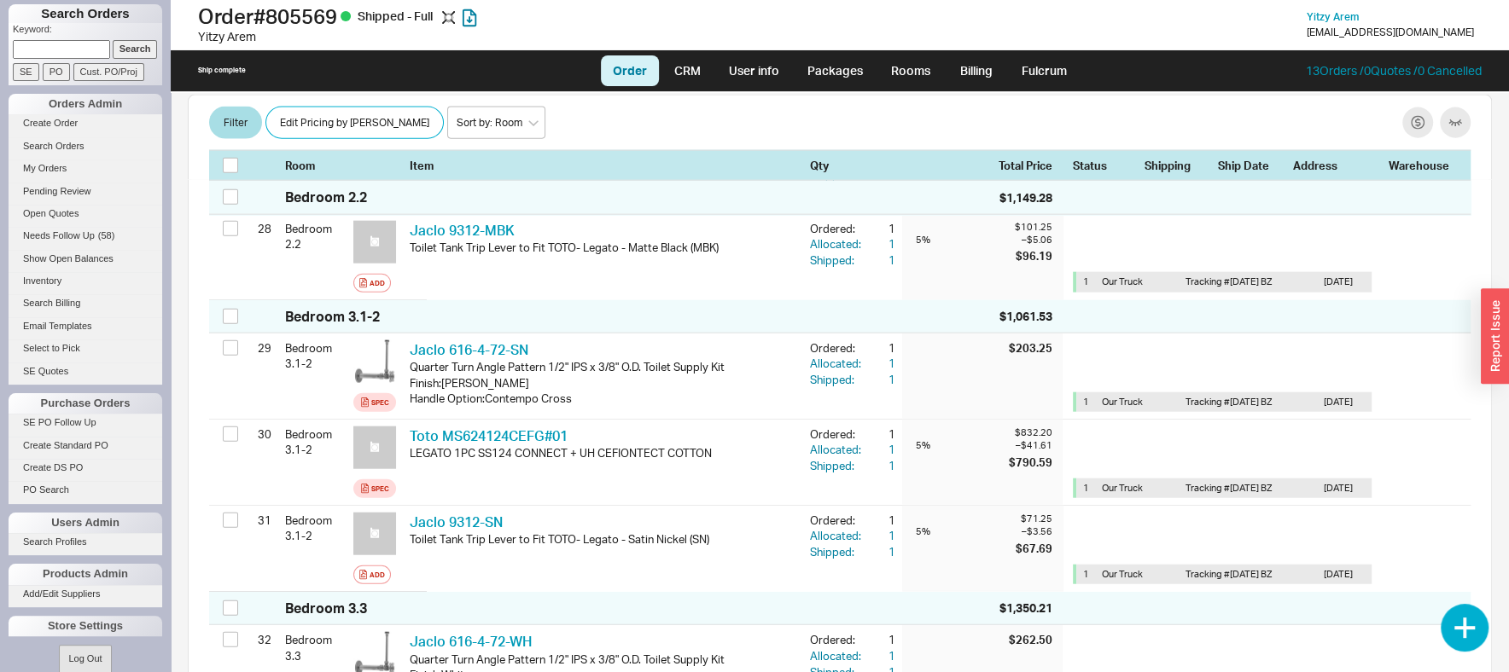
scroll to position [6372, 0]
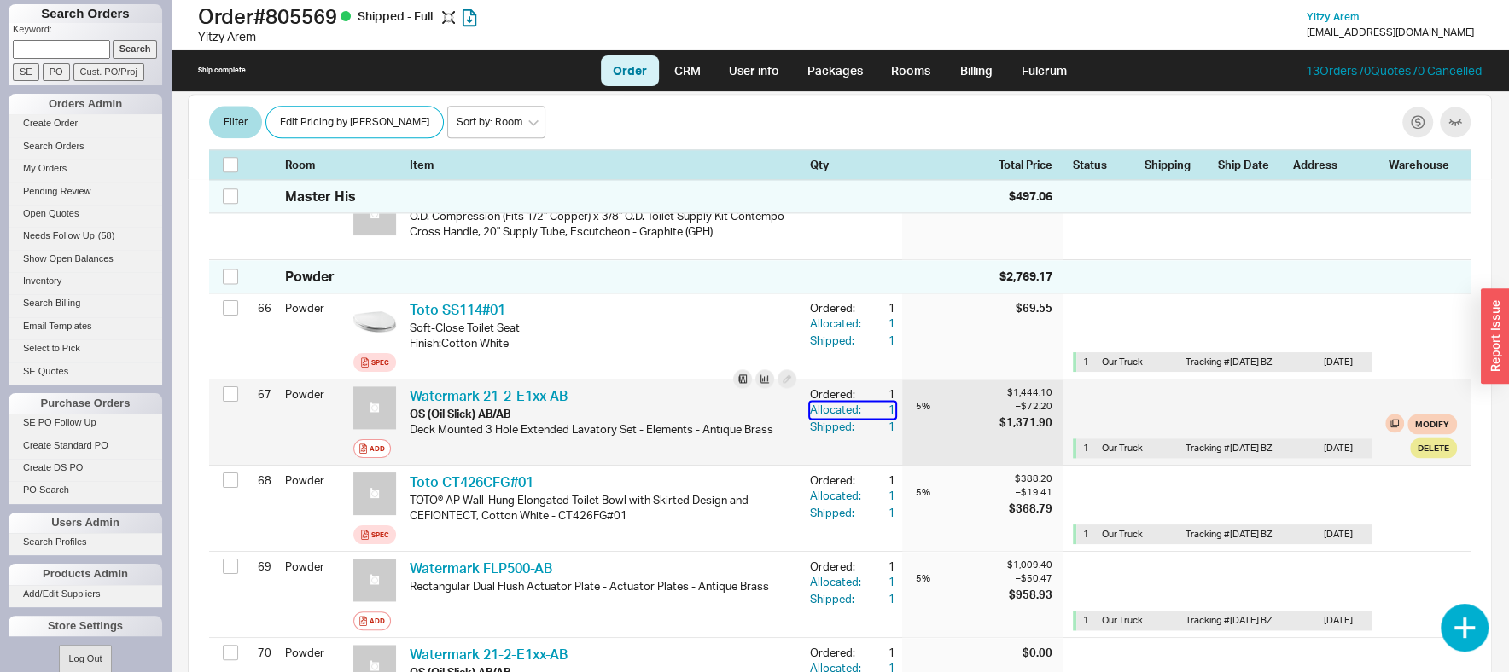
click at [876, 402] on div "1" at bounding box center [880, 409] width 31 height 15
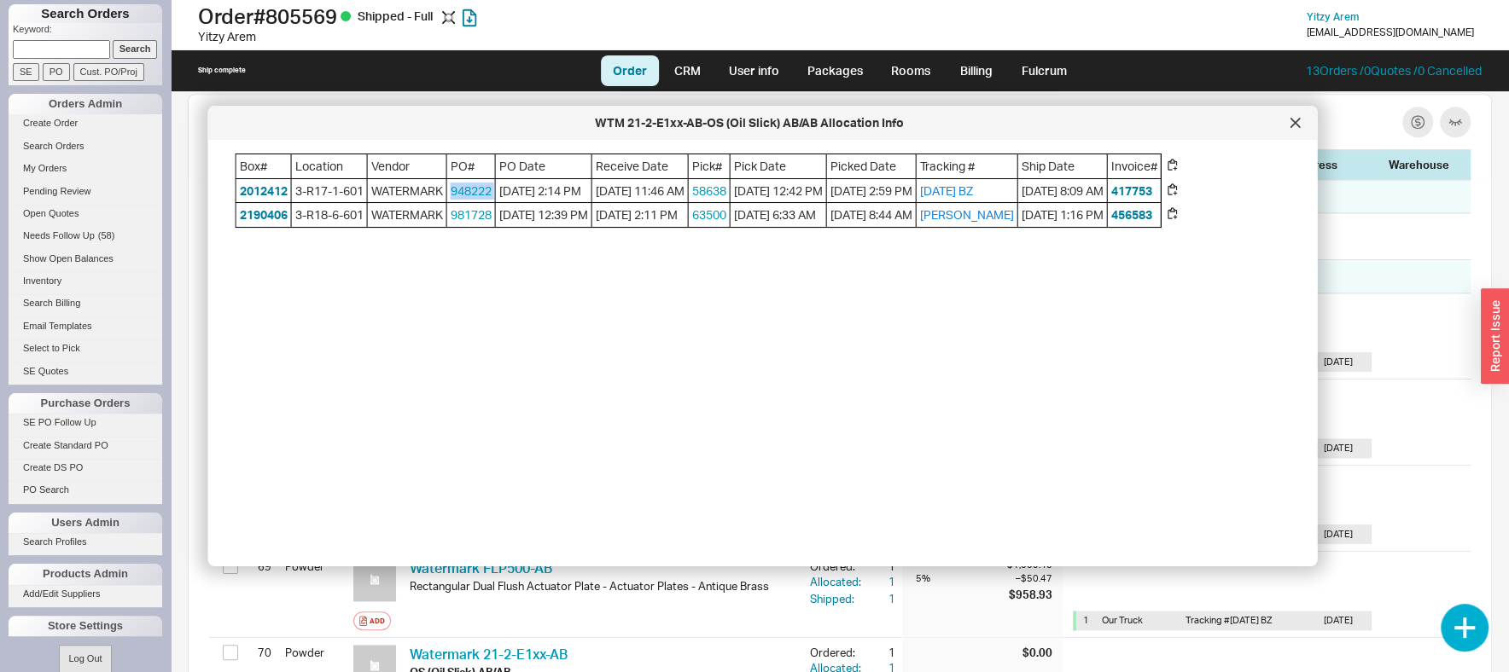
drag, startPoint x: 502, startPoint y: 194, endPoint x: 452, endPoint y: 193, distance: 49.5
click at [452, 193] on div "Box# Location Vendor PO# PO Date Receive Date Pick# Pick Date Picked Date Track…" at bounding box center [699, 191] width 926 height 74
copy link "948222"
drag, startPoint x: 501, startPoint y: 231, endPoint x: 451, endPoint y: 231, distance: 49.5
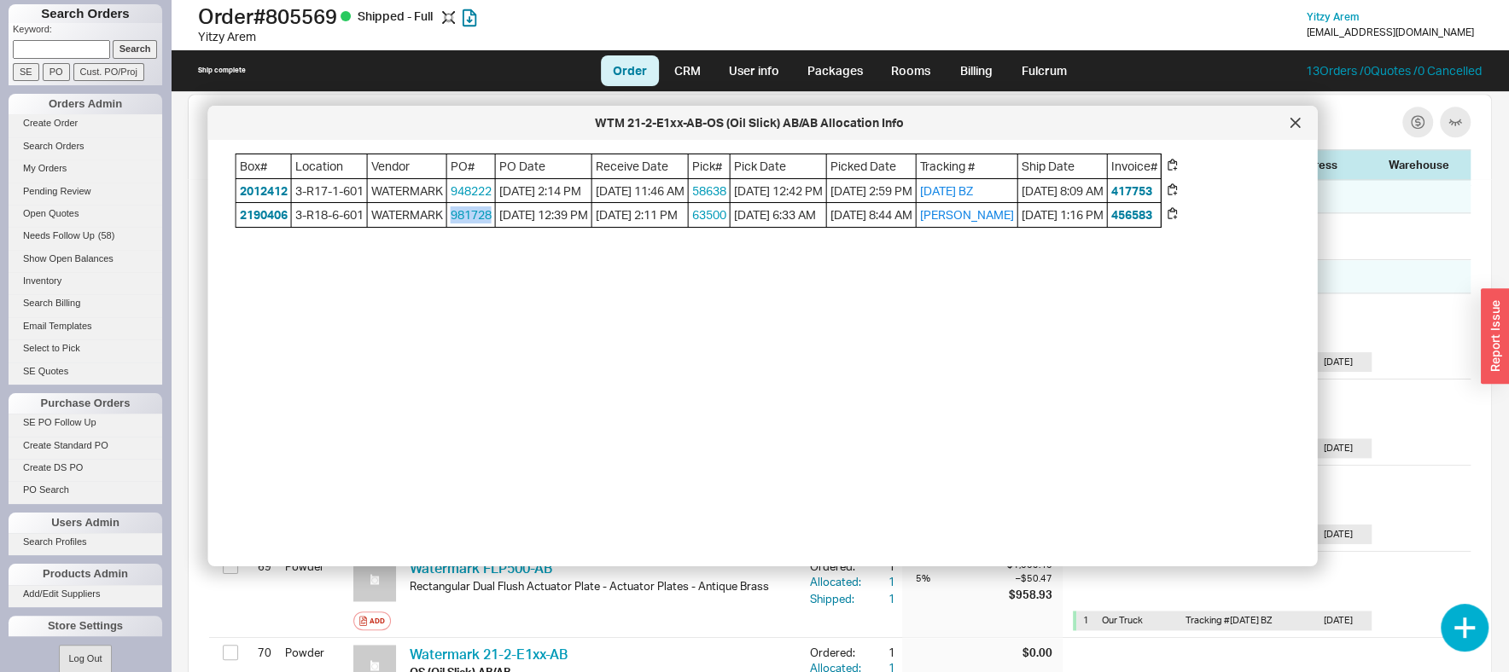
click at [451, 228] on div "Box# Location Vendor PO# PO Date Receive Date Pick# Pick Date Picked Date Track…" at bounding box center [699, 191] width 926 height 74
copy div "981728"
click at [1292, 121] on icon at bounding box center [1294, 123] width 9 height 9
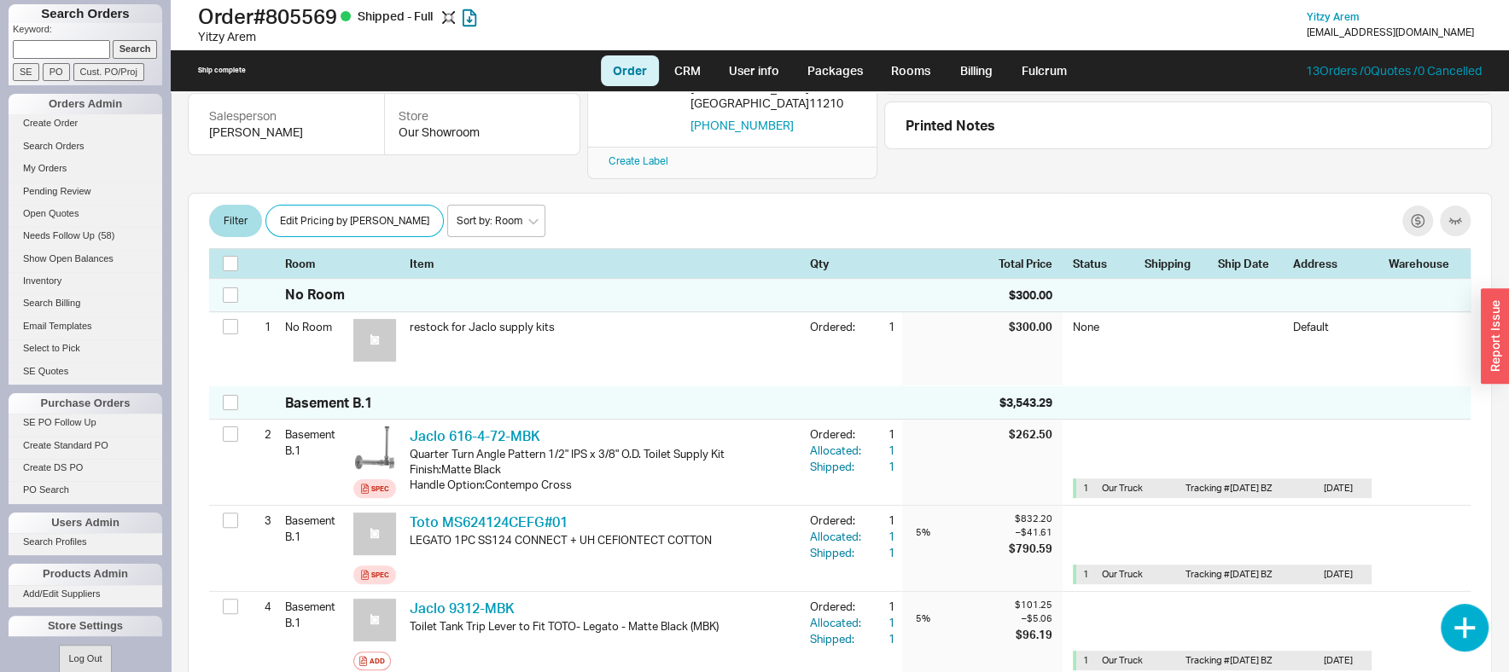
scroll to position [0, 0]
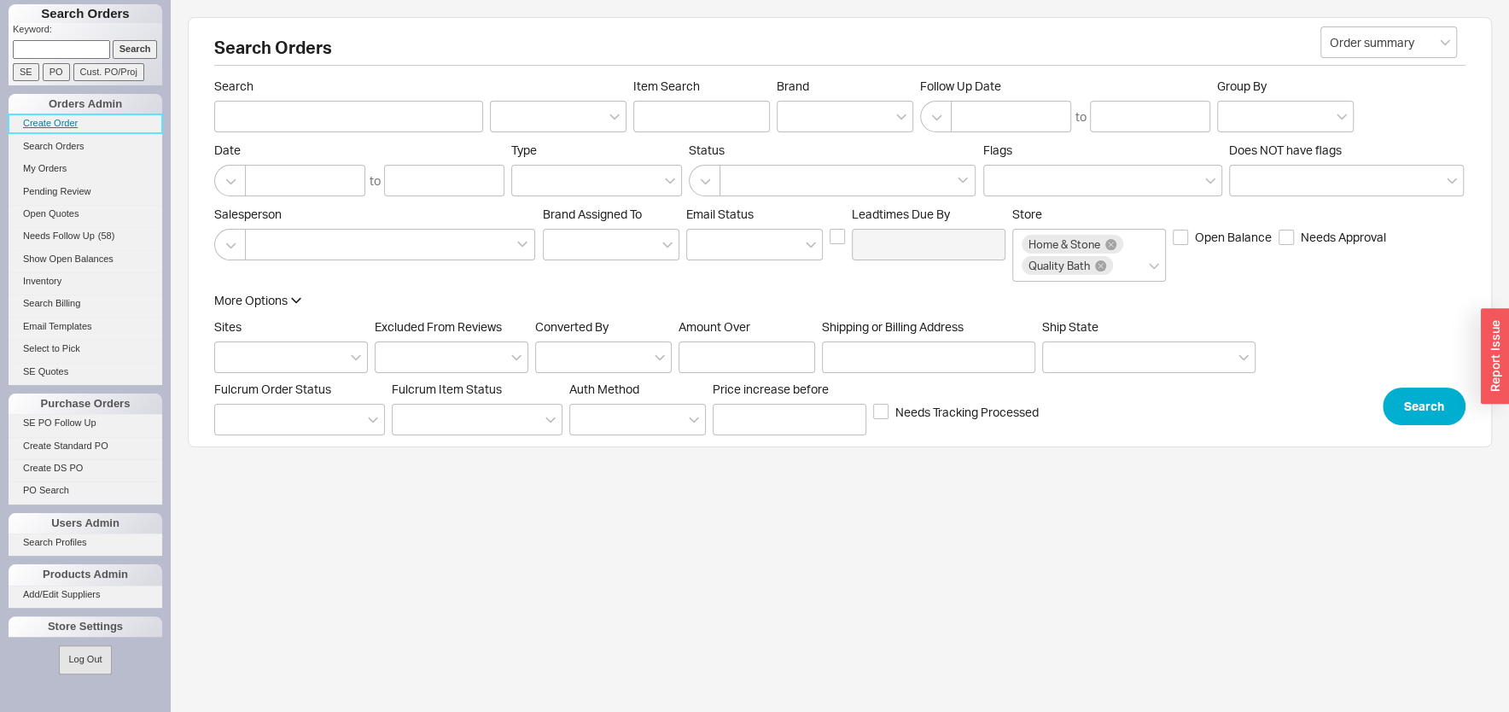
click at [74, 118] on link "Create Order" at bounding box center [86, 123] width 154 height 18
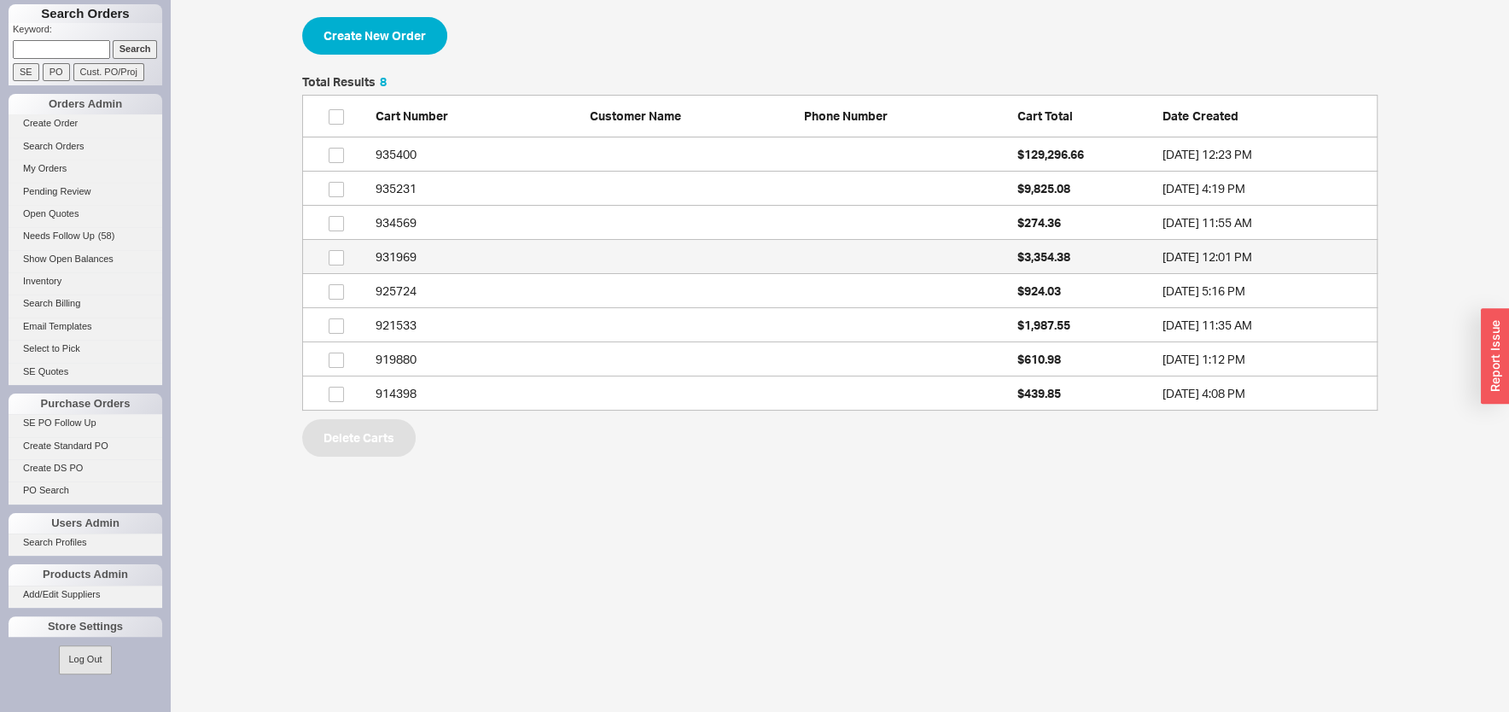
scroll to position [317, 1059]
click at [390, 15] on div "Create New Order Total Results 8 Cart Number Customer Name Phone Number Cart To…" at bounding box center [840, 237] width 1338 height 474
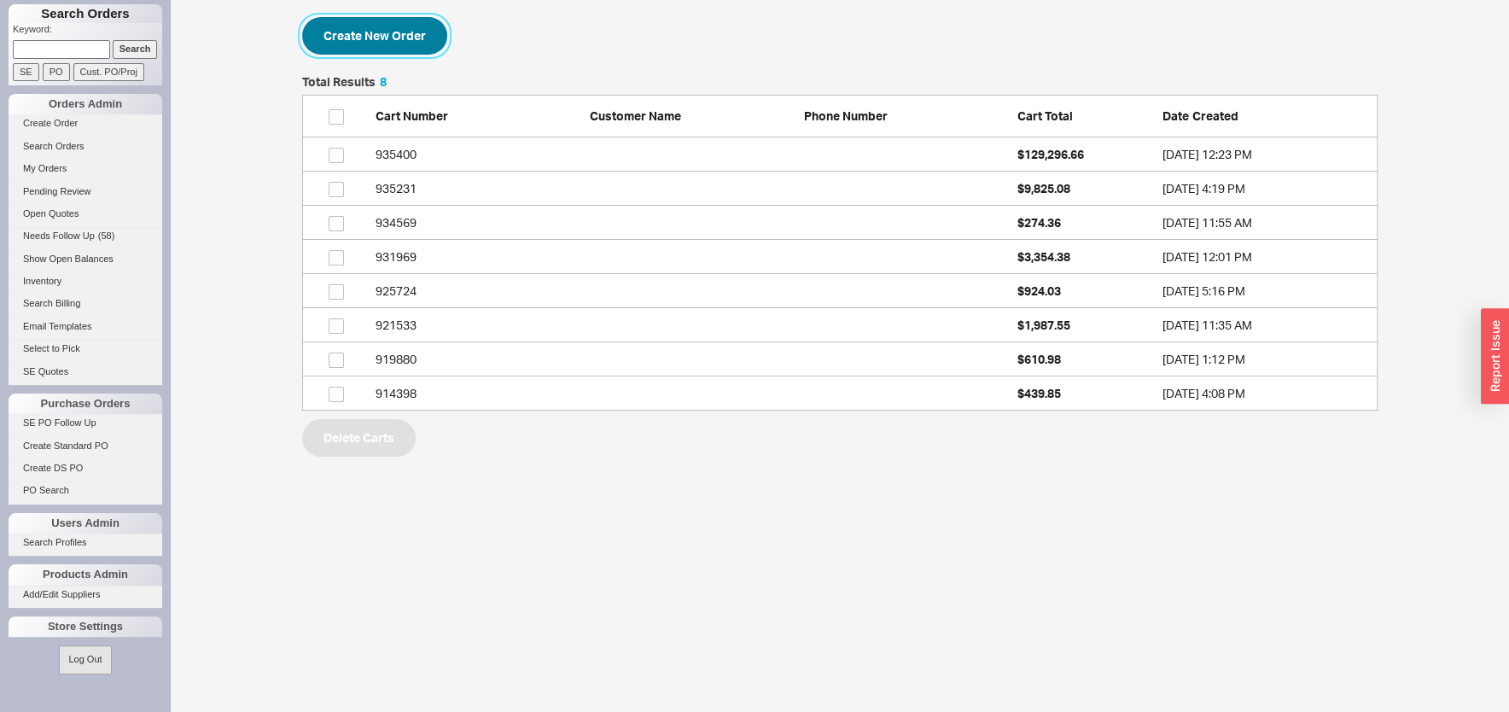
click at [384, 38] on button "Create New Order" at bounding box center [374, 36] width 145 height 38
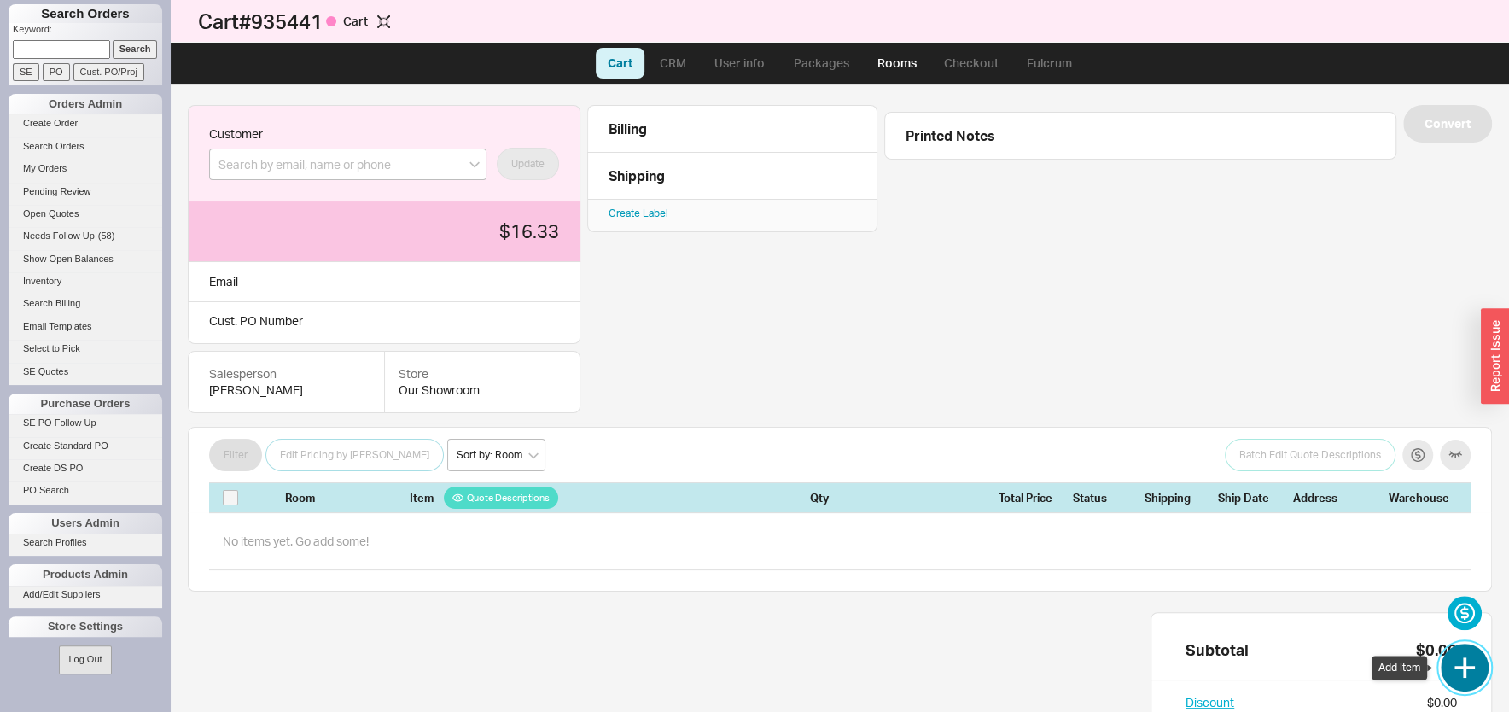
click at [1457, 664] on button "button" at bounding box center [1465, 667] width 48 height 48
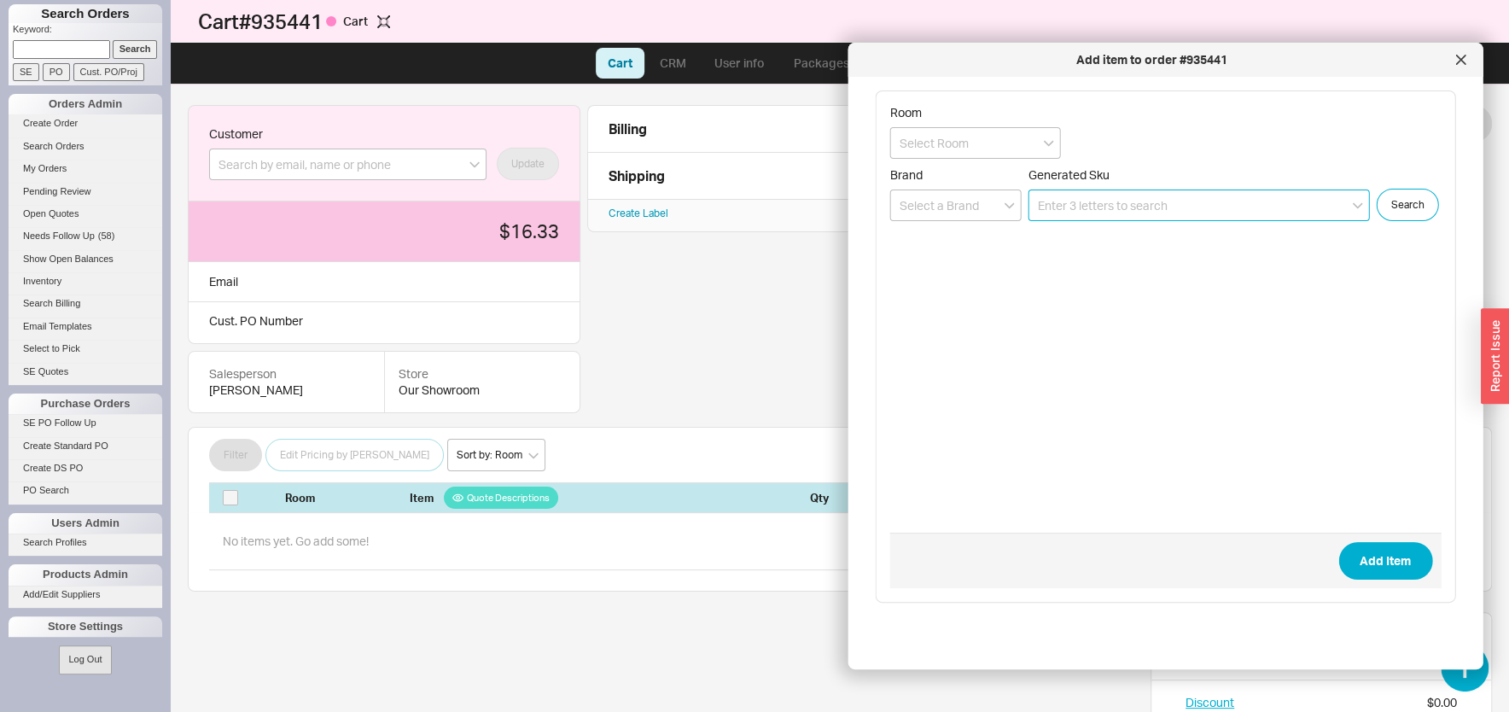
click at [1096, 212] on input at bounding box center [1198, 205] width 341 height 32
paste input "151.510.00.1"
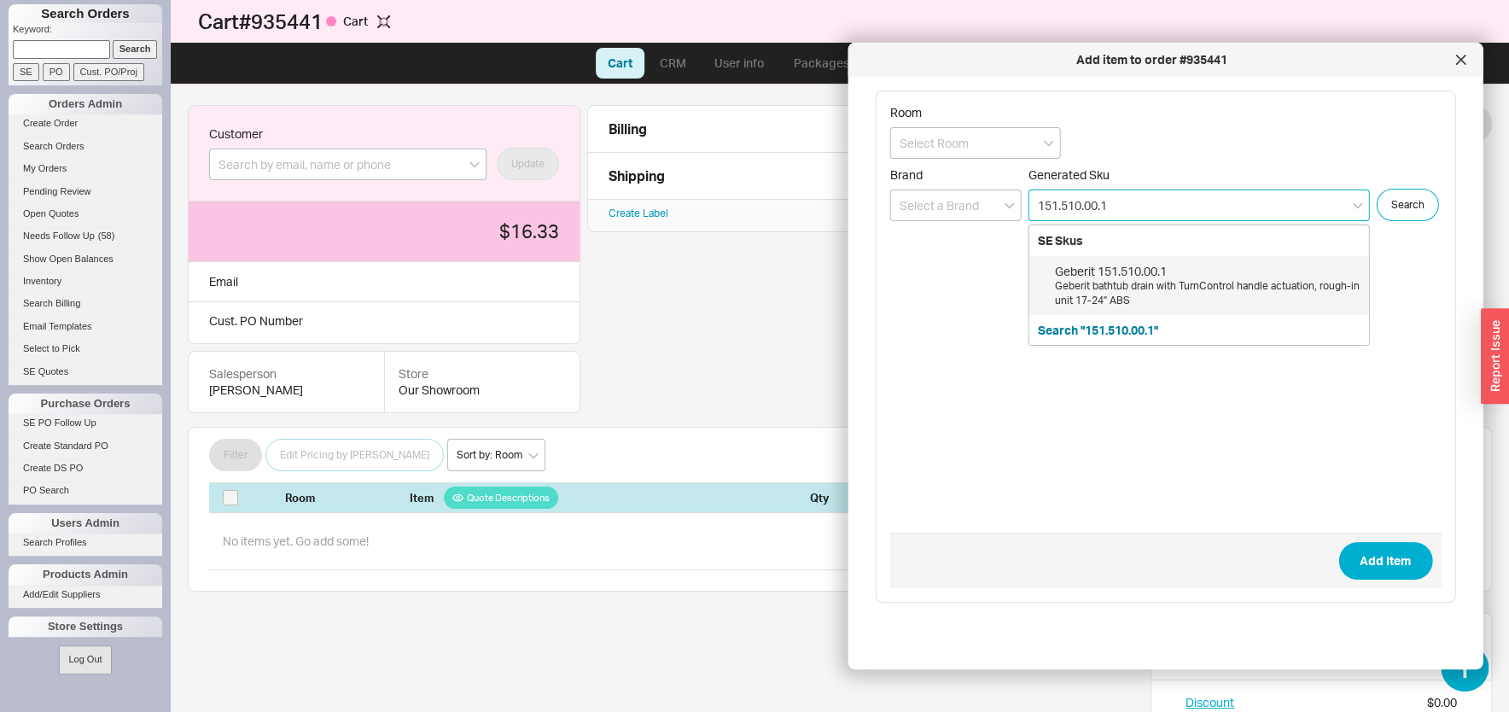
click at [1096, 265] on div "Geberit 151.510.00.1" at bounding box center [1208, 271] width 306 height 17
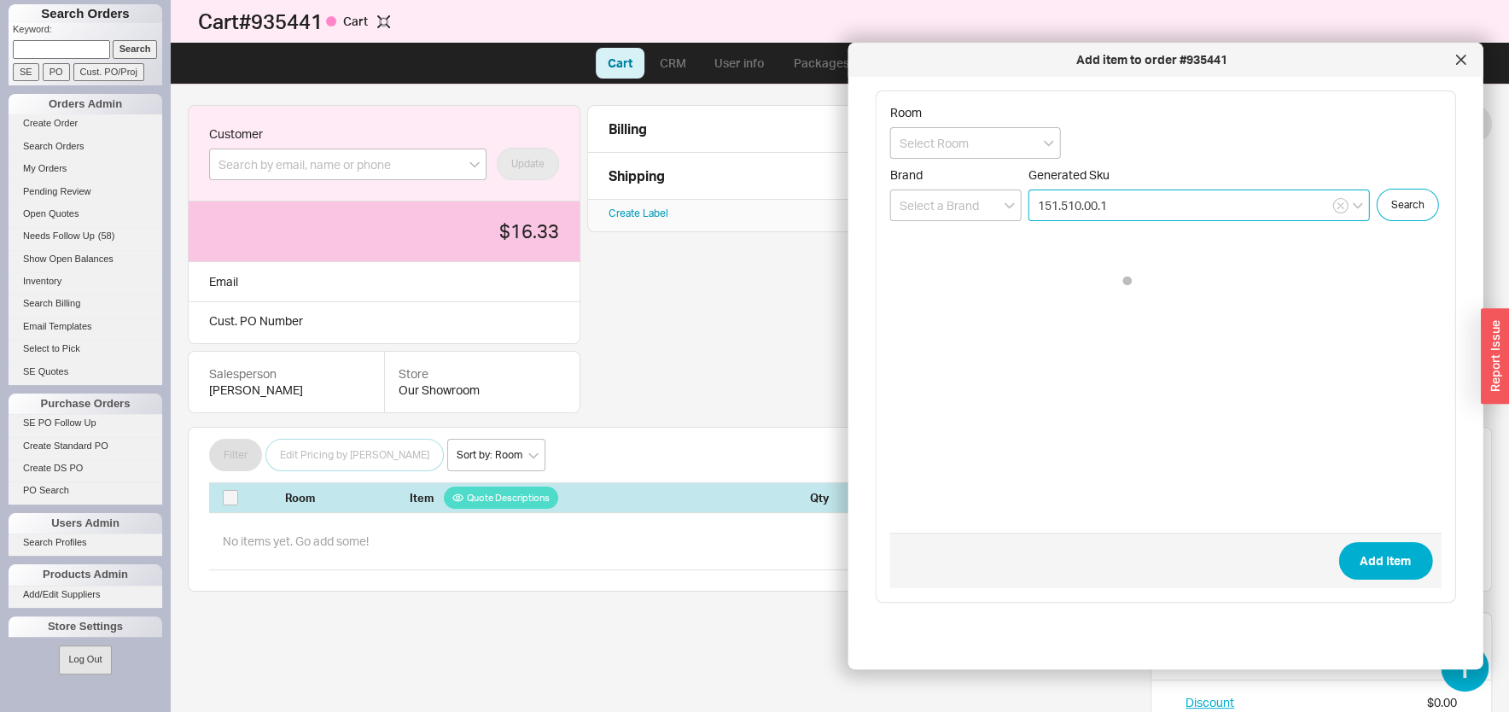
type input "151.510.00.1"
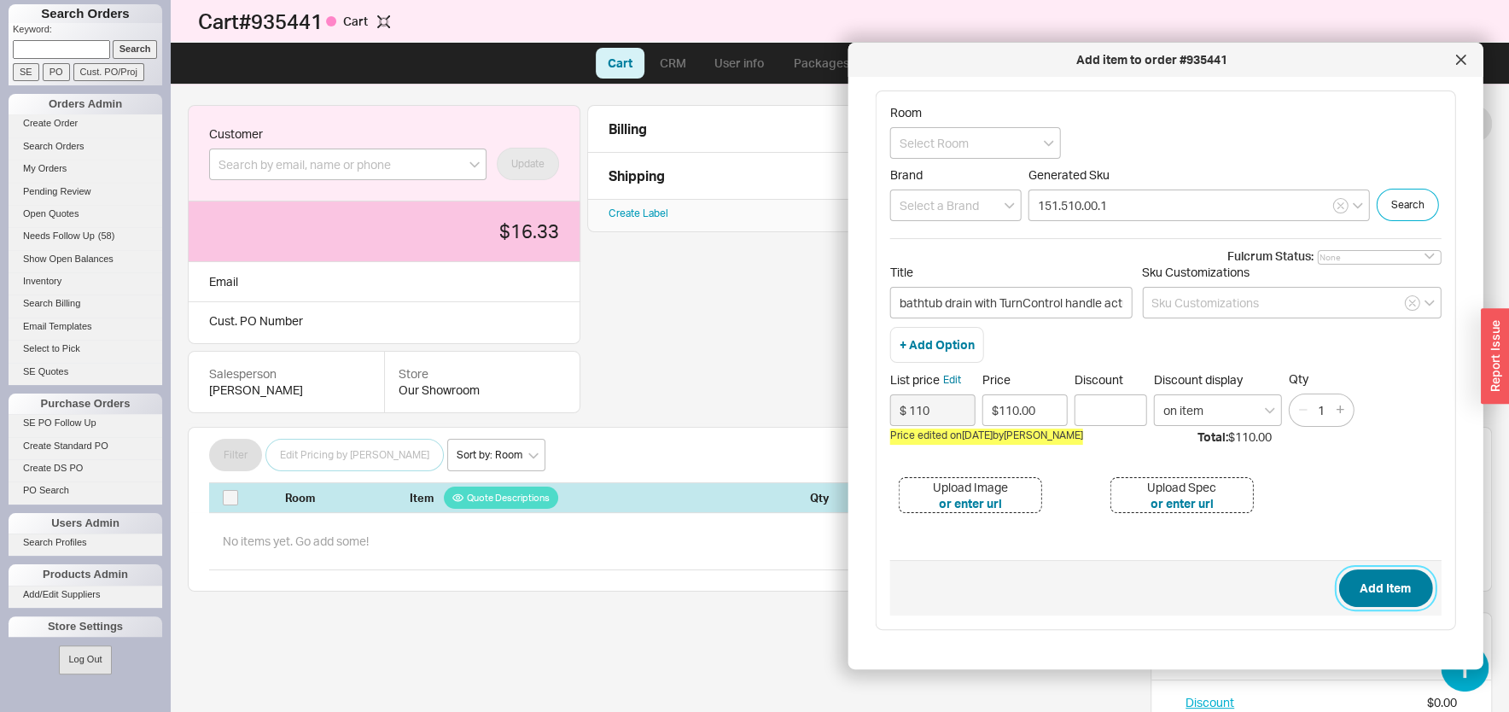
click at [1359, 607] on button "Add Item" at bounding box center [1385, 588] width 94 height 38
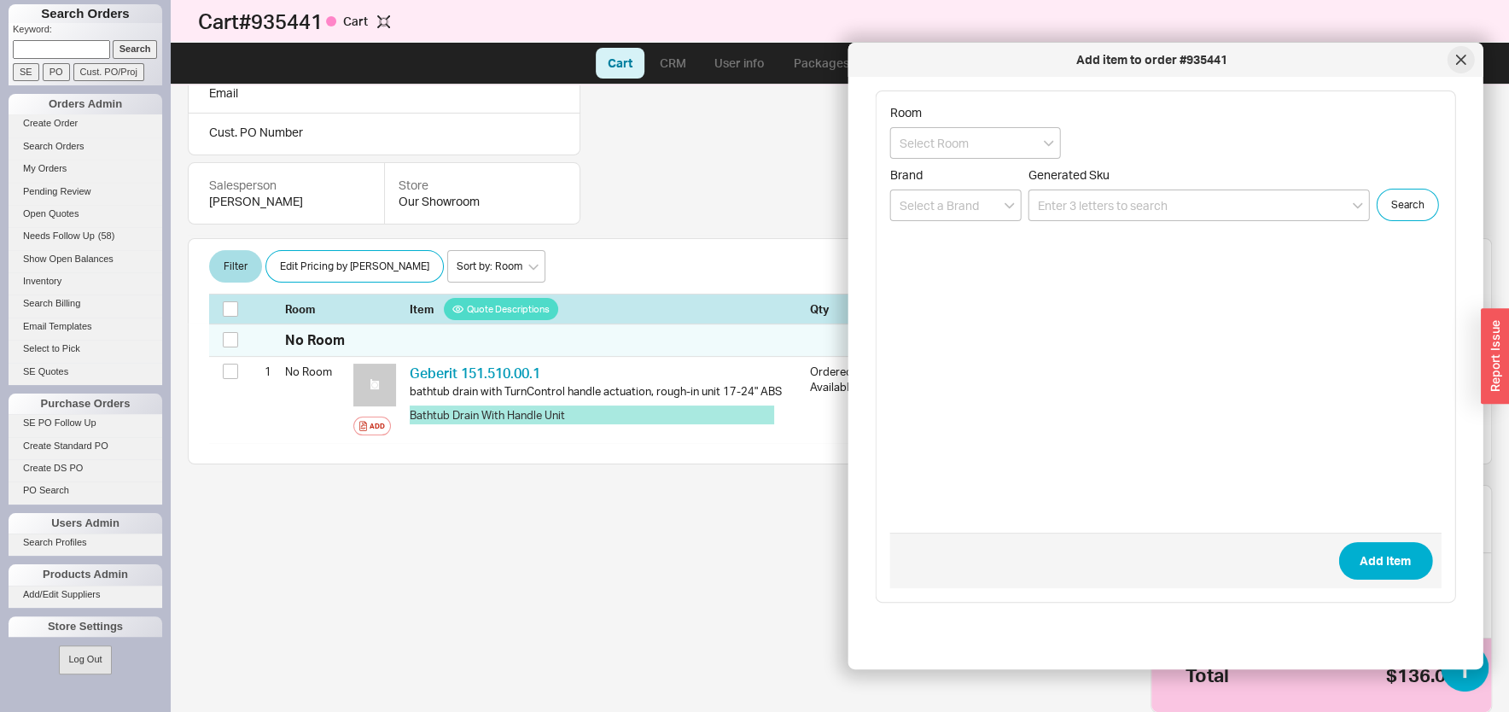
click at [1454, 62] on div at bounding box center [1460, 59] width 27 height 27
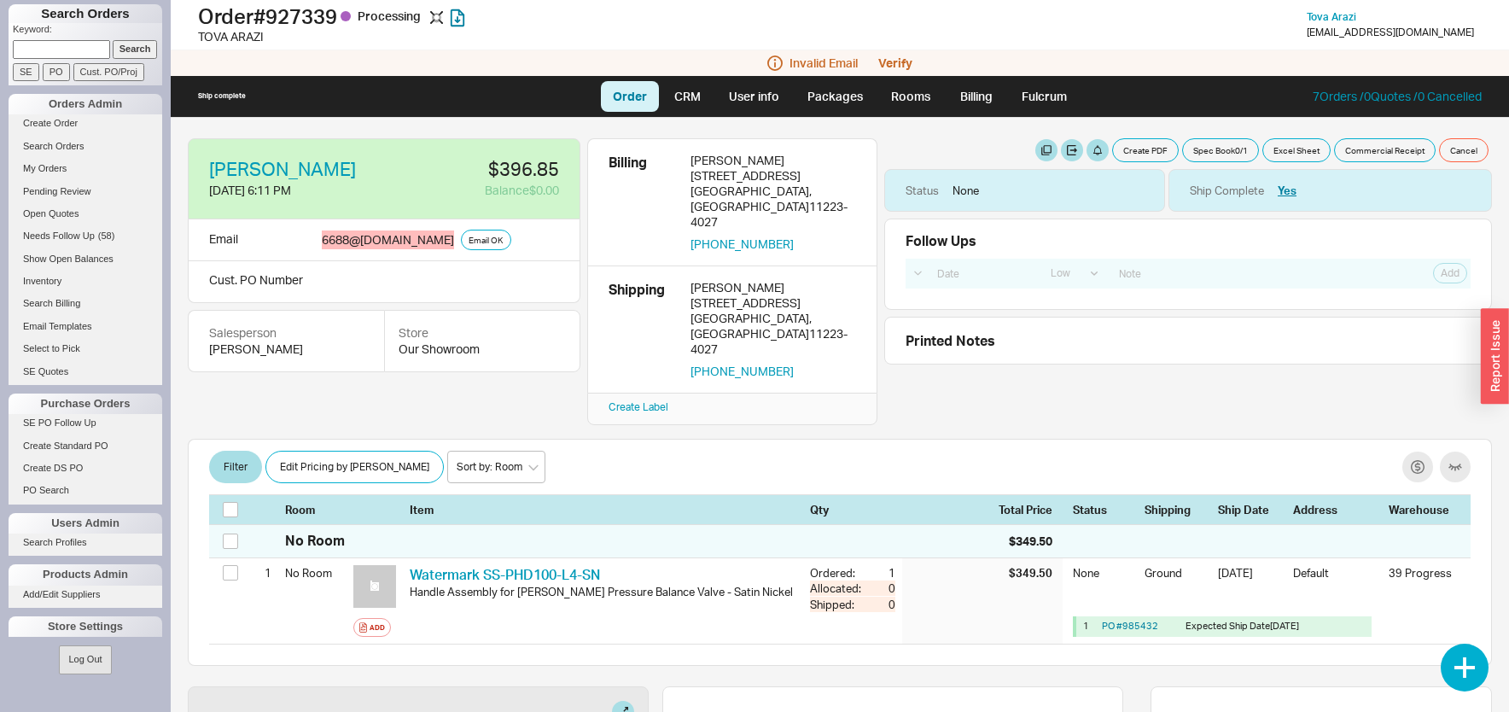
select select "LOW"
click at [1135, 189] on button "button" at bounding box center [1146, 190] width 22 height 22
click at [1279, 253] on div "Follow Ups Show Completed Select a Date Now One hour One day Two Days One Month…" at bounding box center [1188, 263] width 608 height 91
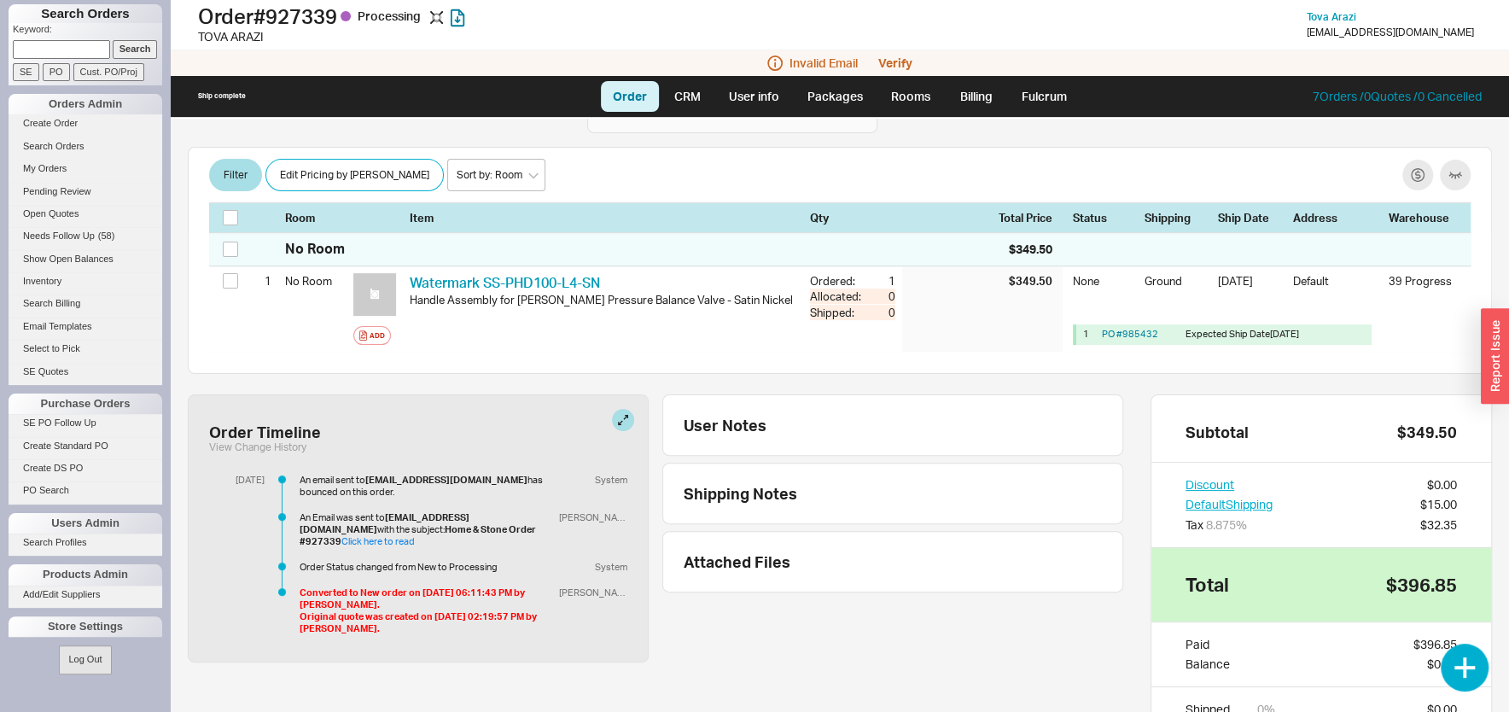
scroll to position [370, 0]
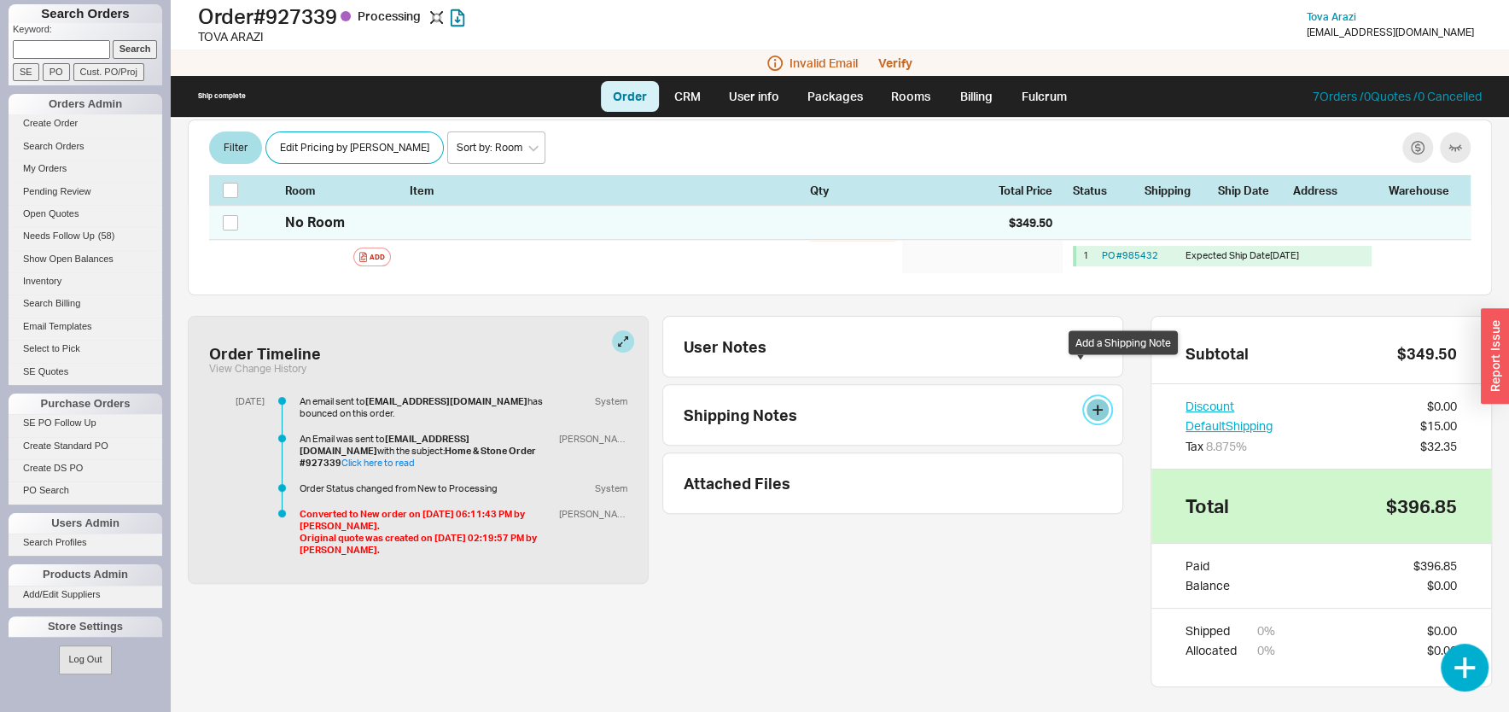
click at [1086, 399] on button at bounding box center [1097, 410] width 22 height 22
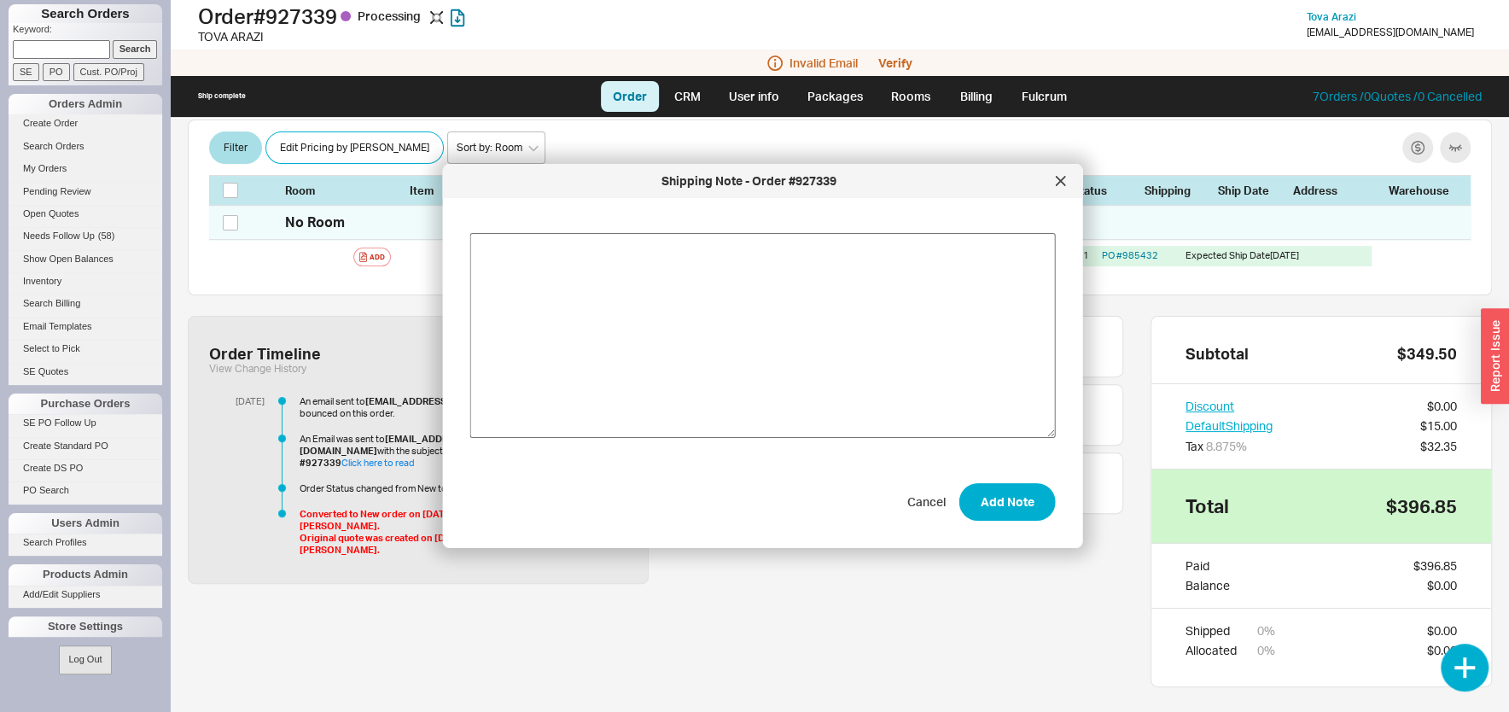
click at [703, 289] on textarea at bounding box center [762, 335] width 585 height 205
click at [614, 252] on textarea "Let me know when it ceoms in" at bounding box center [762, 335] width 585 height 205
type textarea "Let me know when it comes in"
click at [988, 498] on button "Add Note" at bounding box center [1007, 502] width 96 height 38
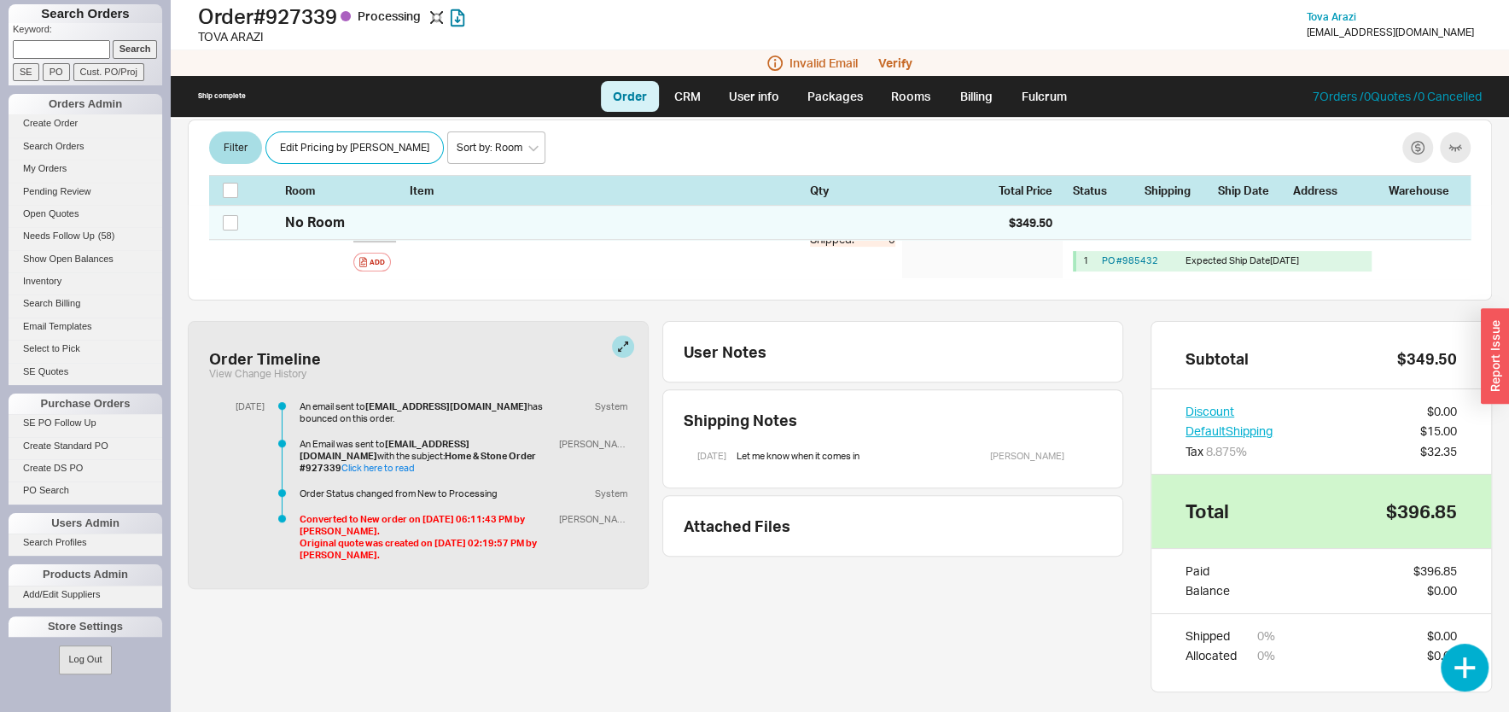
scroll to position [0, 0]
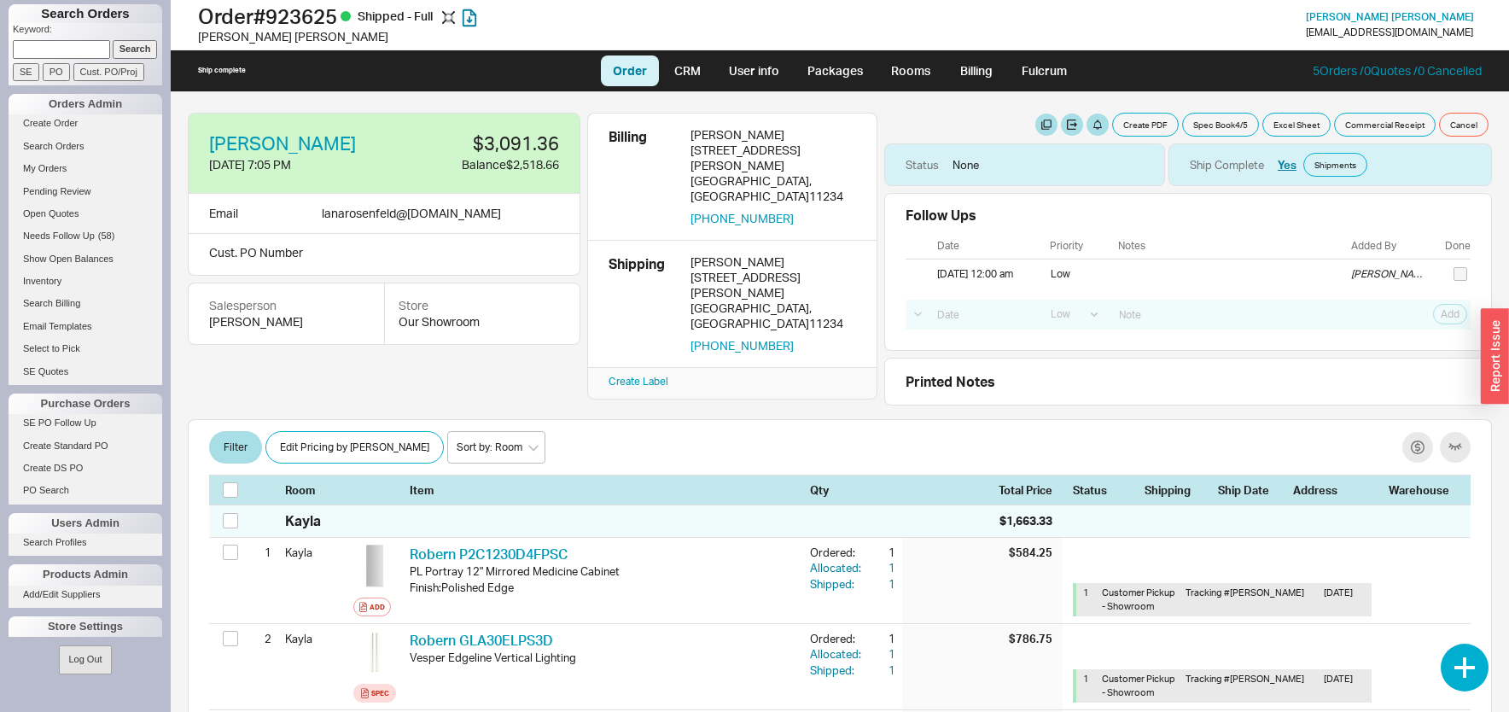
select select "LOW"
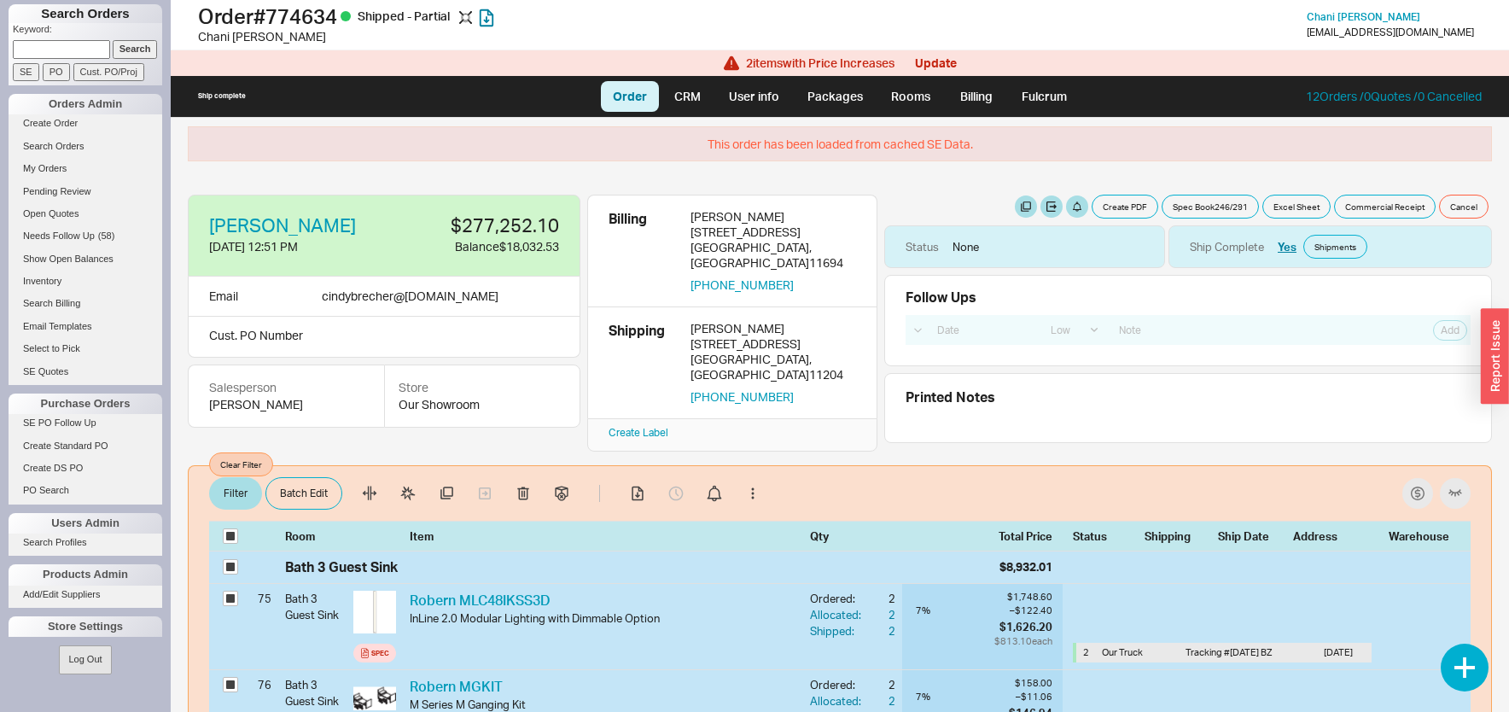
select select "LOW"
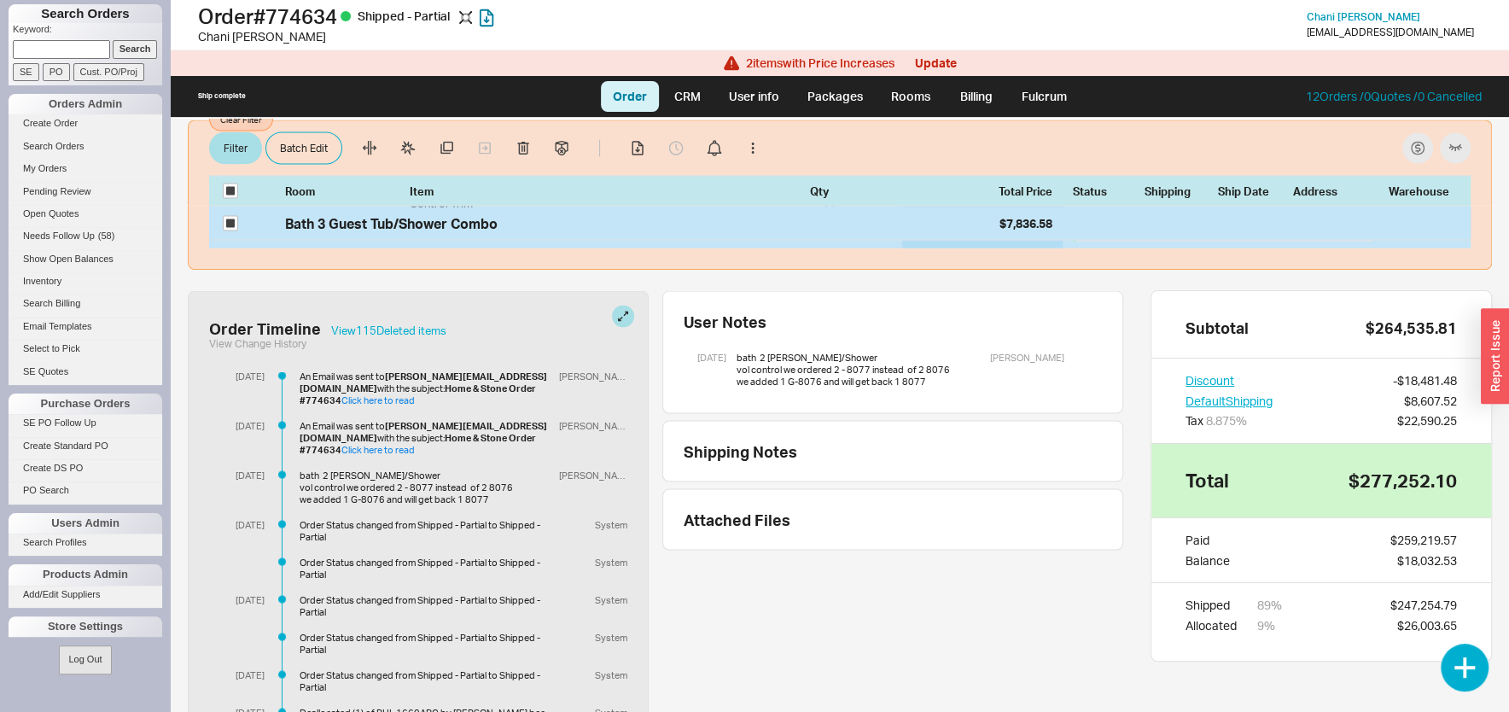
scroll to position [2012, 0]
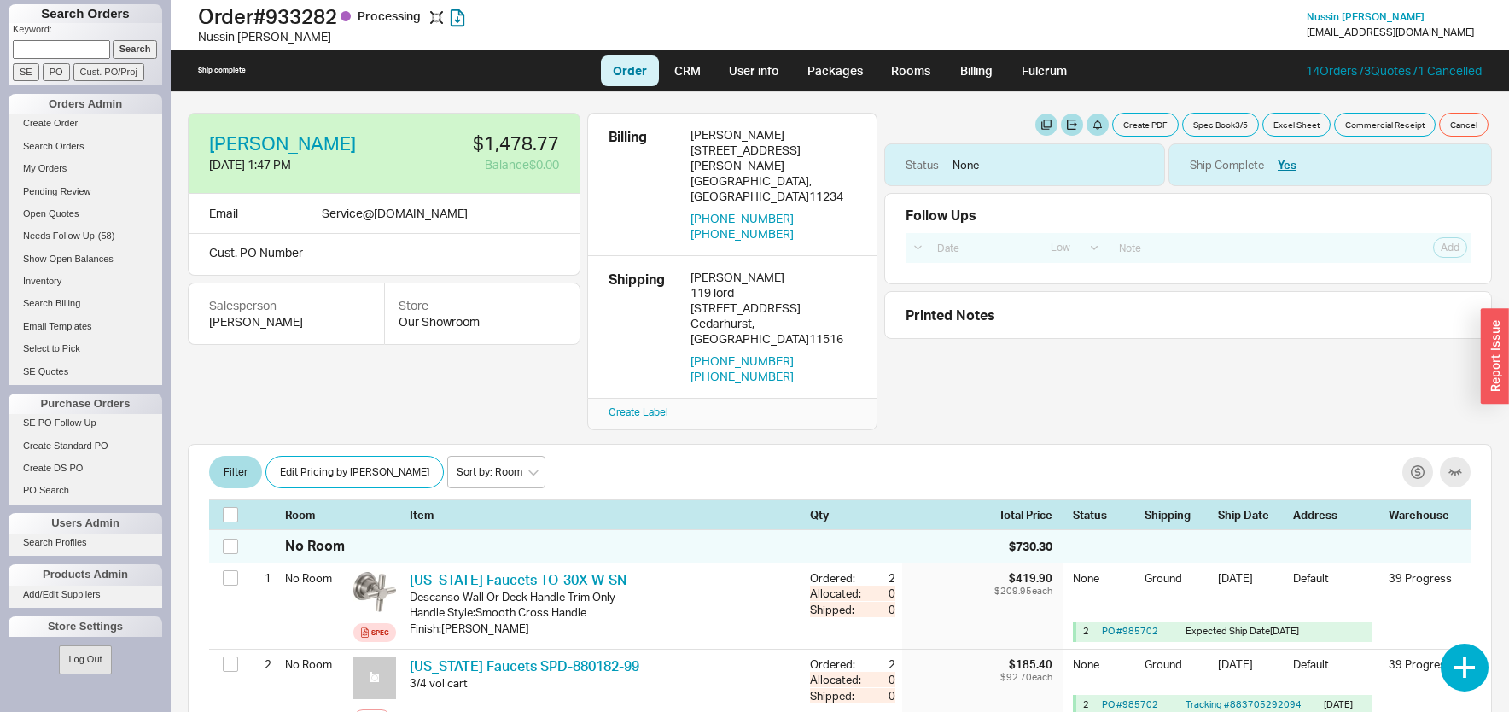
select select "LOW"
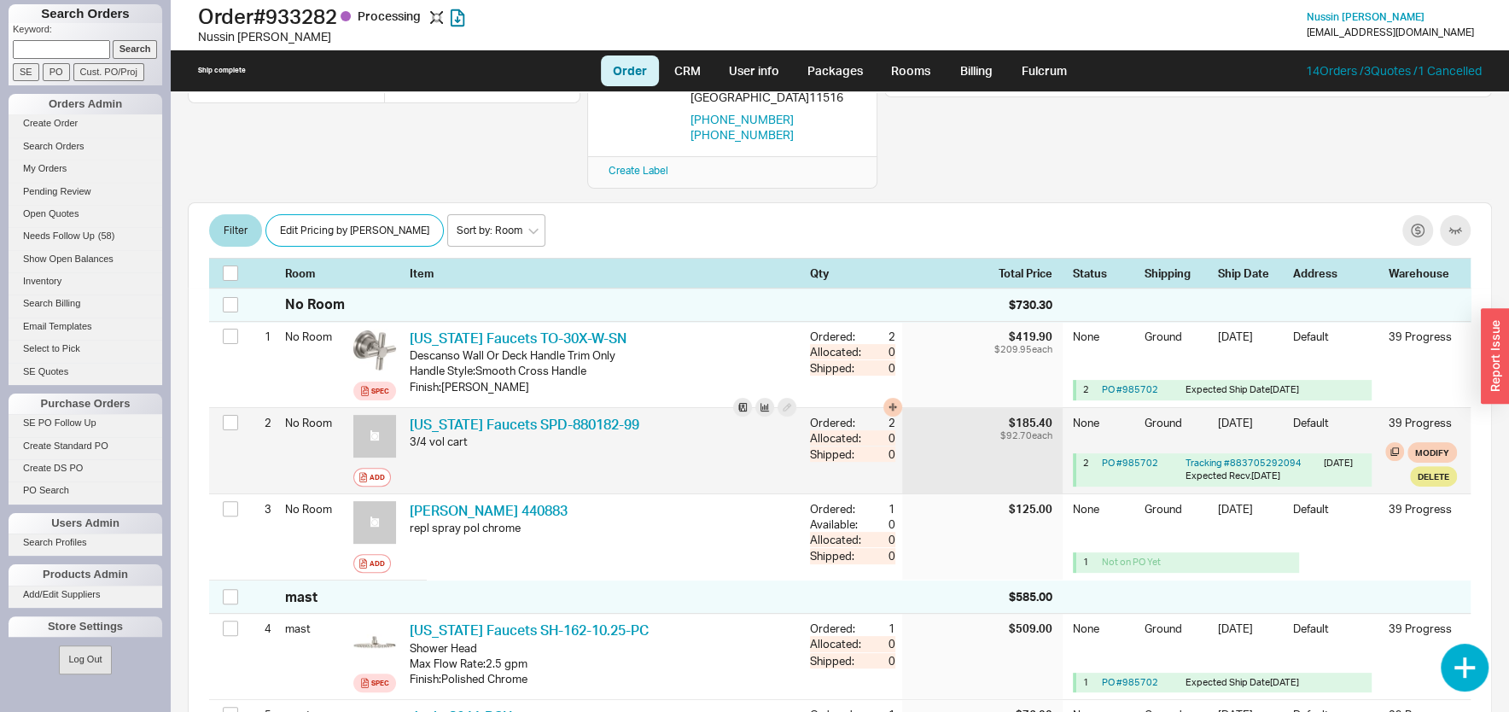
scroll to position [183, 0]
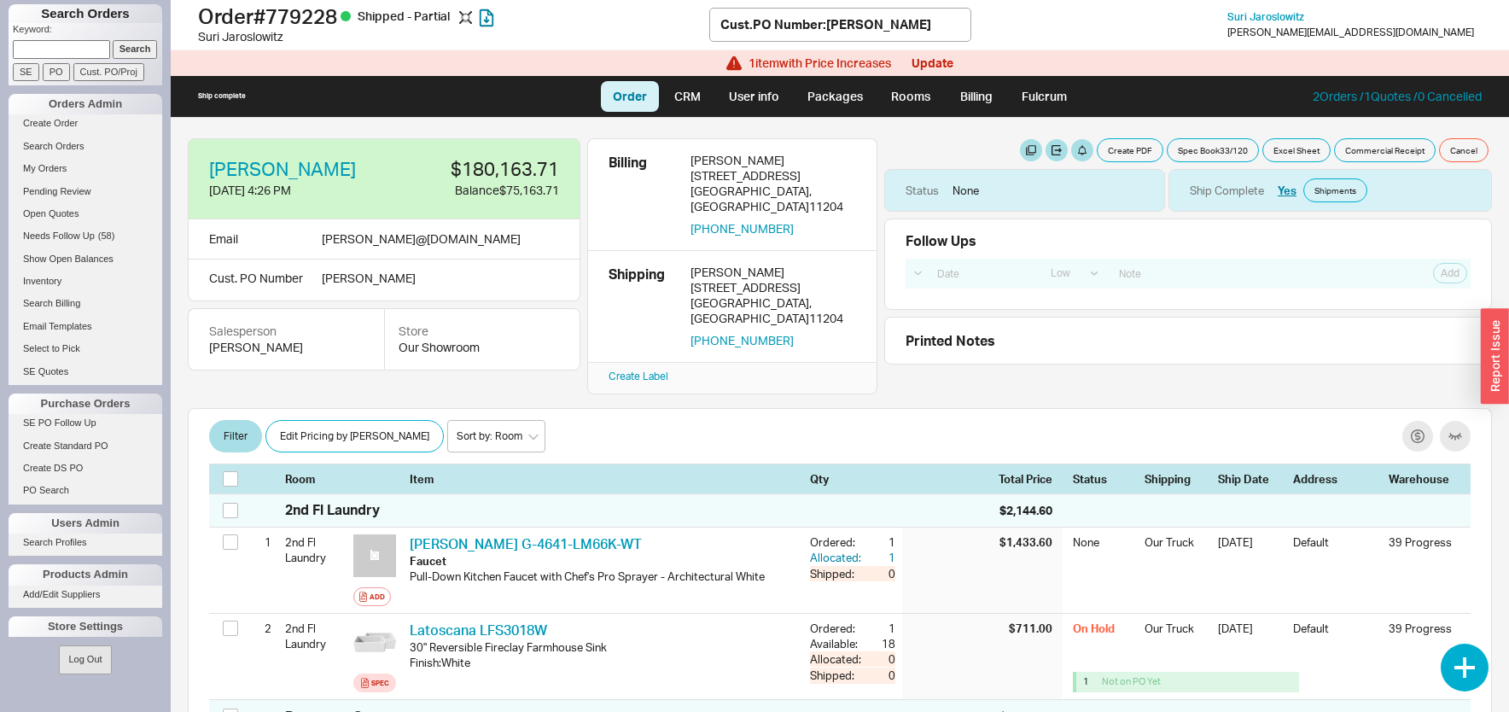
select select "LOW"
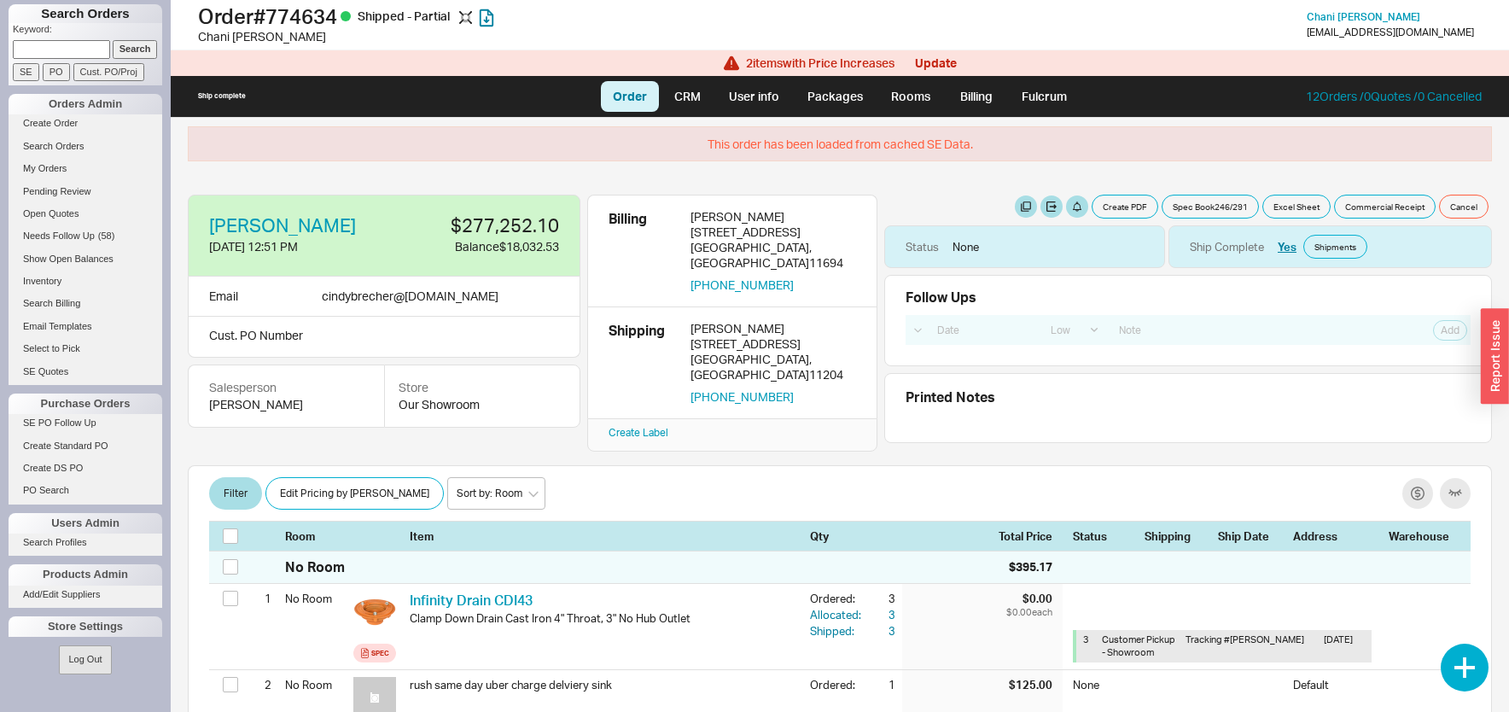
select select "LOW"
